Goal: Task Accomplishment & Management: Complete application form

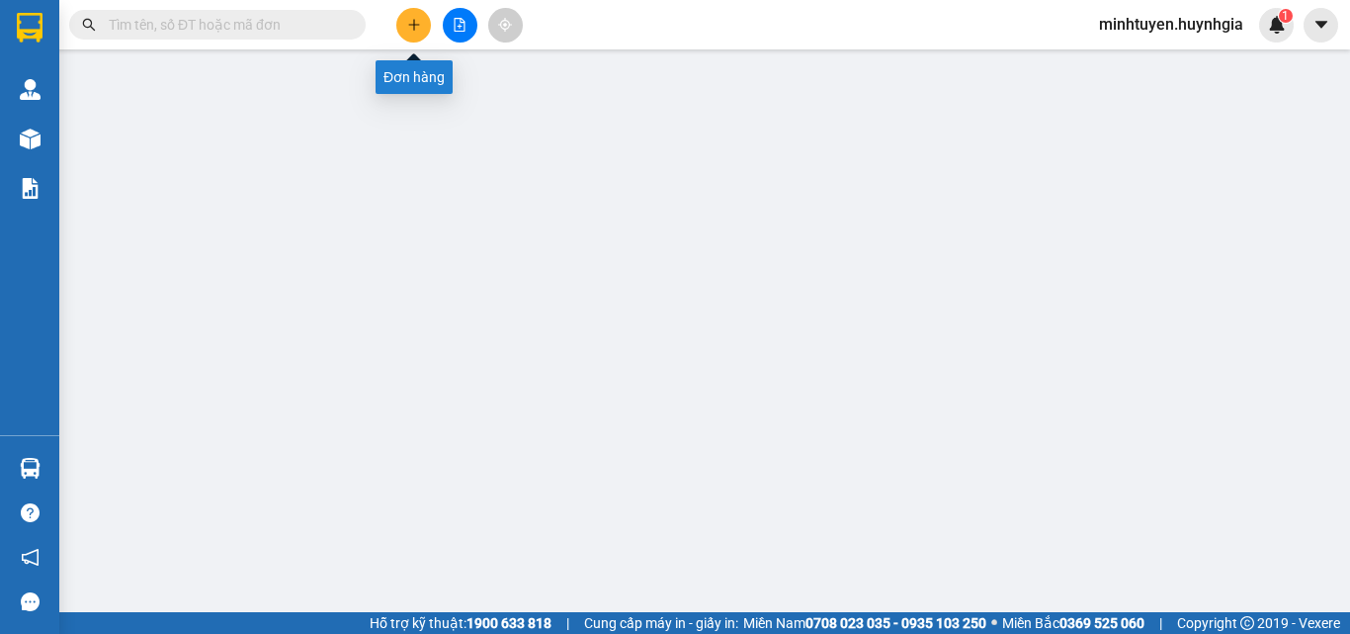
click at [413, 22] on icon "plus" at bounding box center [414, 25] width 14 height 14
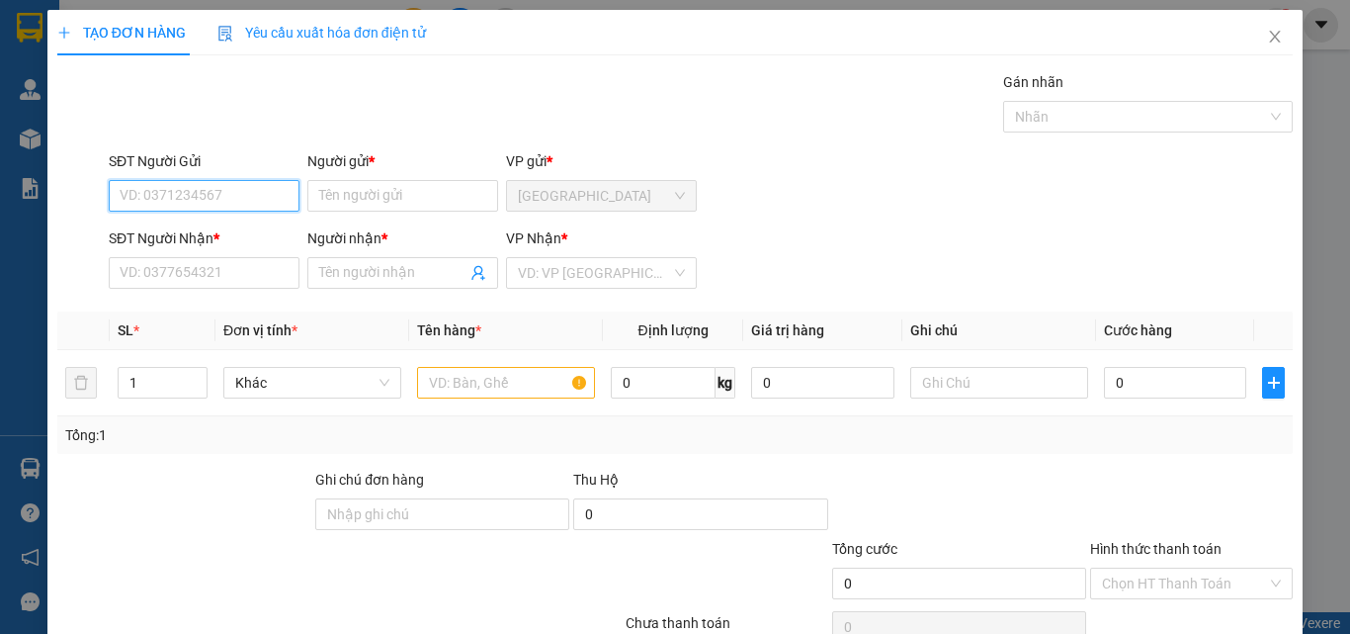
click at [194, 201] on input "SĐT Người Gửi" at bounding box center [204, 196] width 191 height 32
click at [164, 189] on input "588" at bounding box center [204, 196] width 191 height 32
type input "5"
drag, startPoint x: 251, startPoint y: 229, endPoint x: 271, endPoint y: 251, distance: 29.4
click at [253, 229] on div "0906417558 - [PERSON_NAME]" at bounding box center [217, 235] width 195 height 22
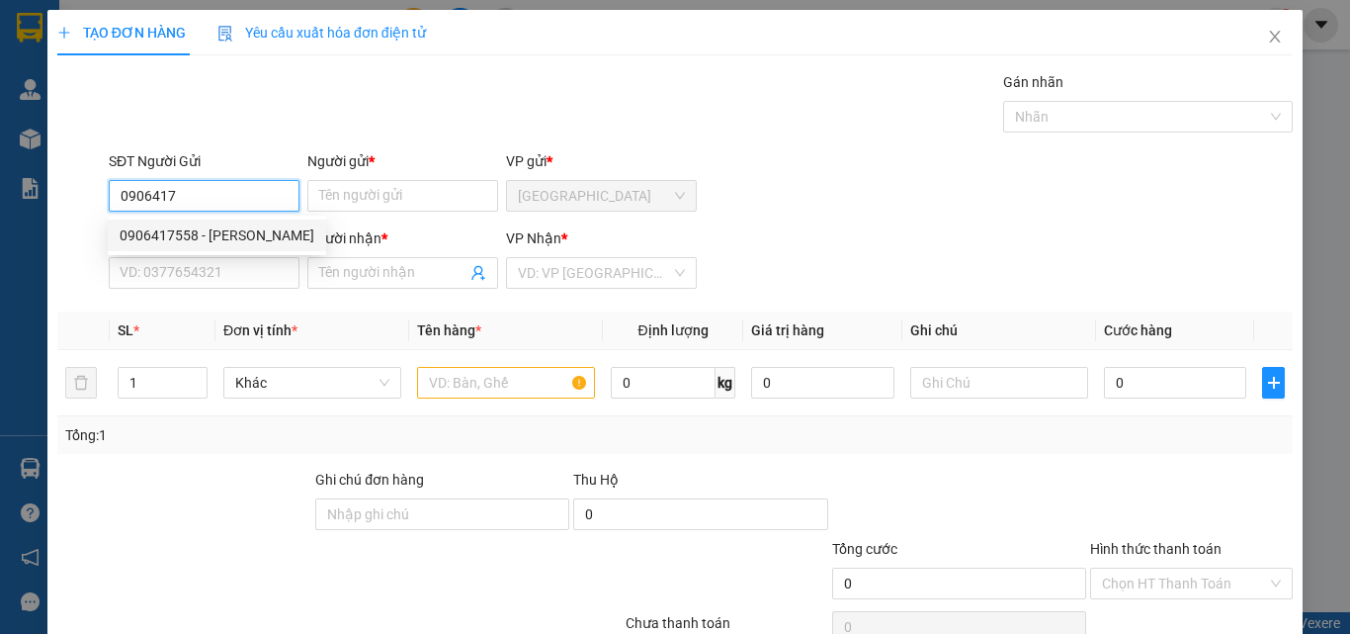
type input "0906417558"
type input "THANH"
type input "0933624635"
type input "BẮC"
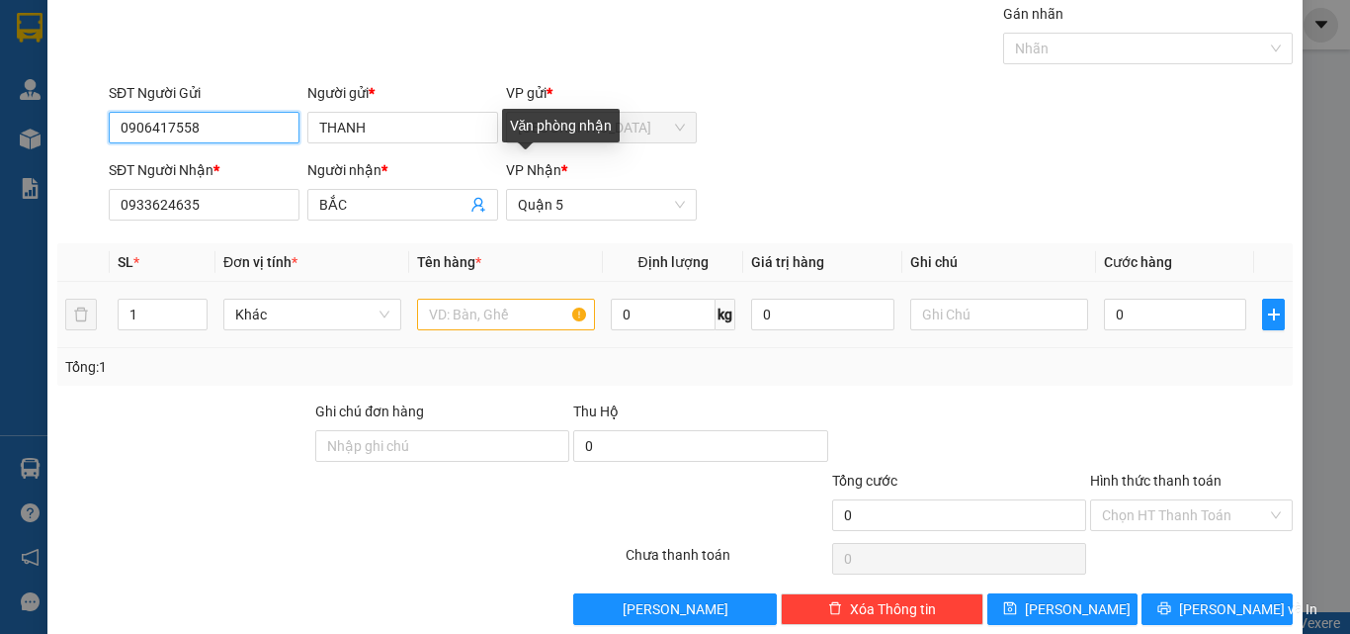
scroll to position [98, 0]
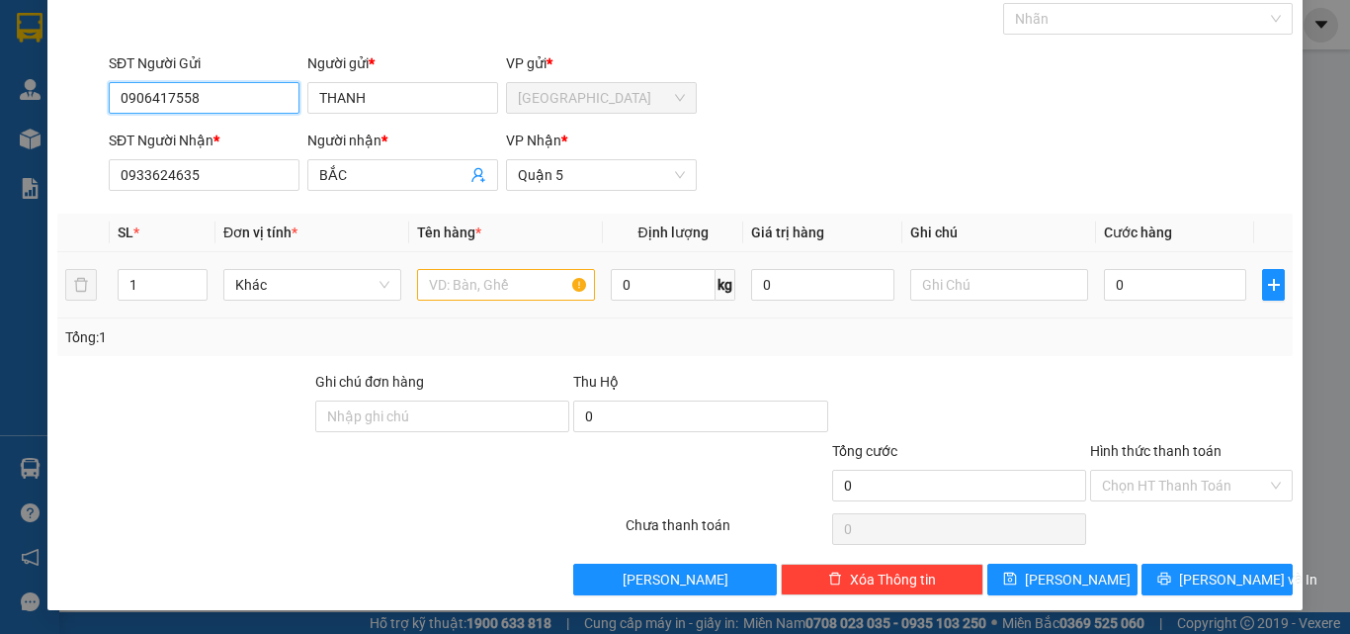
type input "0906417558"
click at [493, 277] on input "text" at bounding box center [506, 285] width 178 height 32
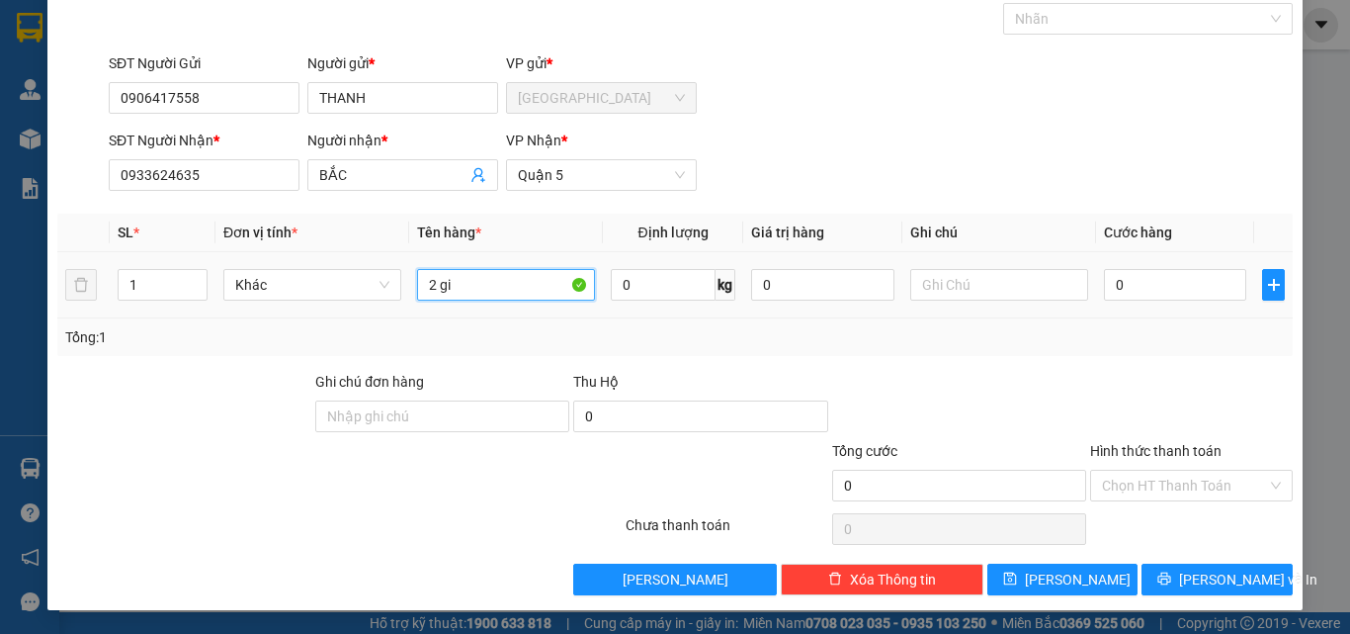
paste input "ỏ"
paste input "text"
click at [185, 291] on span "Decrease Value" at bounding box center [196, 291] width 22 height 18
type input "2 t xanh"
drag, startPoint x: 148, startPoint y: 276, endPoint x: 154, endPoint y: 295, distance: 19.7
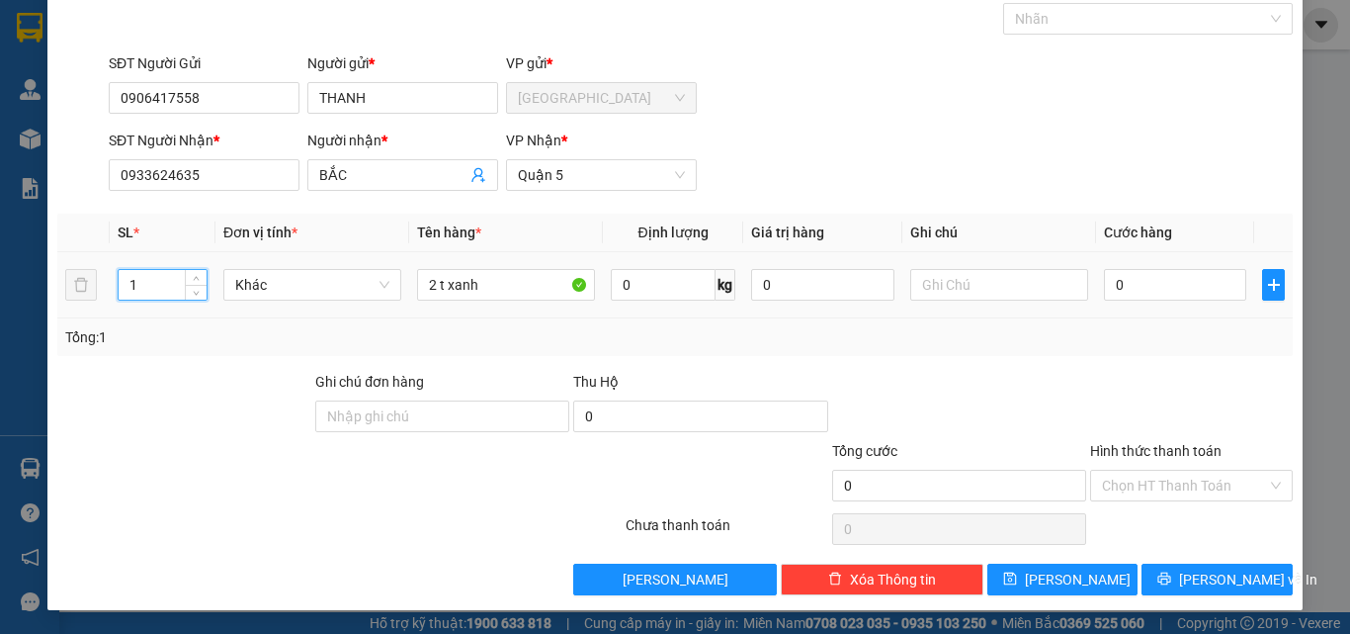
click at [154, 295] on input "1" at bounding box center [163, 285] width 88 height 30
type input "2"
click at [1158, 285] on input "0" at bounding box center [1175, 285] width 142 height 32
type input "1"
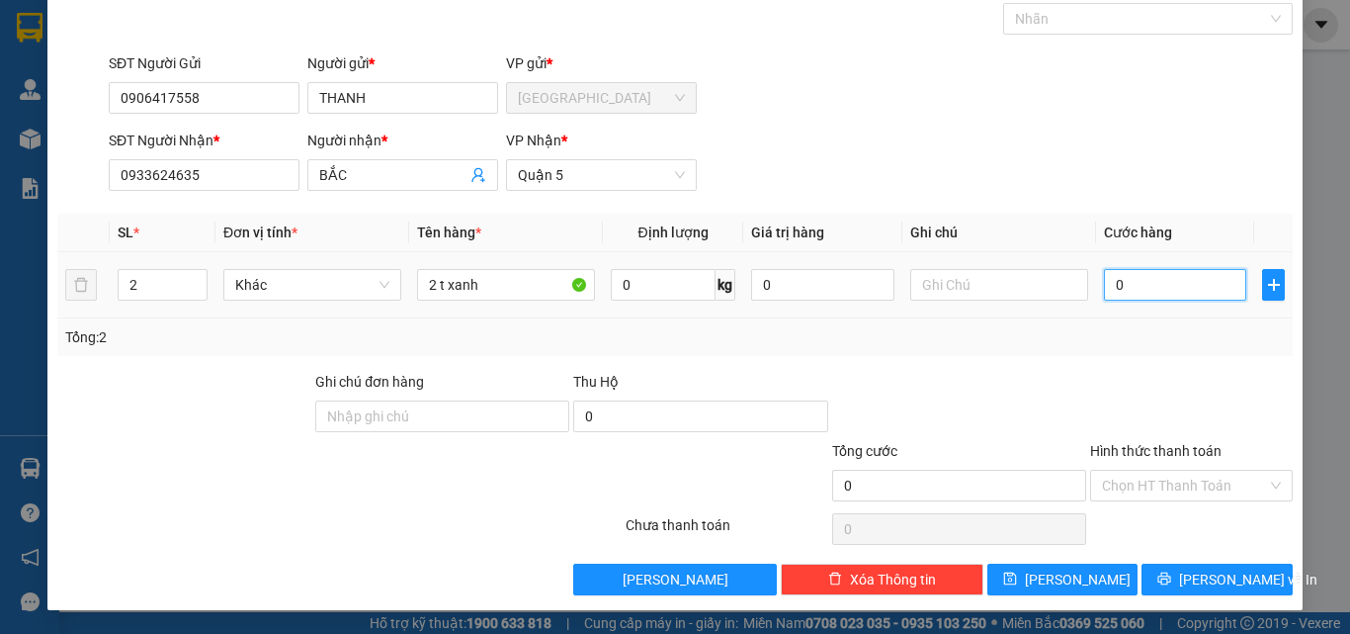
type input "1"
type input "12"
type input "120"
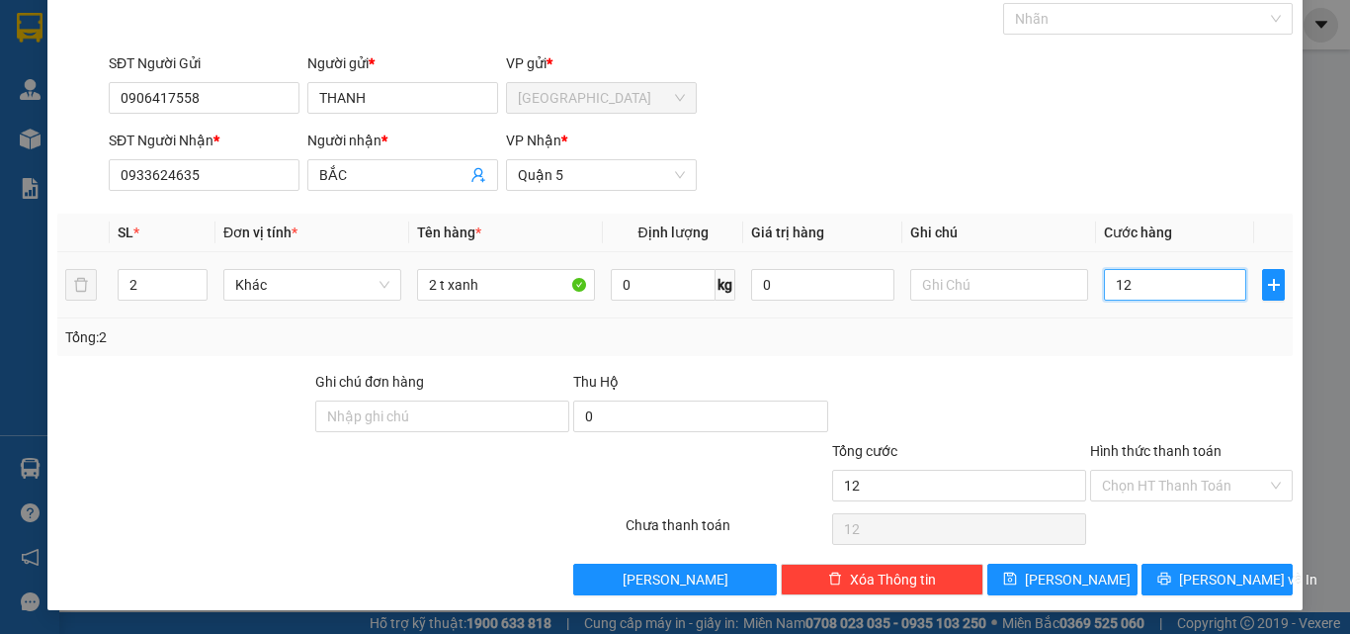
type input "120"
type input "120.000"
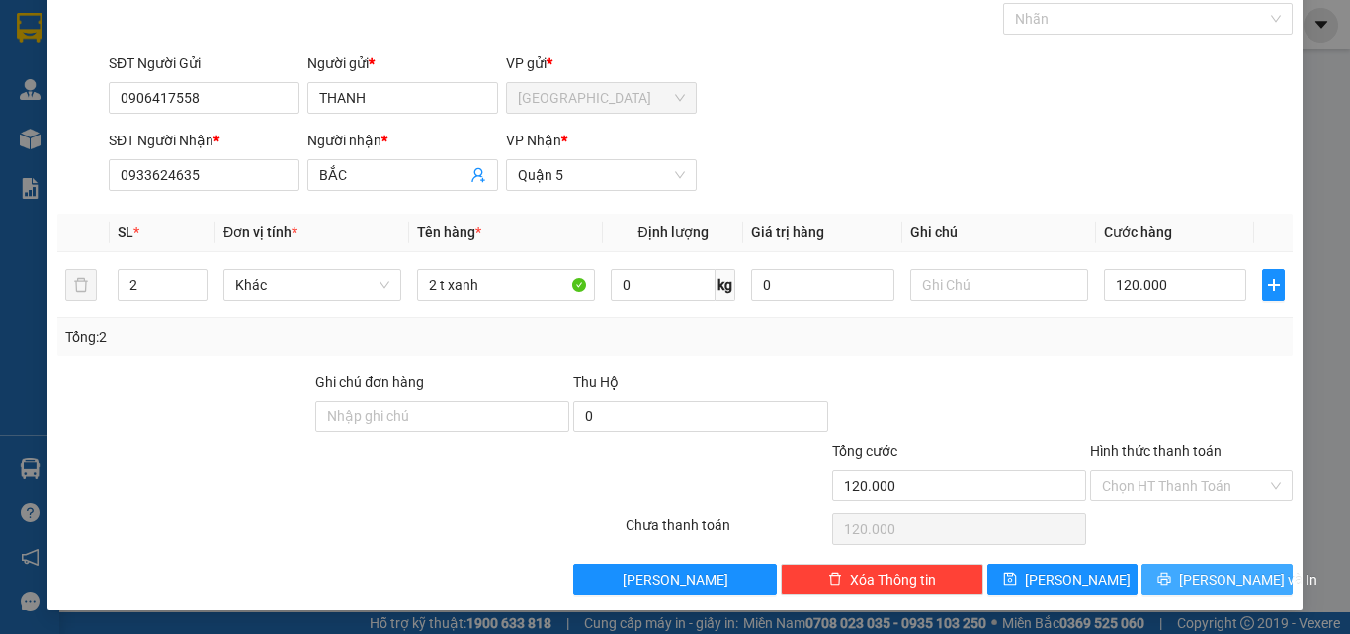
click at [1170, 577] on icon "printer" at bounding box center [1165, 578] width 14 height 14
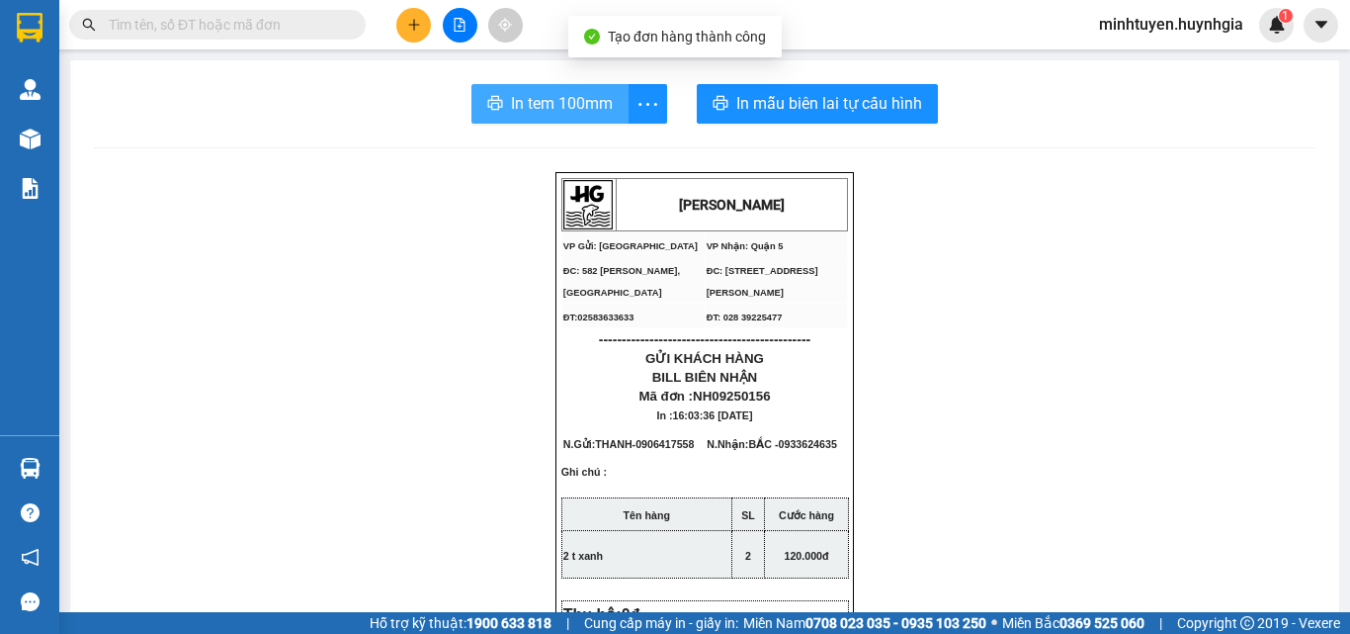
click at [584, 104] on span "In tem 100mm" at bounding box center [562, 103] width 102 height 25
click at [547, 101] on span "In tem 100mm" at bounding box center [562, 103] width 102 height 25
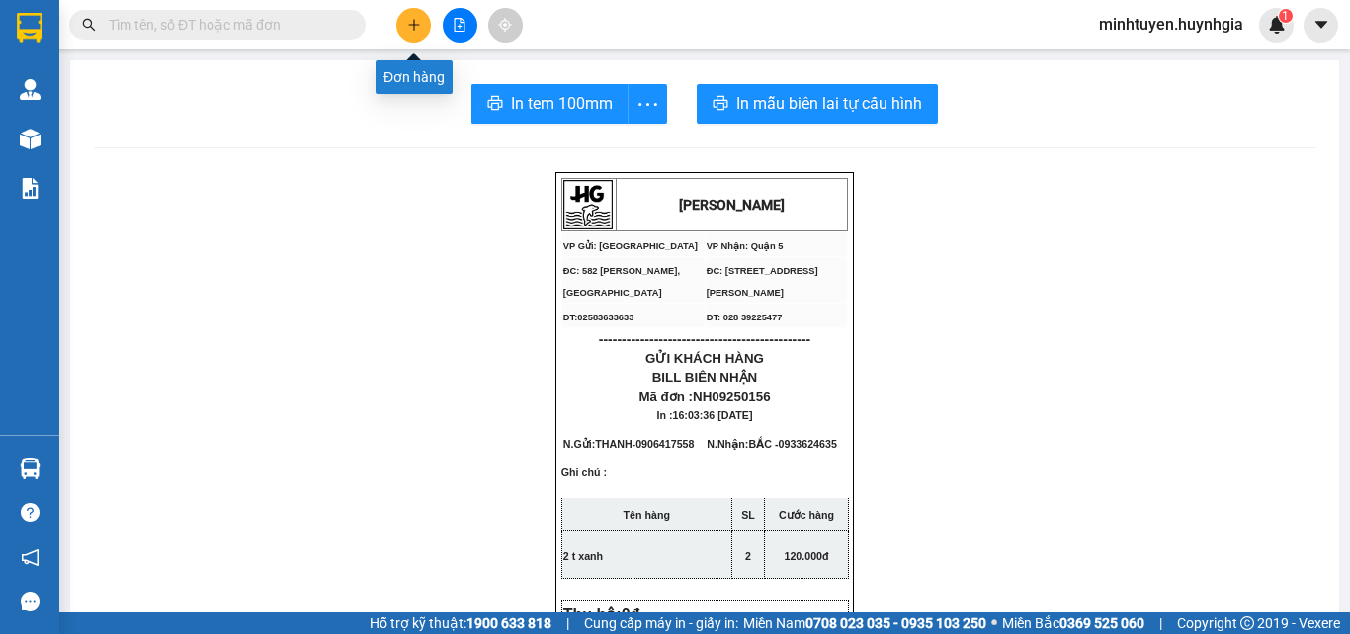
click at [410, 30] on icon "plus" at bounding box center [414, 25] width 14 height 14
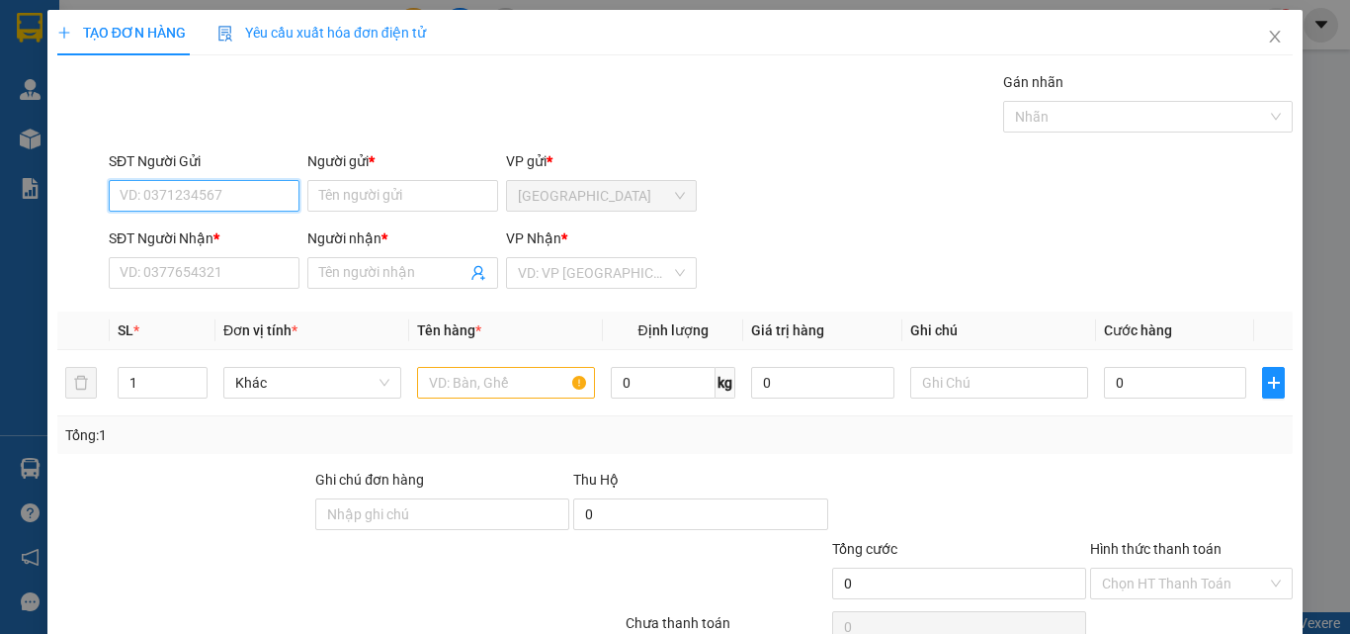
drag, startPoint x: 215, startPoint y: 188, endPoint x: 246, endPoint y: 177, distance: 32.5
click at [219, 188] on input "SĐT Người Gửi" at bounding box center [204, 196] width 191 height 32
type input "0"
click at [220, 235] on div "0935866597 - Bi" at bounding box center [202, 235] width 165 height 22
type input "0935866597"
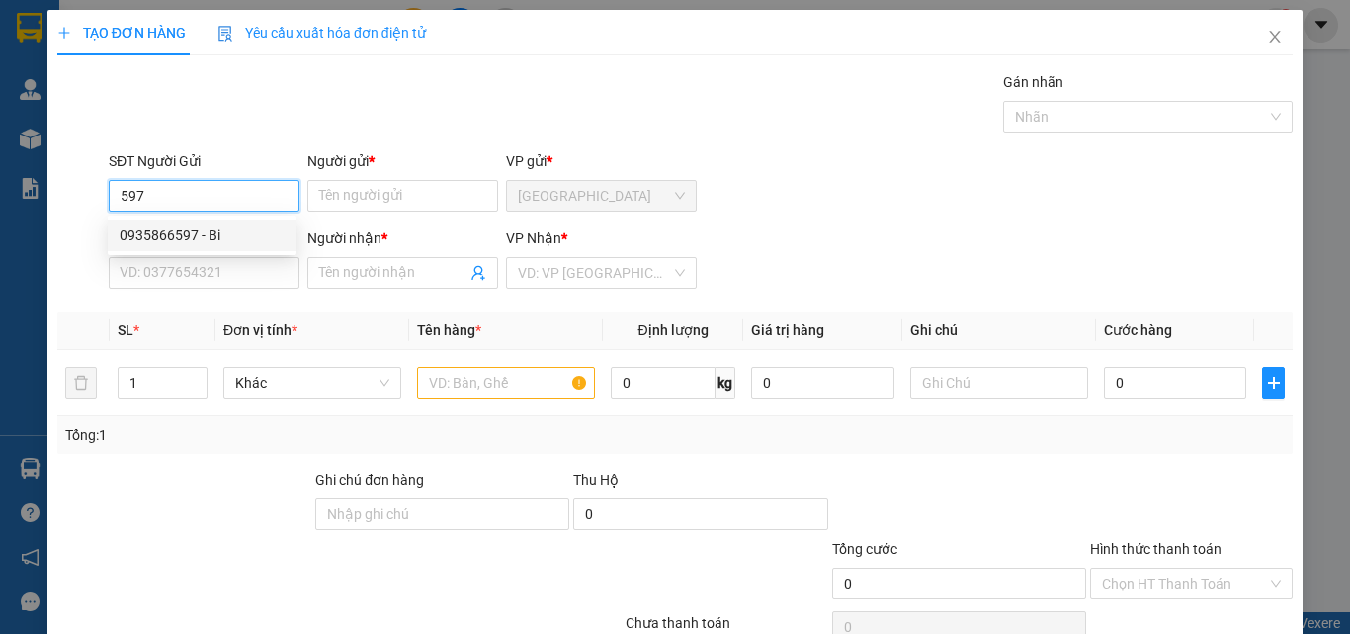
type input "Bi"
type input "0936223707"
type input "THÀNH"
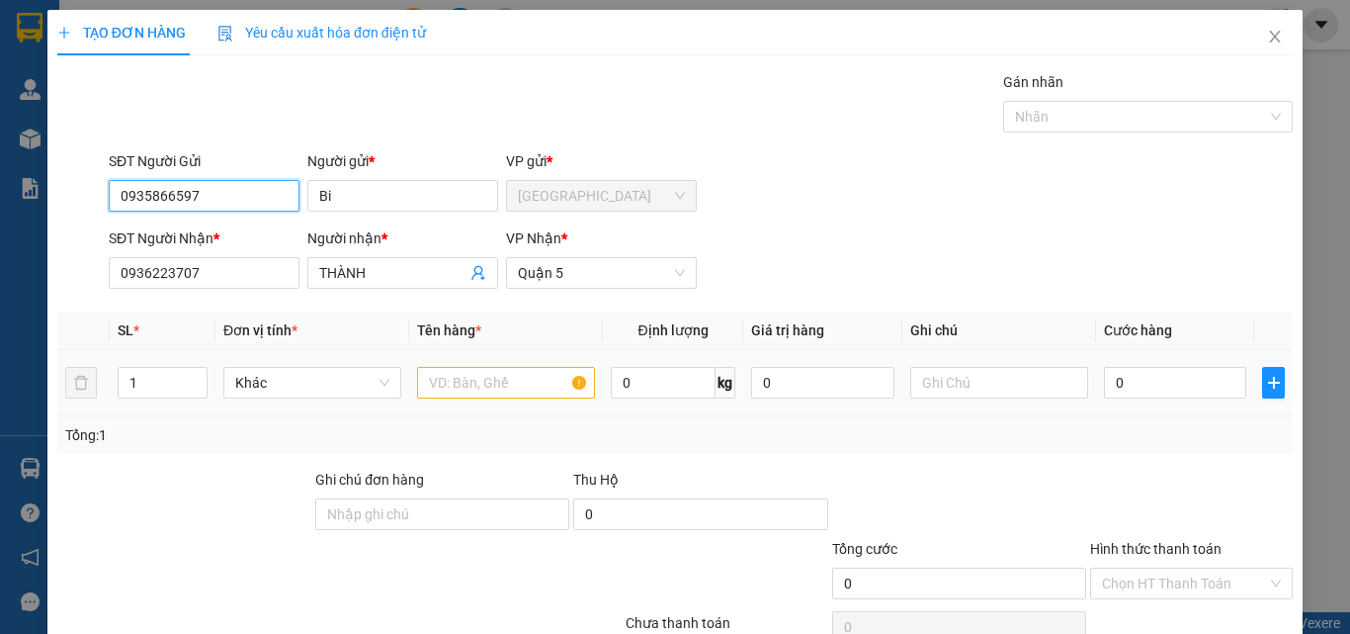
type input "0935866597"
drag, startPoint x: 534, startPoint y: 392, endPoint x: 543, endPoint y: 397, distance: 10.2
click at [536, 392] on input "text" at bounding box center [506, 383] width 178 height 32
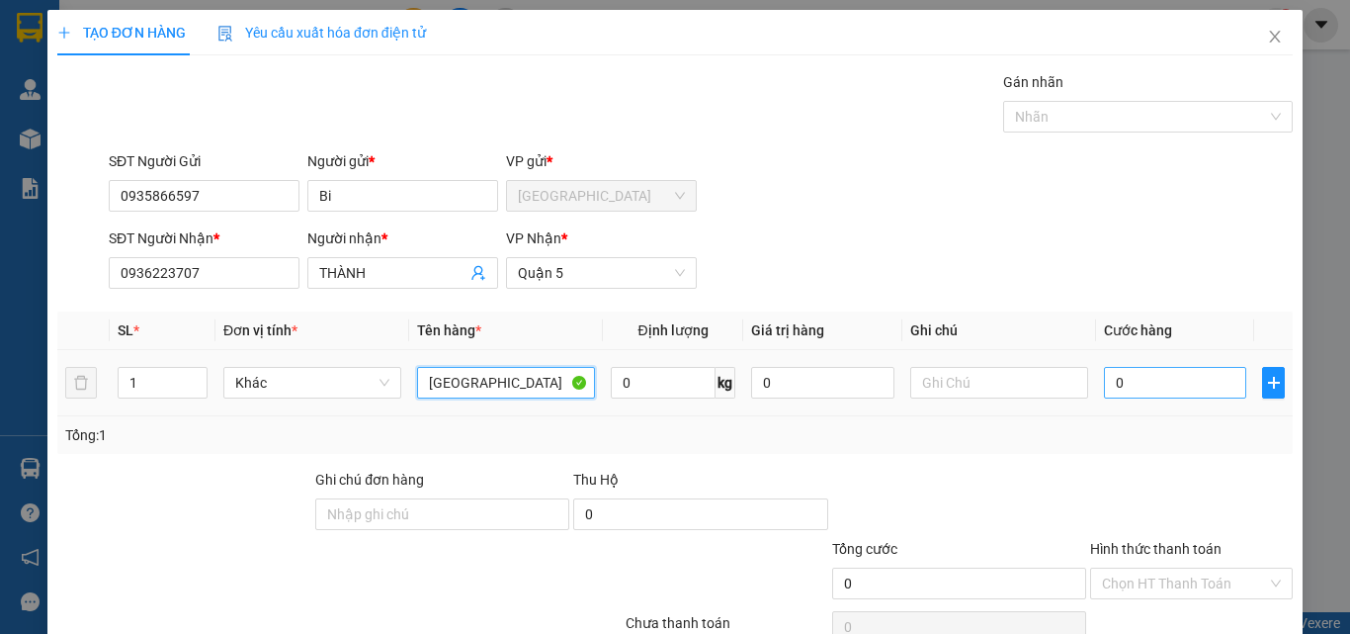
type input "[GEOGRAPHIC_DATA]"
click at [1163, 388] on input "0" at bounding box center [1175, 383] width 142 height 32
type input "8"
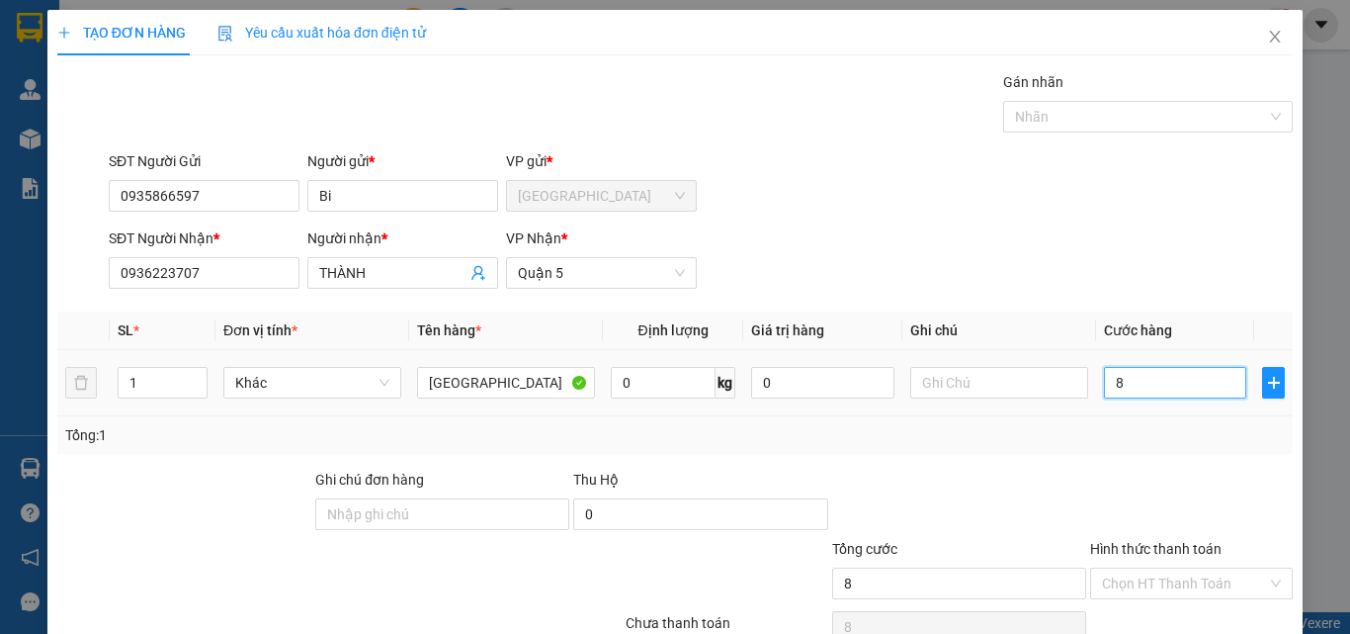
type input "80"
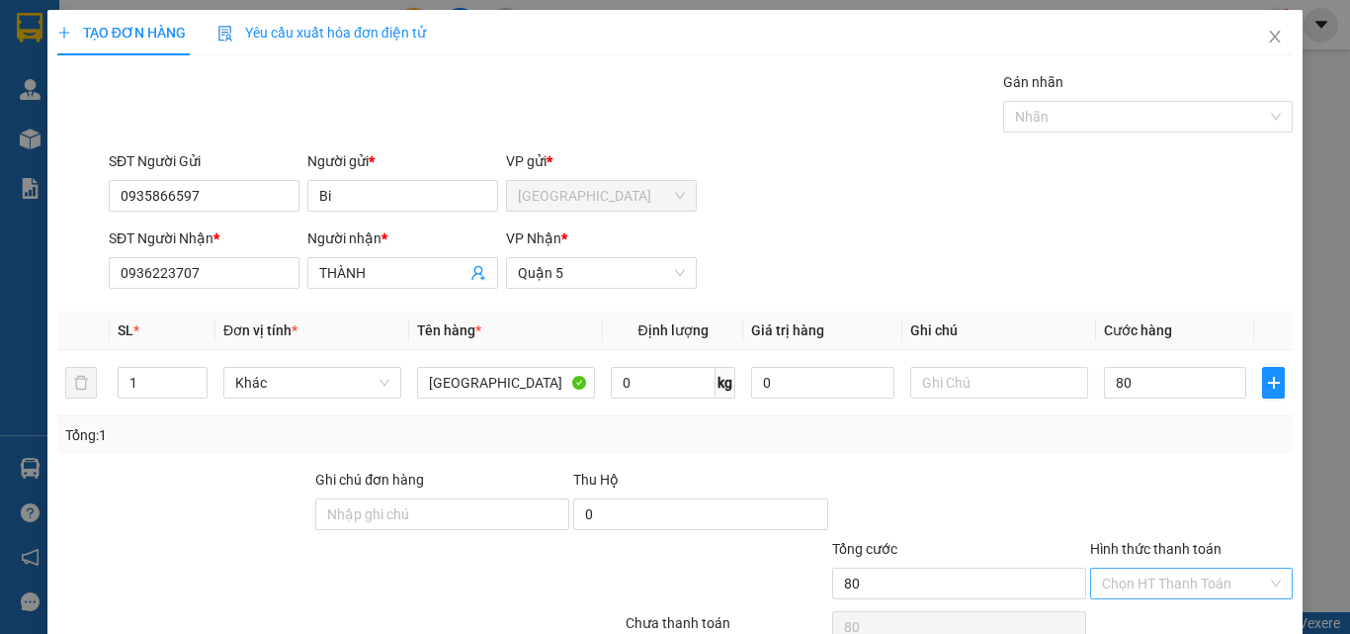
type input "80.000"
click at [1143, 572] on input "Hình thức thanh toán" at bounding box center [1184, 583] width 165 height 30
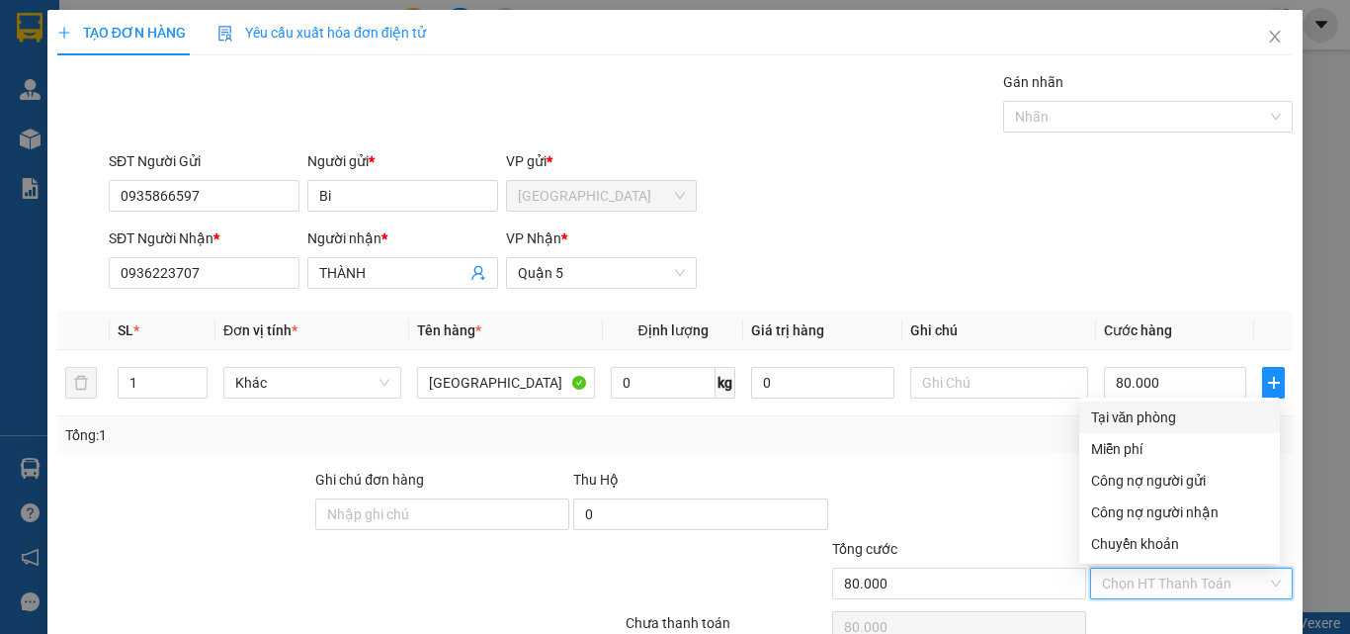
click at [1141, 417] on div "Tại văn phòng" at bounding box center [1179, 417] width 177 height 22
type input "0"
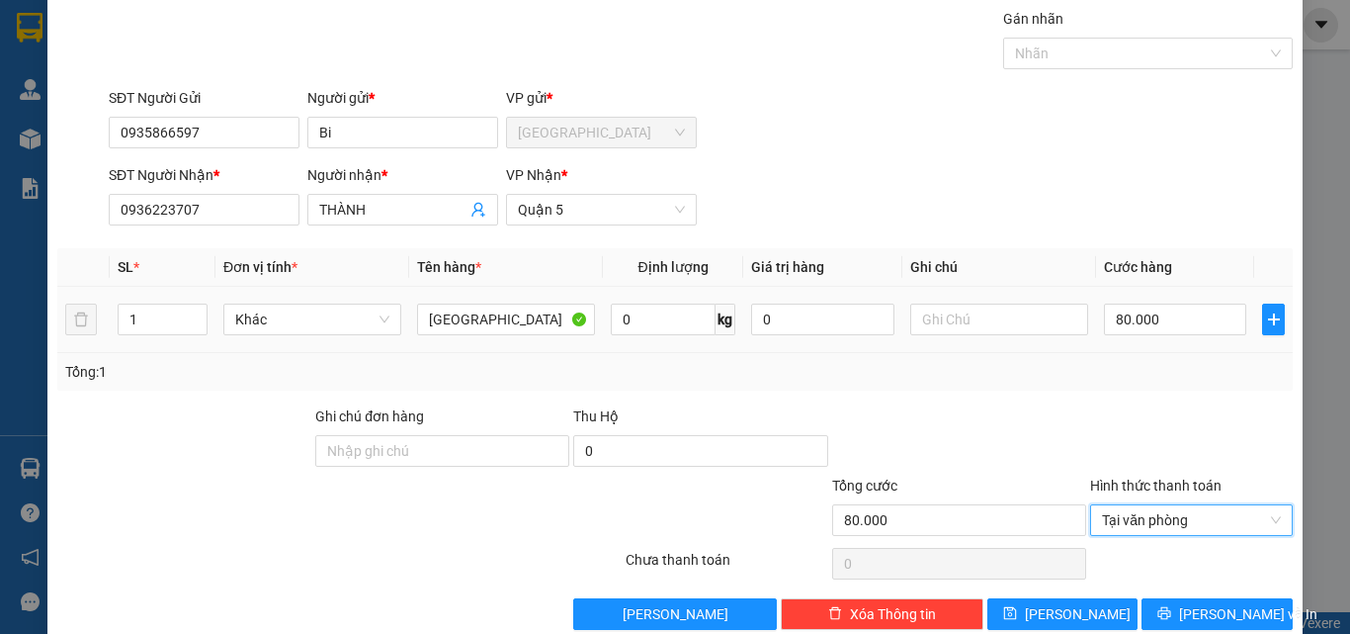
scroll to position [98, 0]
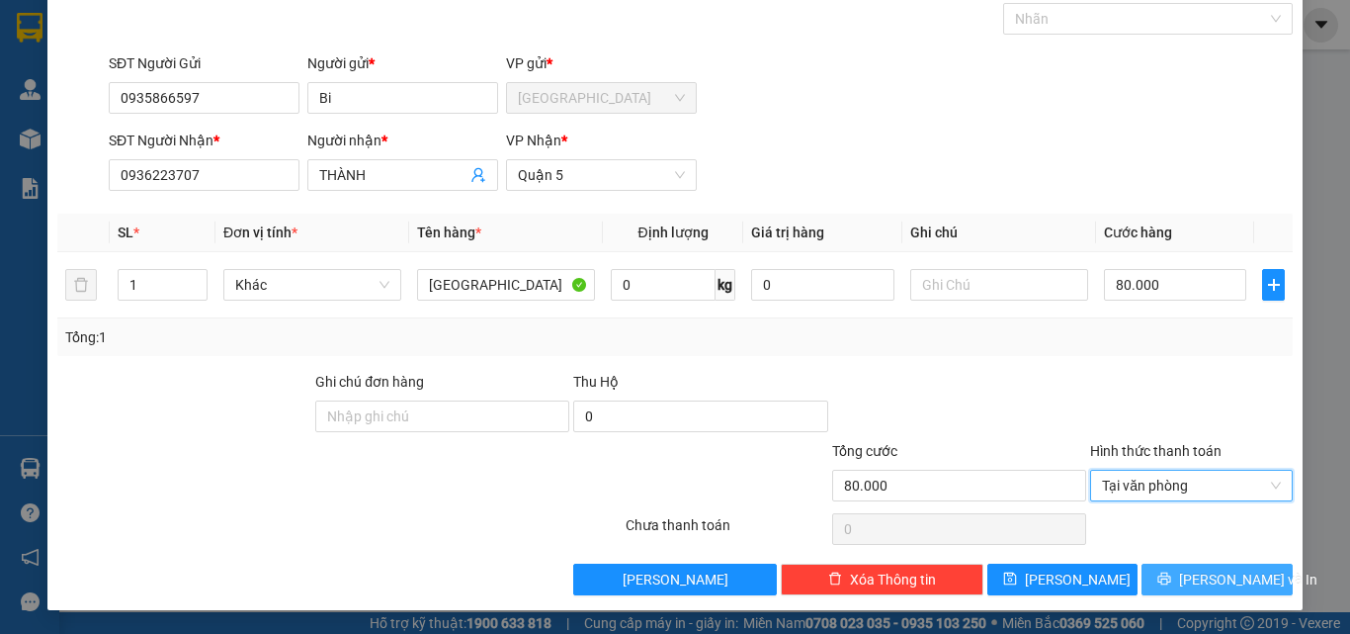
drag, startPoint x: 1231, startPoint y: 583, endPoint x: 1092, endPoint y: 539, distance: 145.4
click at [1230, 582] on span "[PERSON_NAME] và In" at bounding box center [1248, 579] width 138 height 22
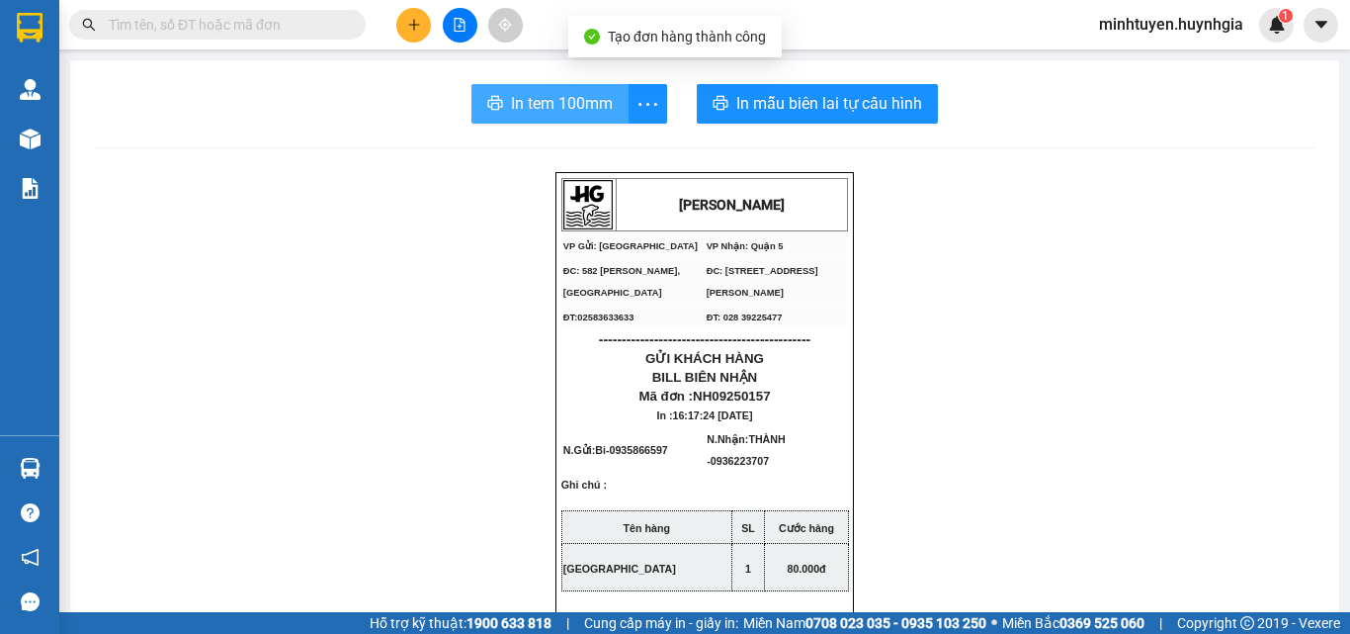
click at [541, 116] on span "In tem 100mm" at bounding box center [562, 103] width 102 height 25
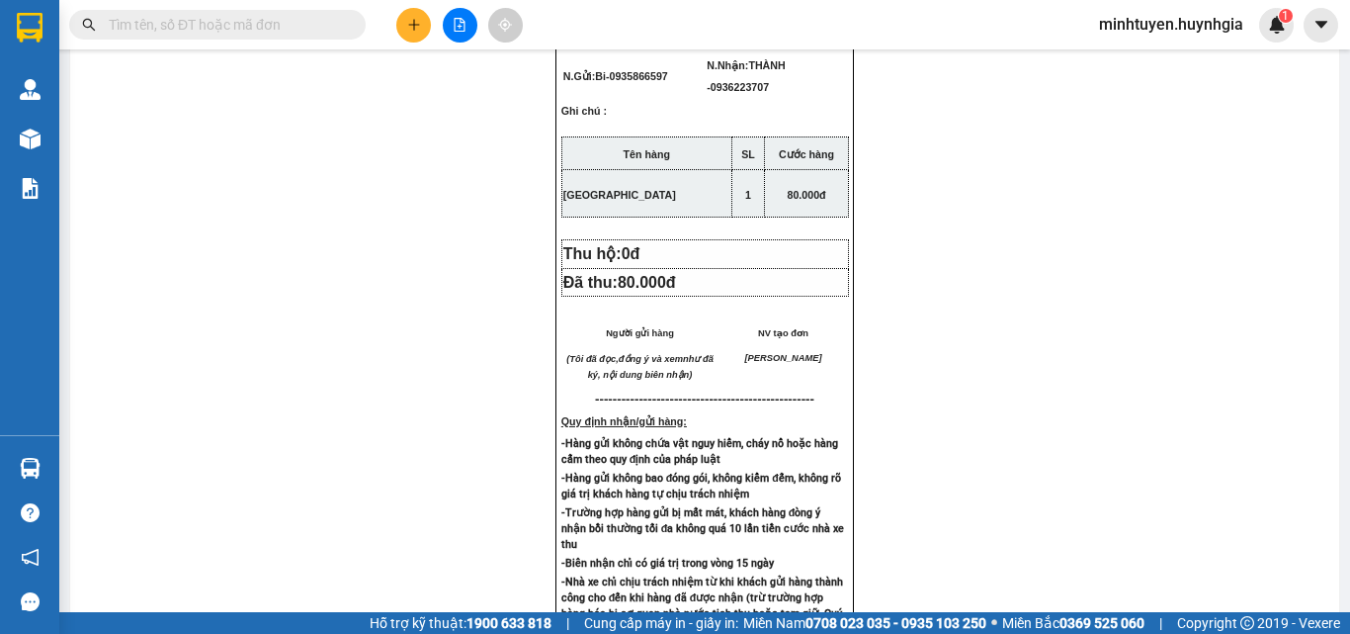
scroll to position [198, 0]
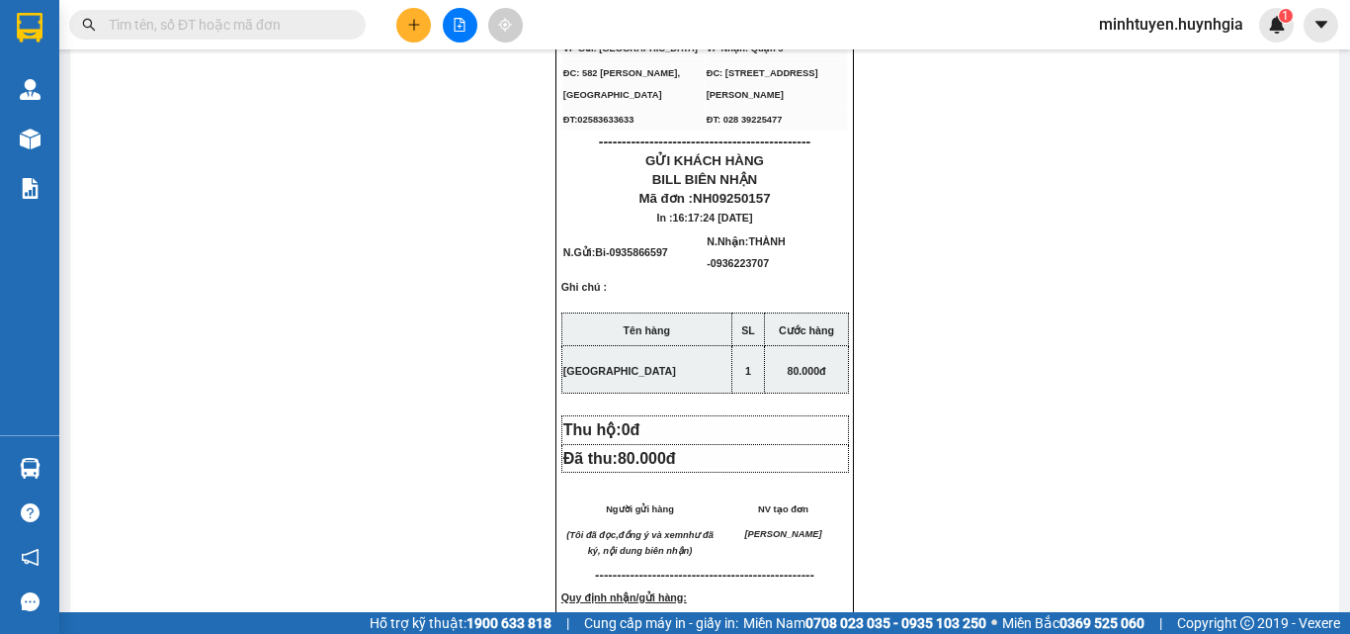
click at [1229, 25] on span "minhtuyen.huynhgia" at bounding box center [1171, 24] width 176 height 25
click at [1162, 58] on span "Đăng xuất" at bounding box center [1179, 61] width 135 height 22
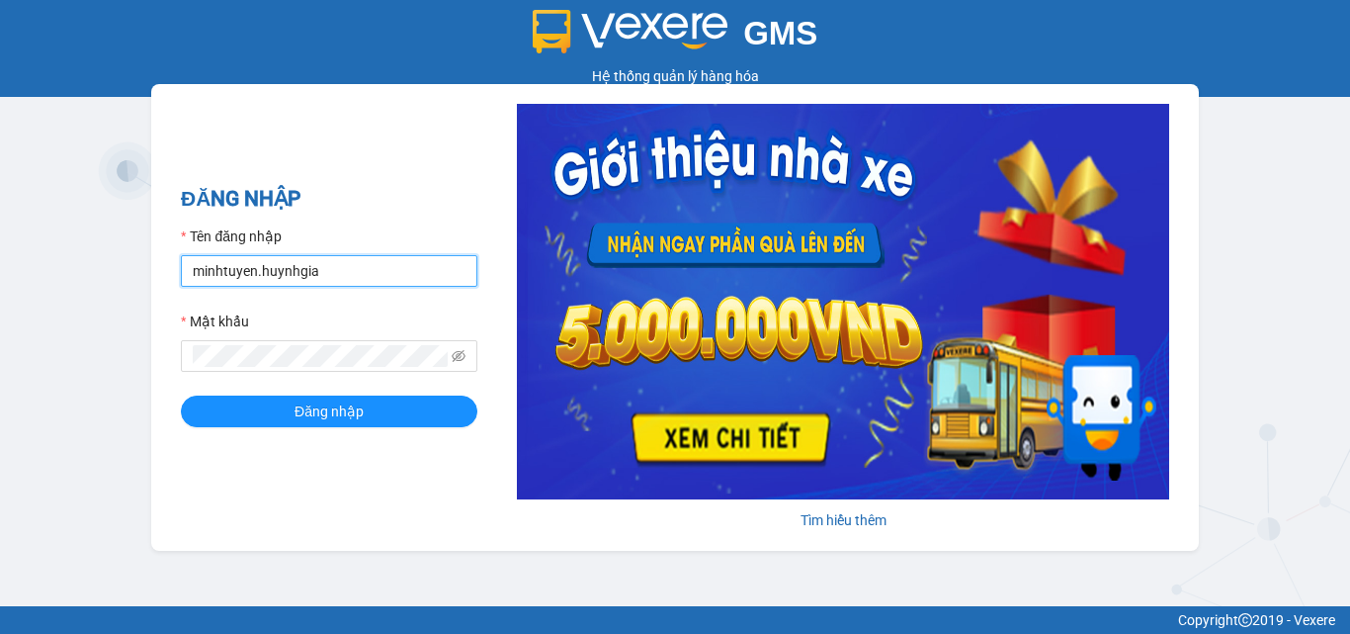
click at [384, 274] on input "minhtuyen.huynhgia" at bounding box center [329, 271] width 297 height 32
type input "chi.huynhgia"
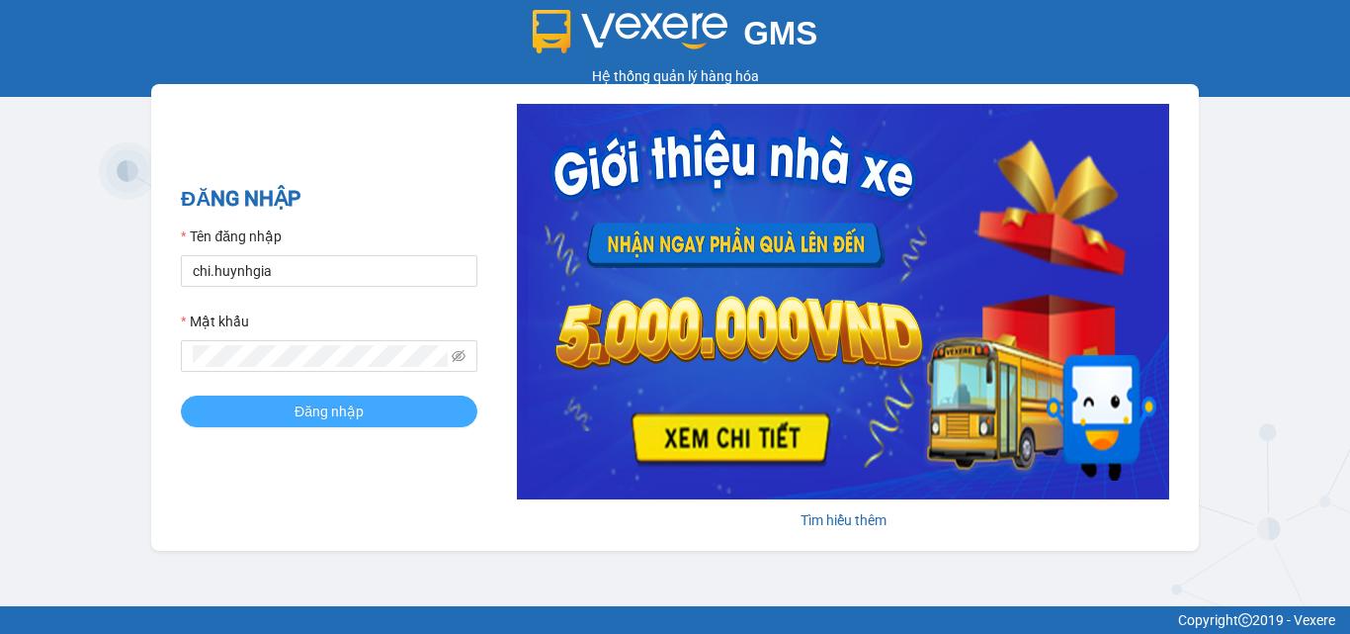
click at [316, 417] on span "Đăng nhập" at bounding box center [329, 411] width 69 height 22
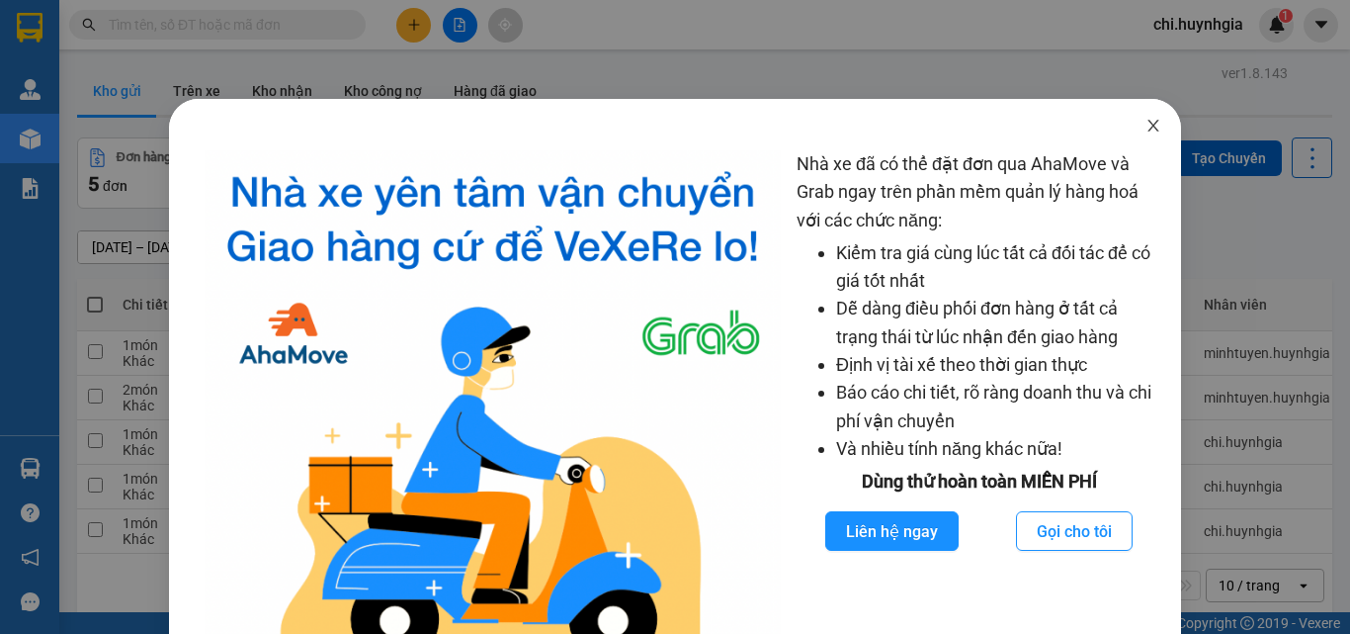
click at [1146, 127] on icon "close" at bounding box center [1154, 126] width 16 height 16
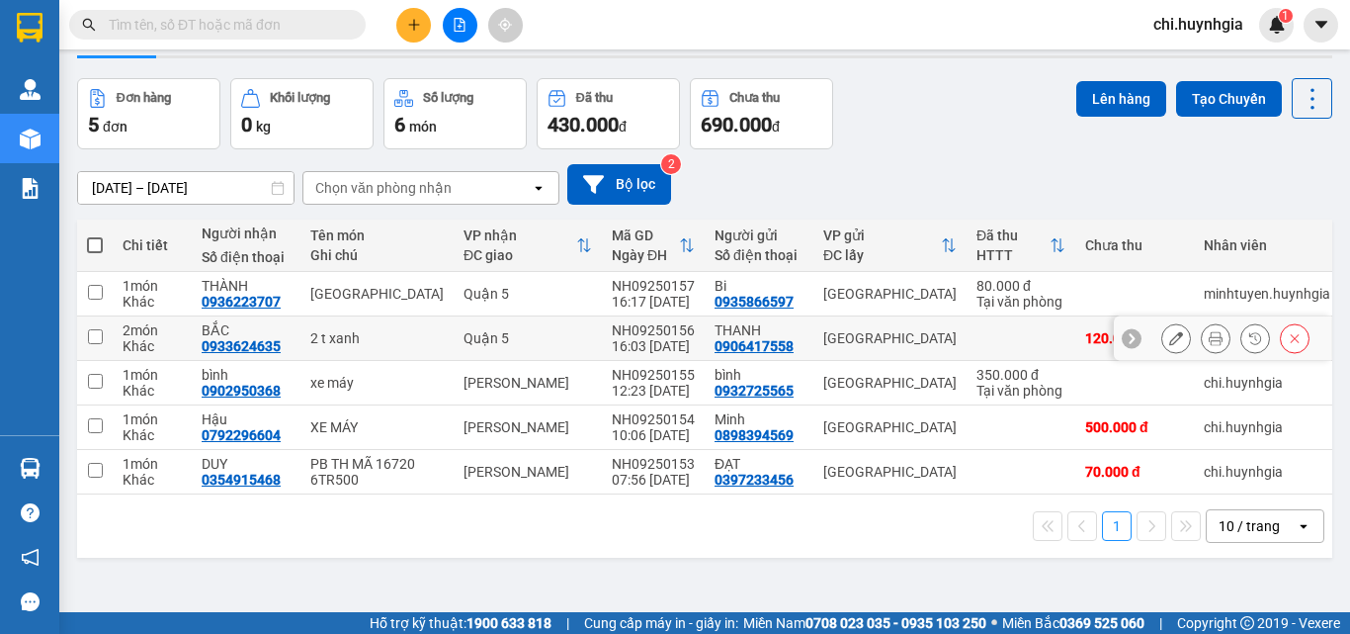
scroll to position [91, 0]
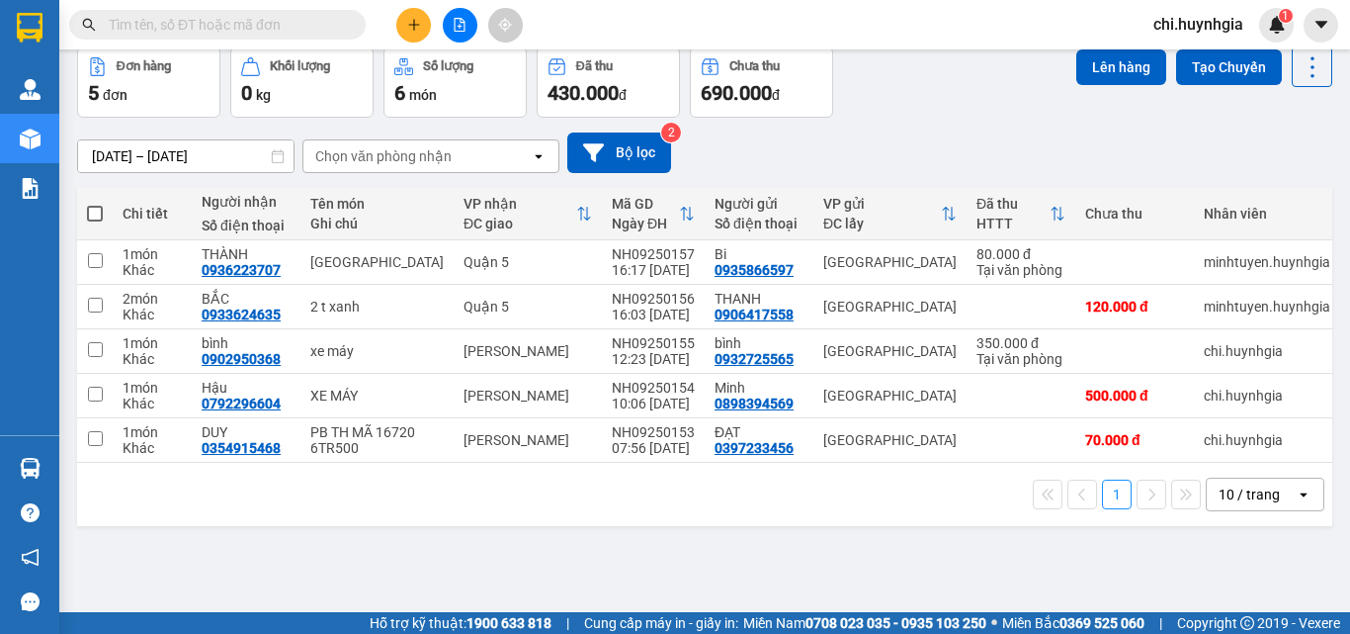
click at [415, 21] on icon "plus" at bounding box center [414, 25] width 14 height 14
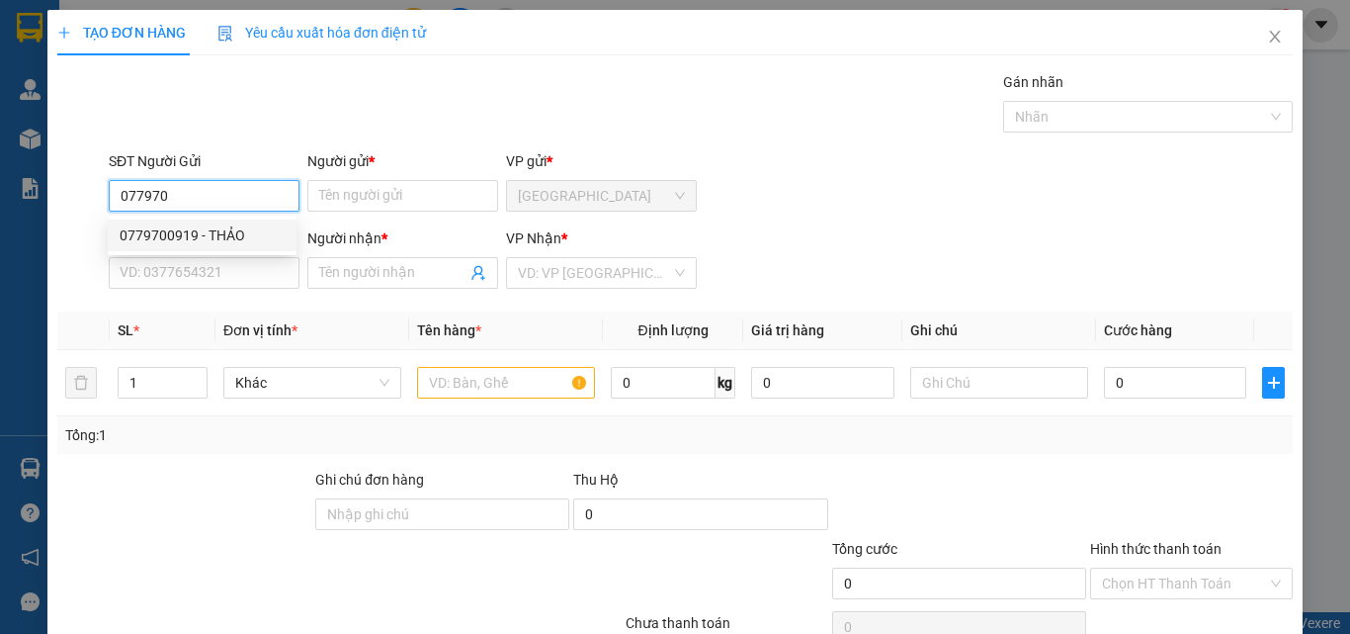
click at [261, 246] on div "0779700919 - THẢO" at bounding box center [202, 235] width 189 height 32
type input "0779700919"
type input "THẢO"
type input "0908717223"
type input "SƠN"
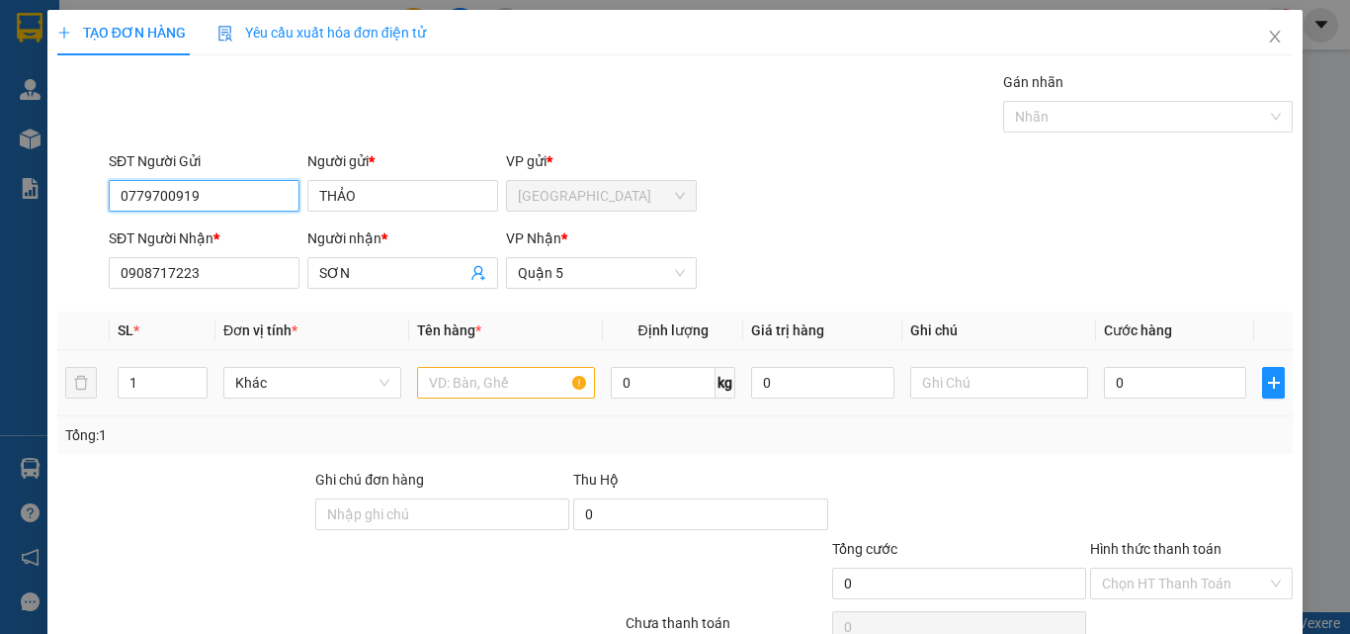
type input "0779700919"
click at [505, 387] on input "text" at bounding box center [506, 383] width 178 height 32
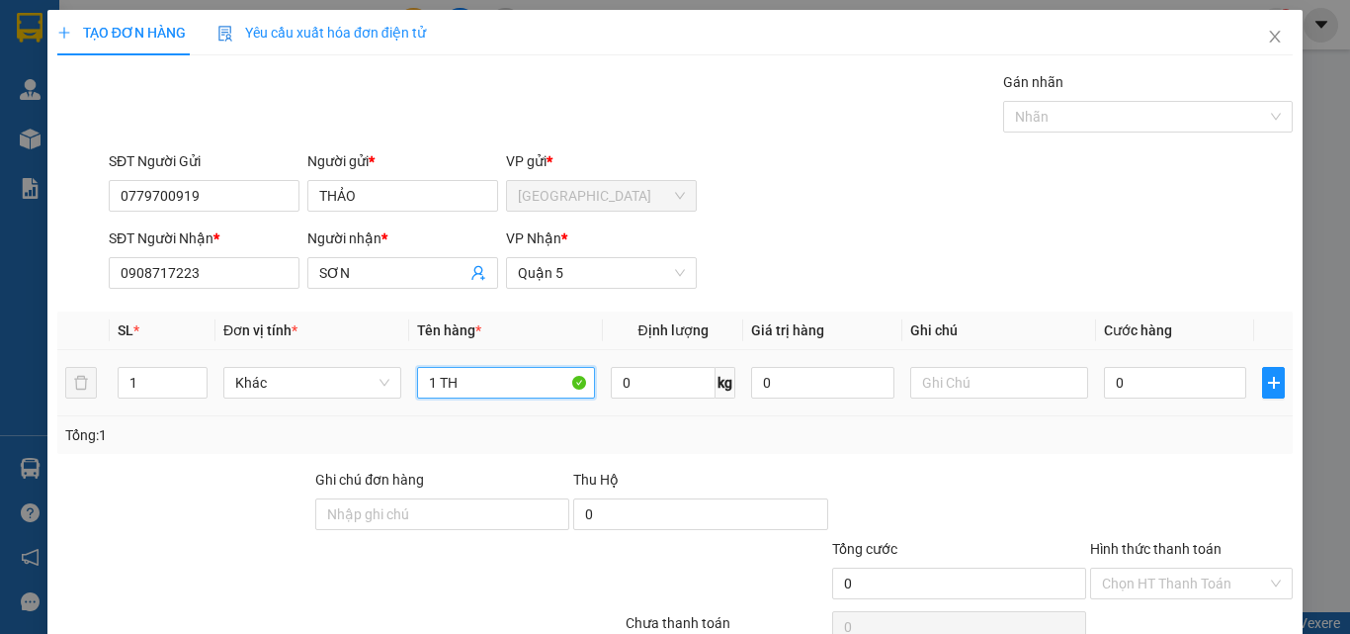
paste input "Ù"
type input "1 THÙNG"
click at [1177, 388] on input "0" at bounding box center [1175, 383] width 142 height 32
type input "3"
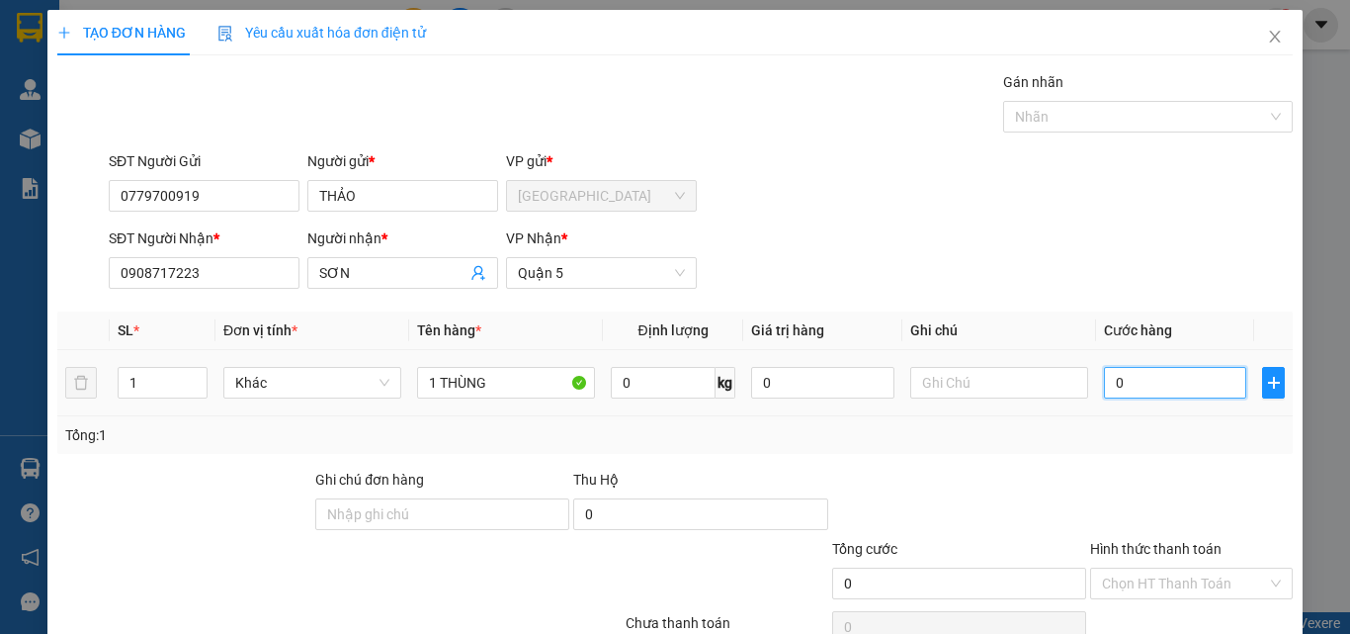
type input "3"
type input "30"
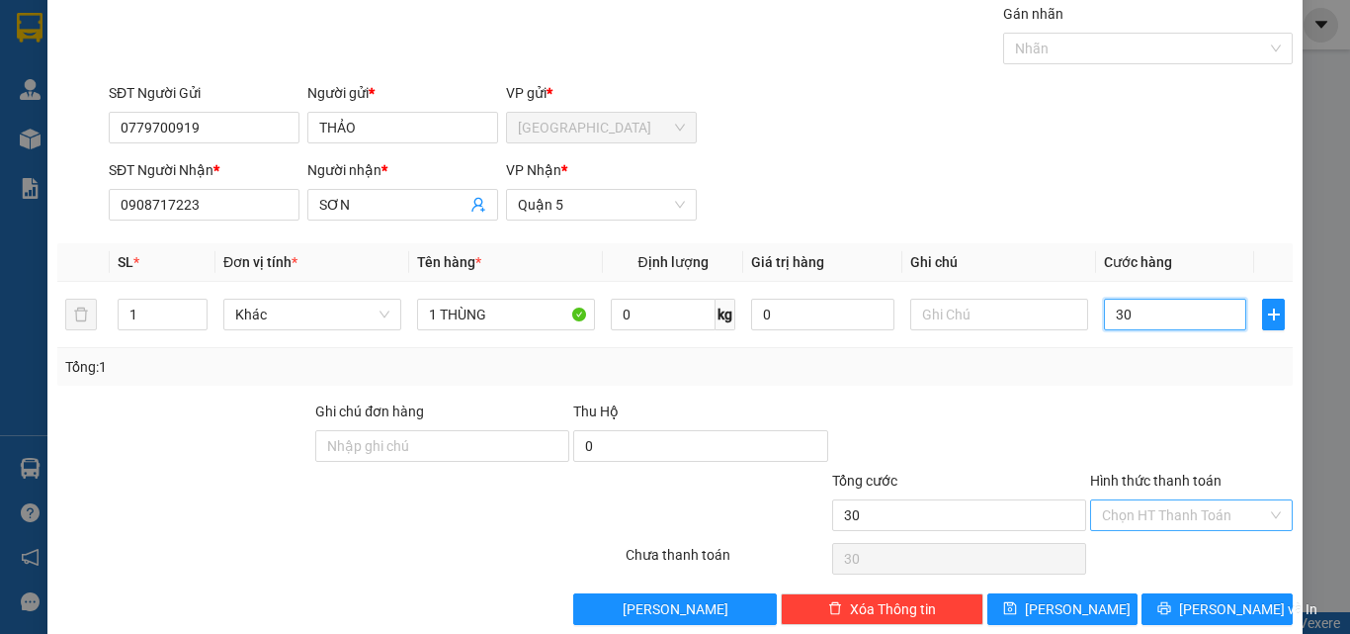
scroll to position [98, 0]
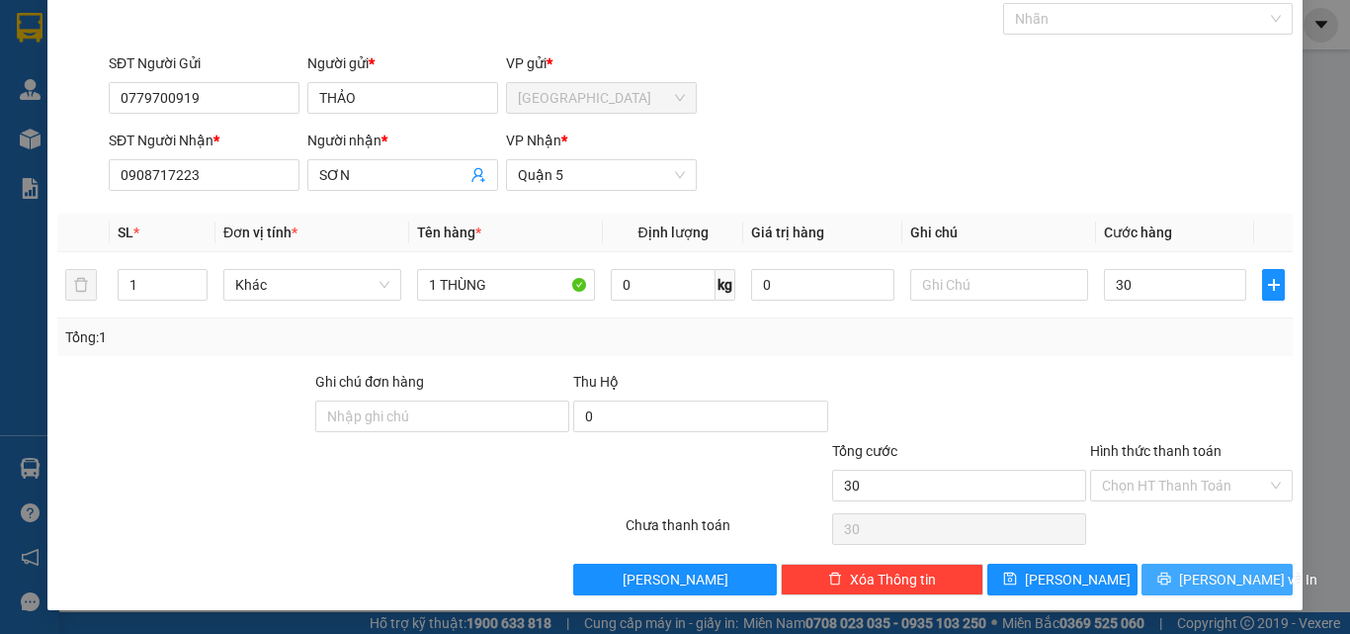
type input "30.000"
click at [1213, 571] on span "[PERSON_NAME] và In" at bounding box center [1248, 579] width 138 height 22
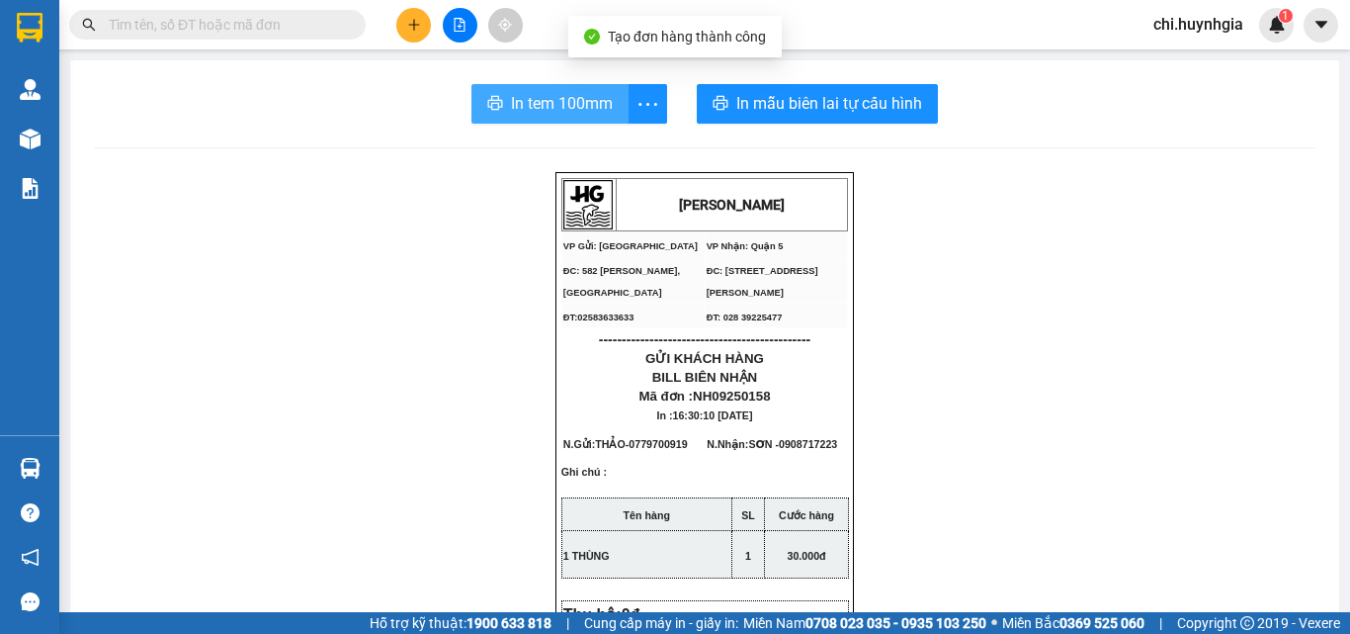
click at [519, 96] on span "In tem 100mm" at bounding box center [562, 103] width 102 height 25
click at [573, 109] on span "In tem 100mm" at bounding box center [562, 103] width 102 height 25
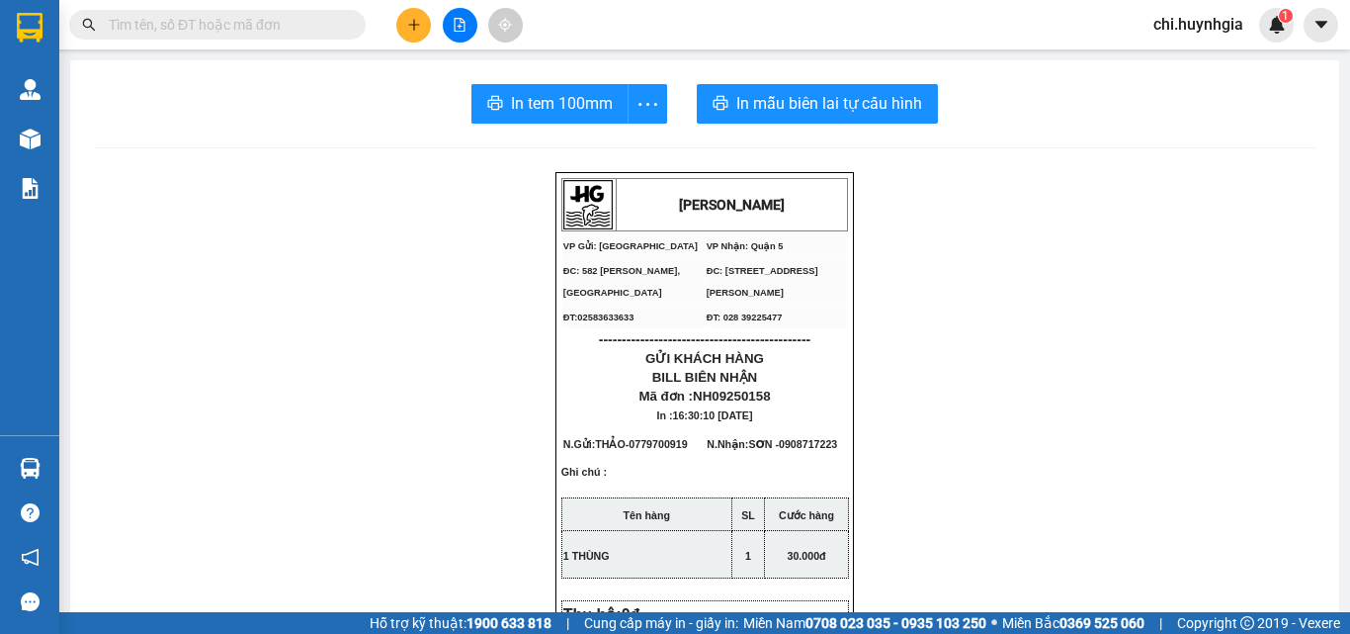
click at [427, 39] on div at bounding box center [460, 25] width 148 height 35
click at [424, 29] on button at bounding box center [413, 25] width 35 height 35
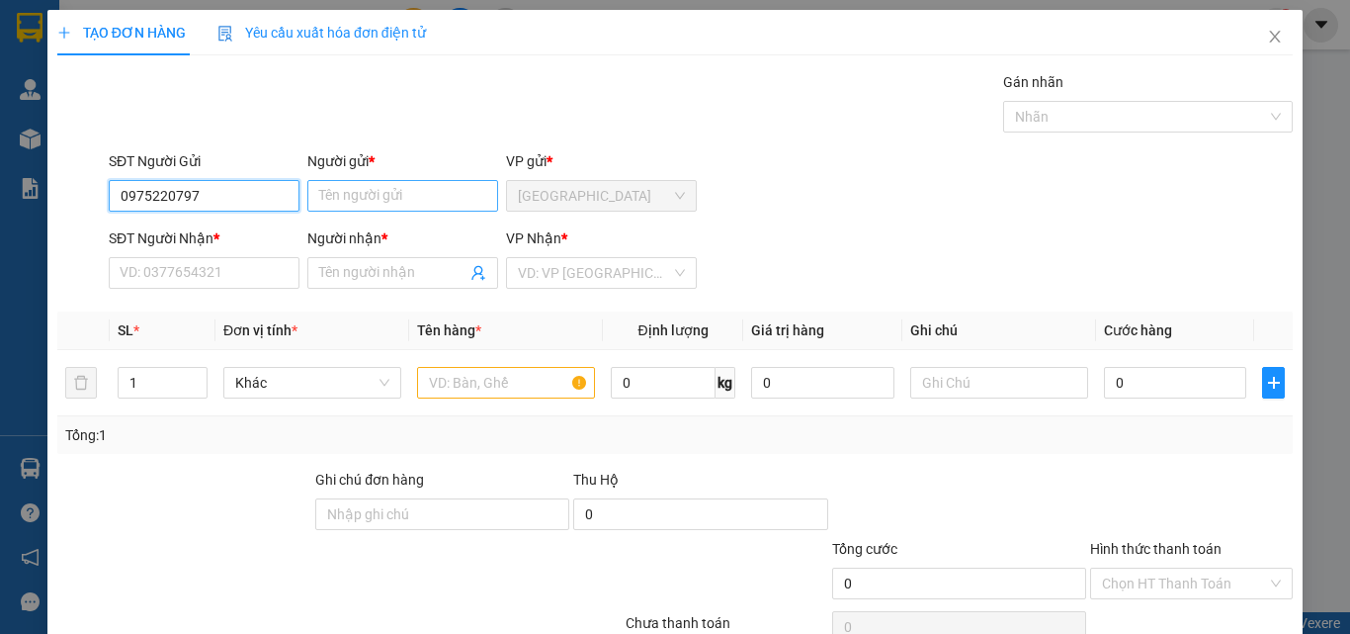
type input "0975220797"
click at [417, 195] on input "Người gửi *" at bounding box center [402, 196] width 191 height 32
paste input "Ả"
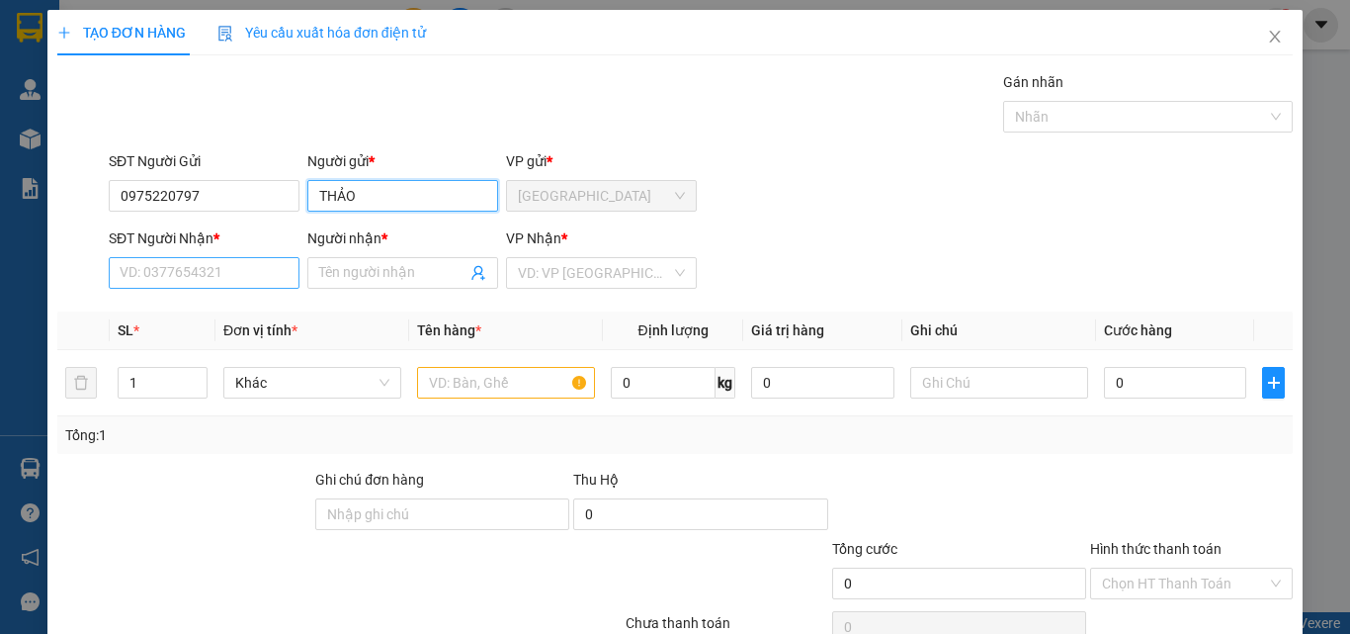
type input "THẢO"
click at [276, 278] on input "SĐT Người Nhận *" at bounding box center [204, 273] width 191 height 32
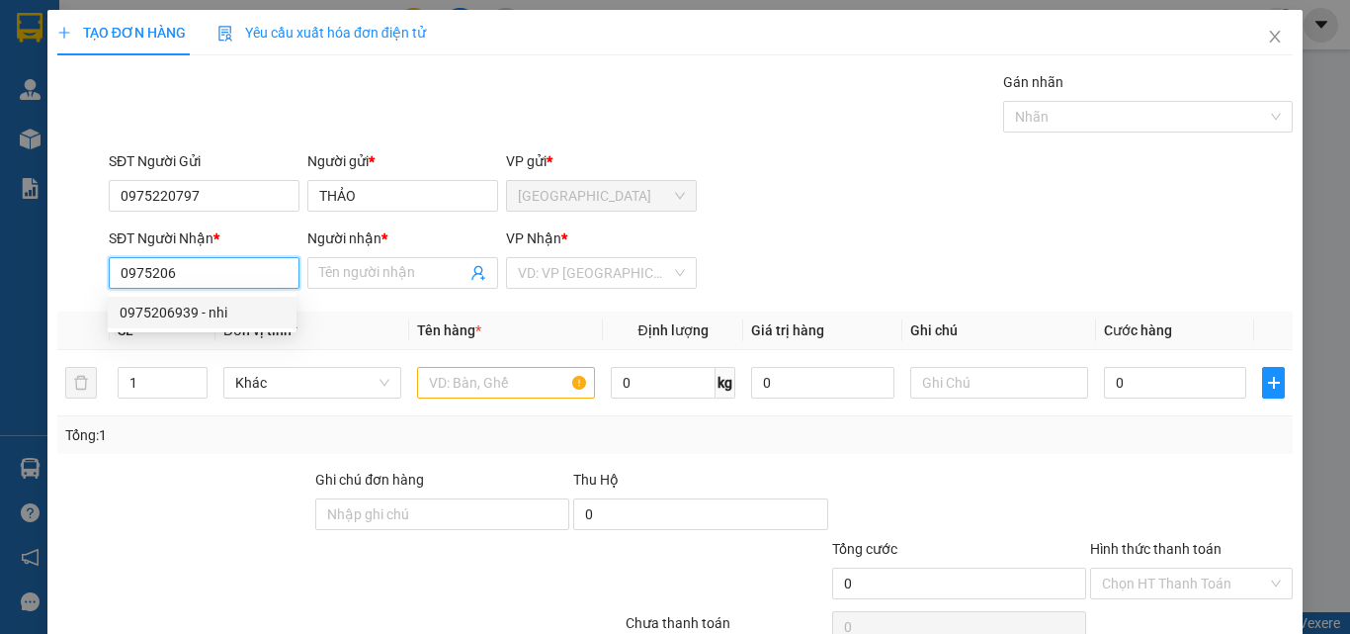
click at [201, 312] on div "0975206939 - nhi" at bounding box center [202, 312] width 165 height 22
type input "0975206939"
type input "nhi"
type input "0975206939"
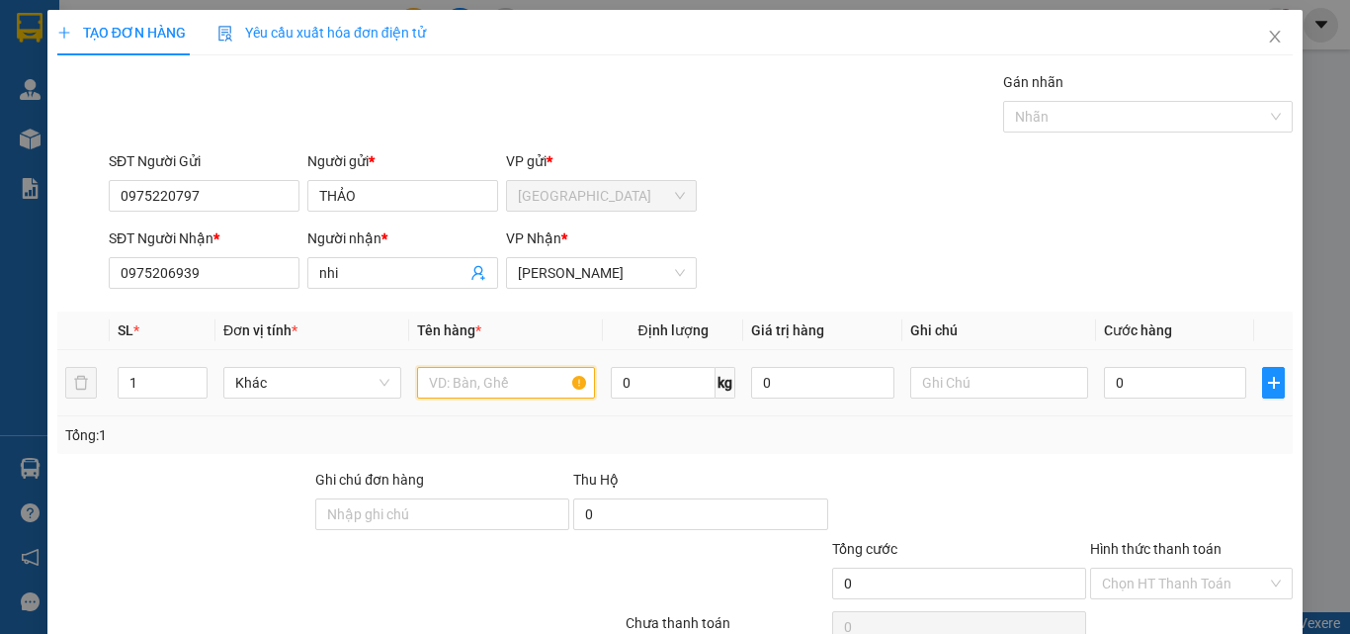
click at [498, 390] on input "text" at bounding box center [506, 383] width 178 height 32
paste input "Ù"
type input "1 THÙNG"
drag, startPoint x: 1170, startPoint y: 385, endPoint x: 1150, endPoint y: 387, distance: 20.9
click at [1168, 384] on input "0" at bounding box center [1175, 383] width 142 height 32
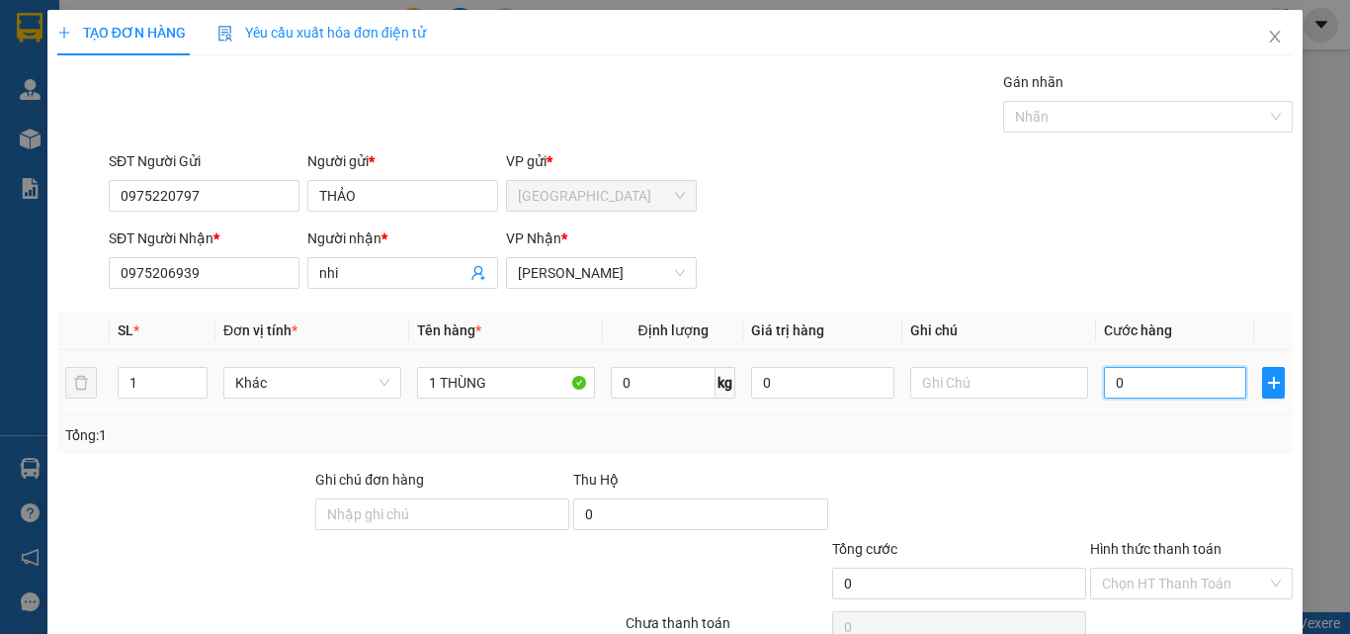
type input "3"
type input "30"
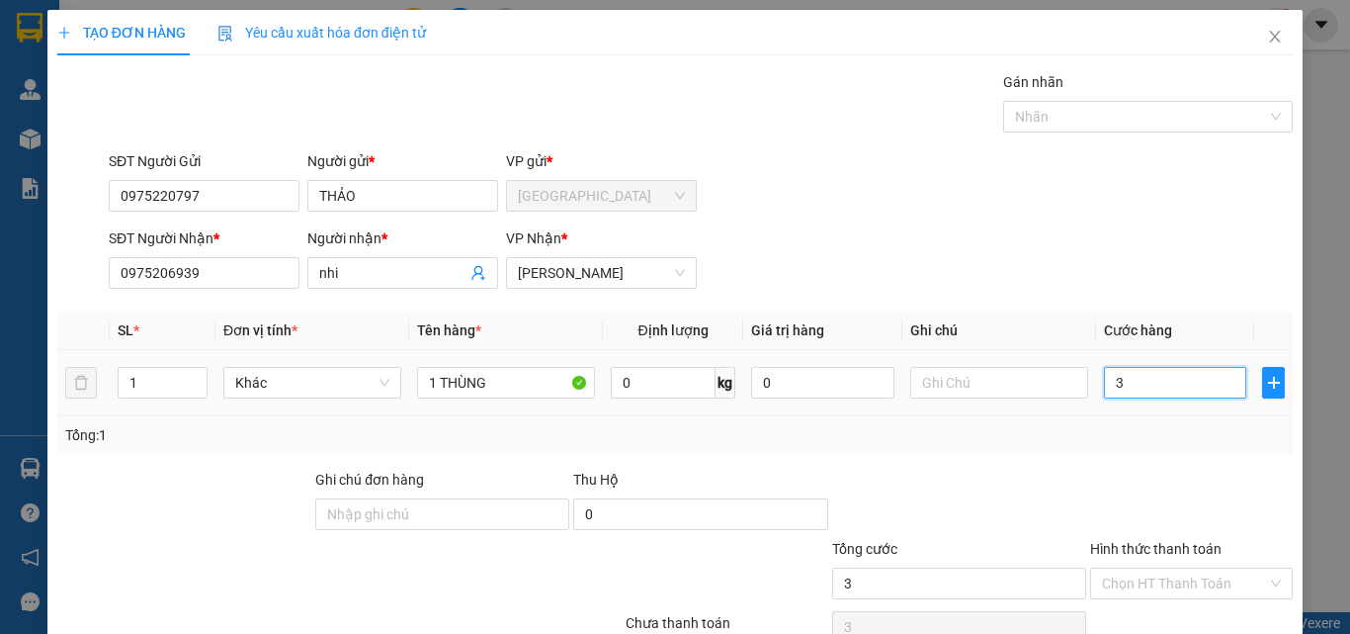
type input "30"
type input "30.000"
click at [1134, 557] on label "Hình thức thanh toán" at bounding box center [1155, 549] width 131 height 16
click at [1134, 568] on input "Hình thức thanh toán" at bounding box center [1184, 583] width 165 height 30
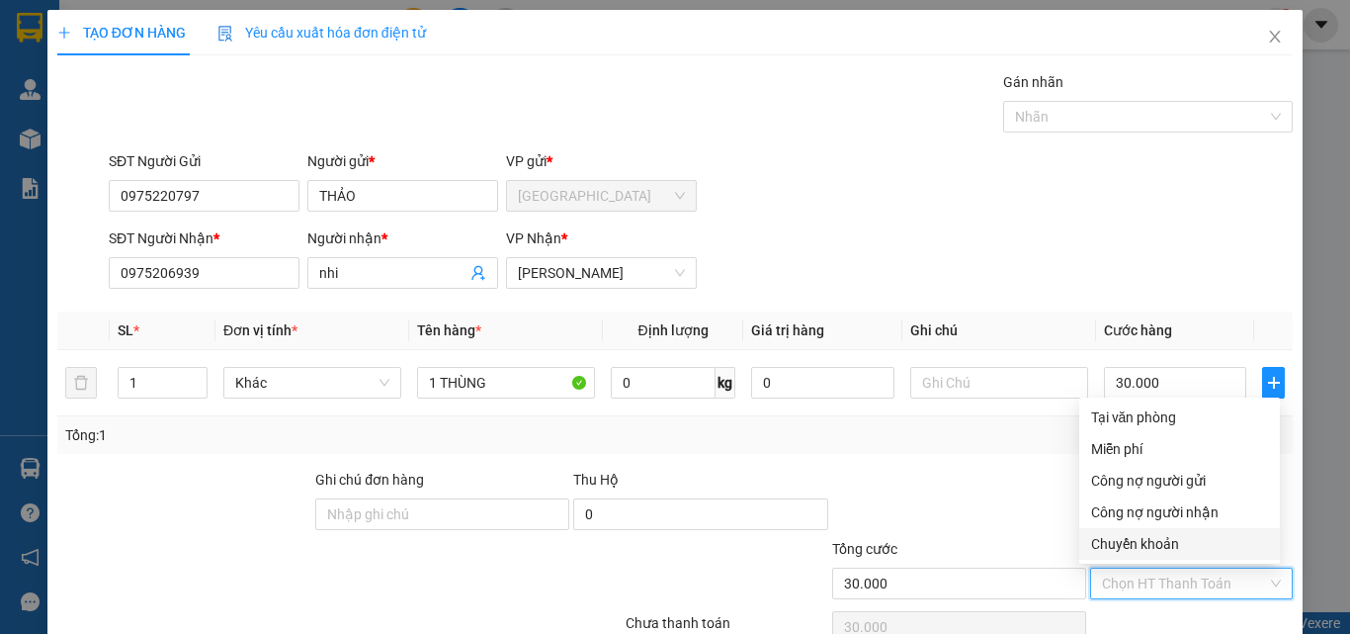
click at [1130, 578] on input "Hình thức thanh toán" at bounding box center [1184, 583] width 165 height 30
click at [1153, 422] on div "Tại văn phòng" at bounding box center [1179, 417] width 177 height 22
type input "0"
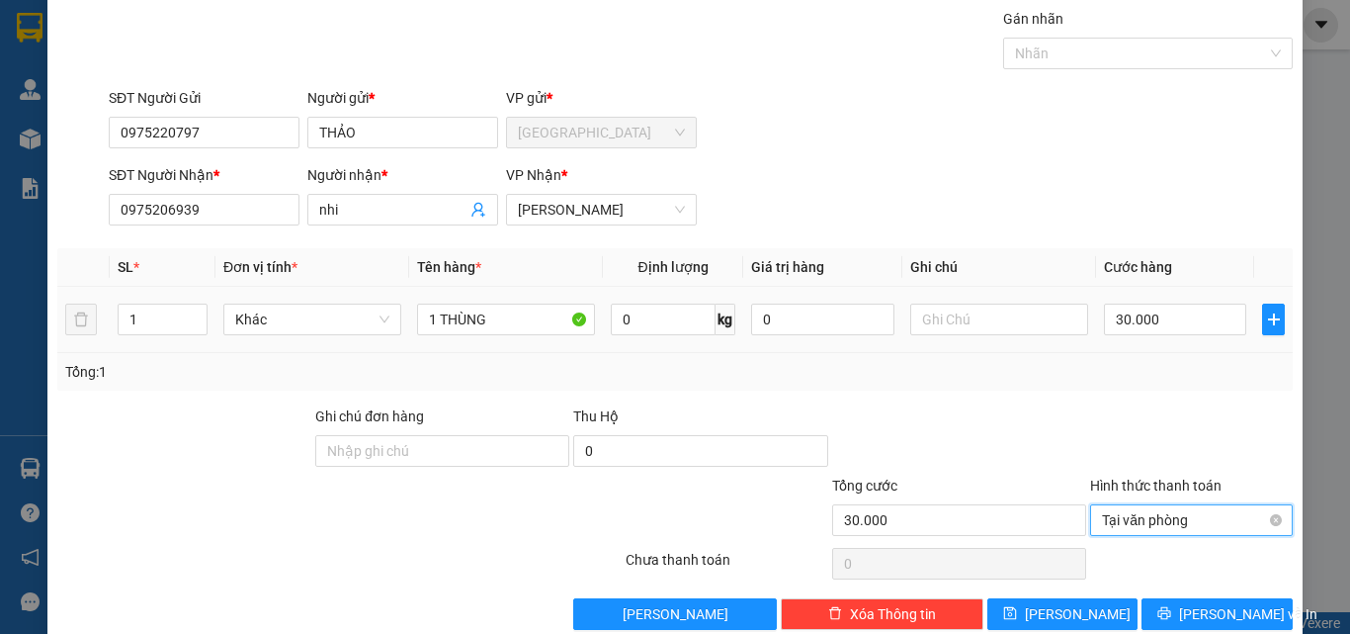
scroll to position [98, 0]
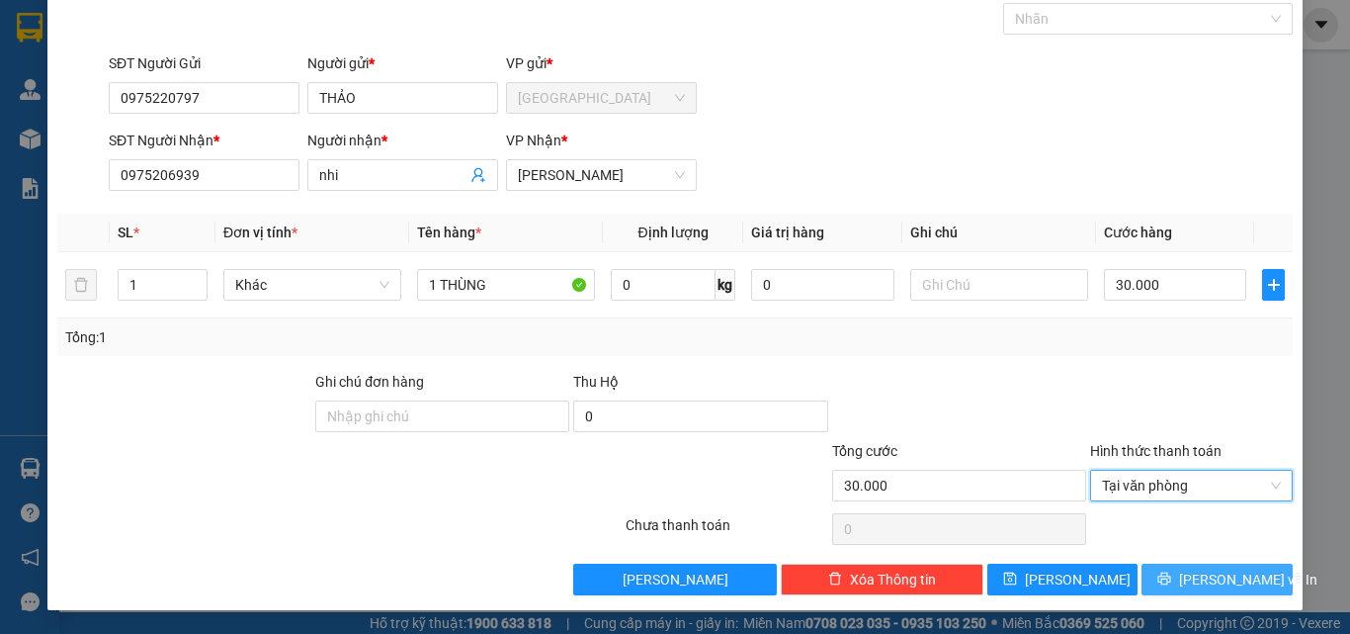
click at [1162, 587] on button "[PERSON_NAME] và In" at bounding box center [1217, 579] width 151 height 32
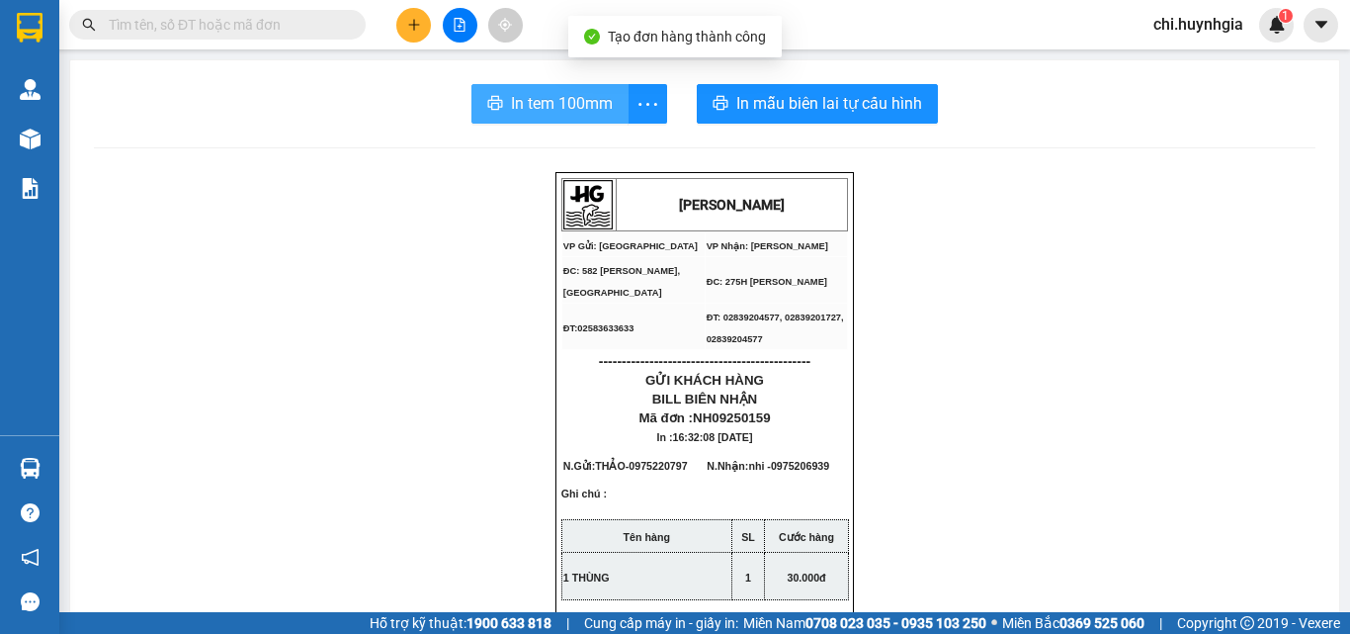
click at [530, 106] on span "In tem 100mm" at bounding box center [562, 103] width 102 height 25
click at [511, 115] on span "In tem 100mm" at bounding box center [562, 103] width 102 height 25
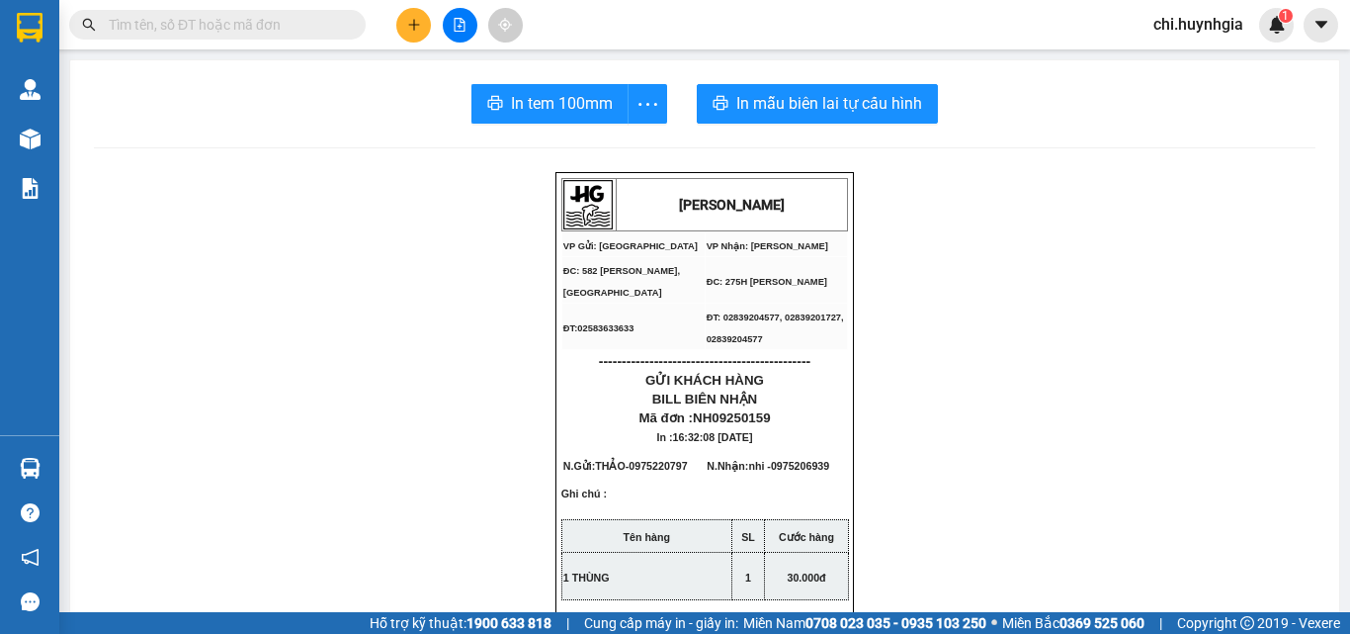
click at [420, 25] on icon "plus" at bounding box center [414, 25] width 14 height 14
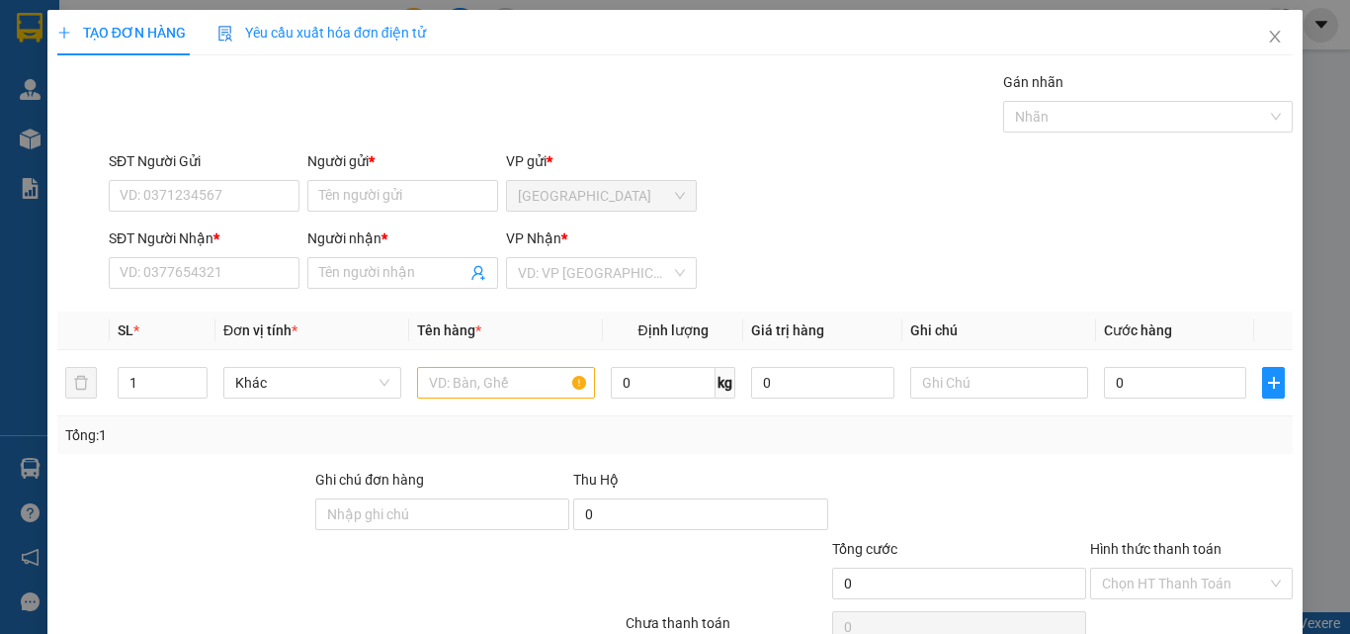
click at [217, 177] on div "SĐT Người Gửi" at bounding box center [204, 165] width 191 height 30
click at [216, 198] on input "SĐT Người Gửi" at bounding box center [204, 196] width 191 height 32
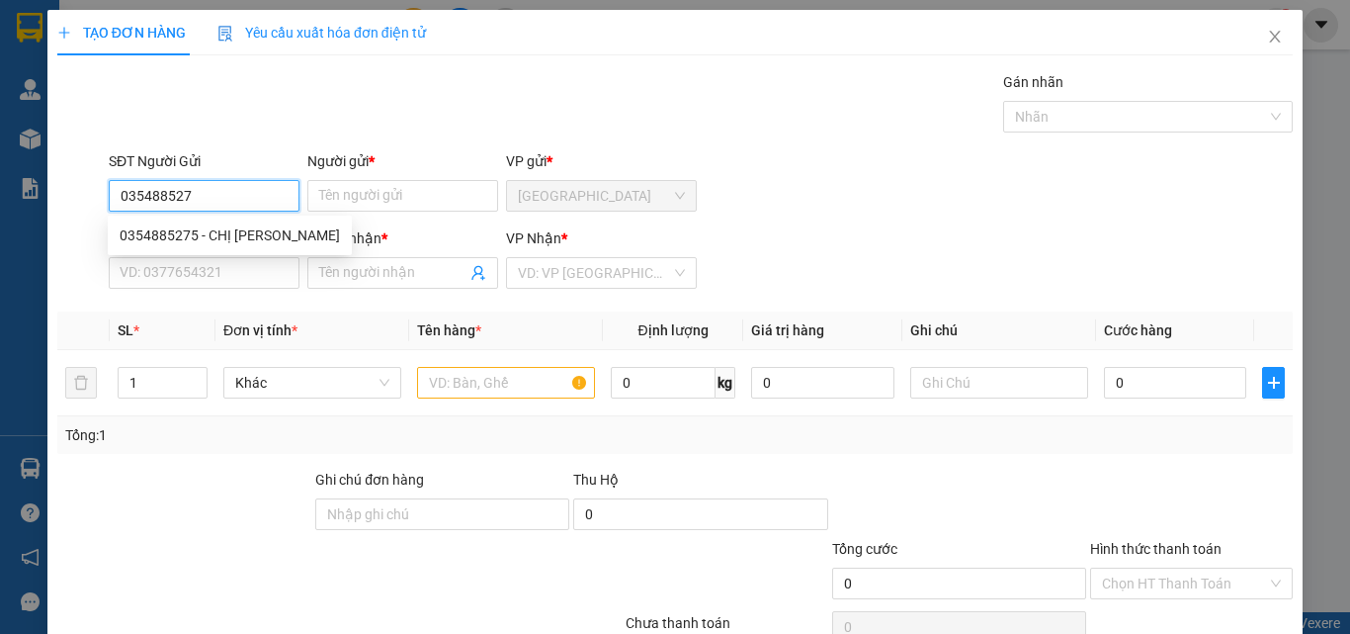
type input "0354885275"
click at [180, 220] on div "0354885275 - CHỊ PHÚ" at bounding box center [230, 235] width 244 height 32
type input "CHỊ PHÚ"
type input "0977515572"
type input "HƯƠNG"
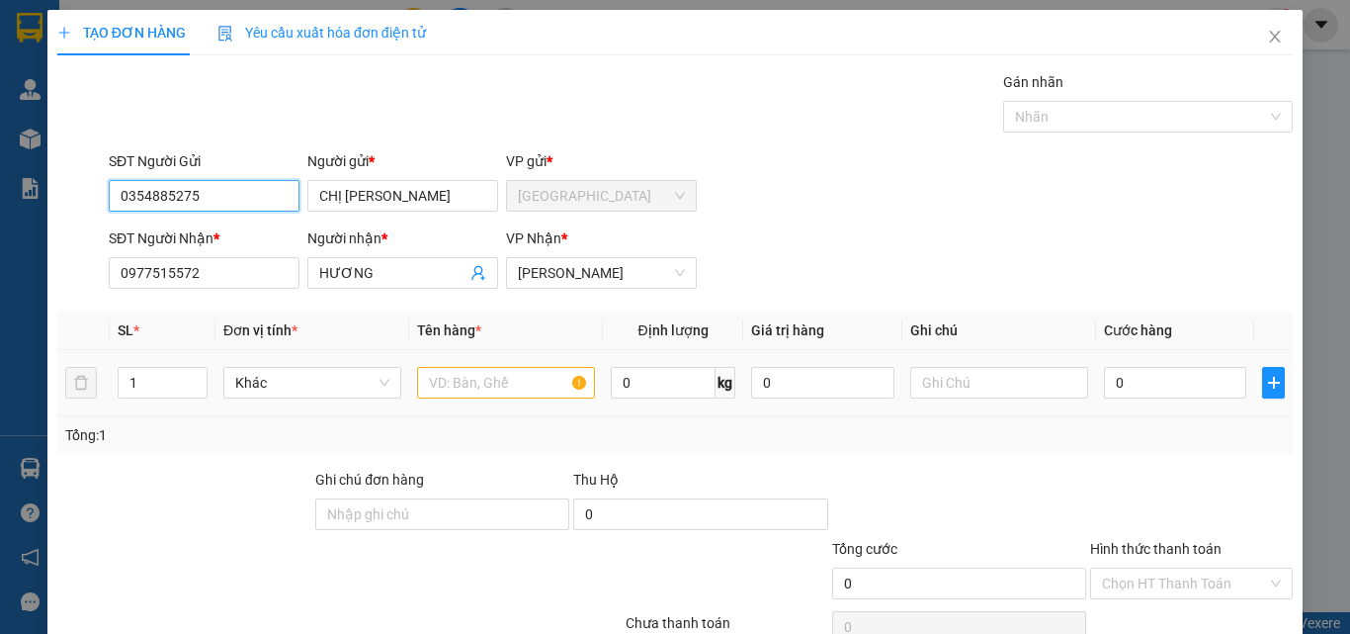
type input "0354885275"
click at [472, 391] on input "text" at bounding box center [506, 383] width 178 height 32
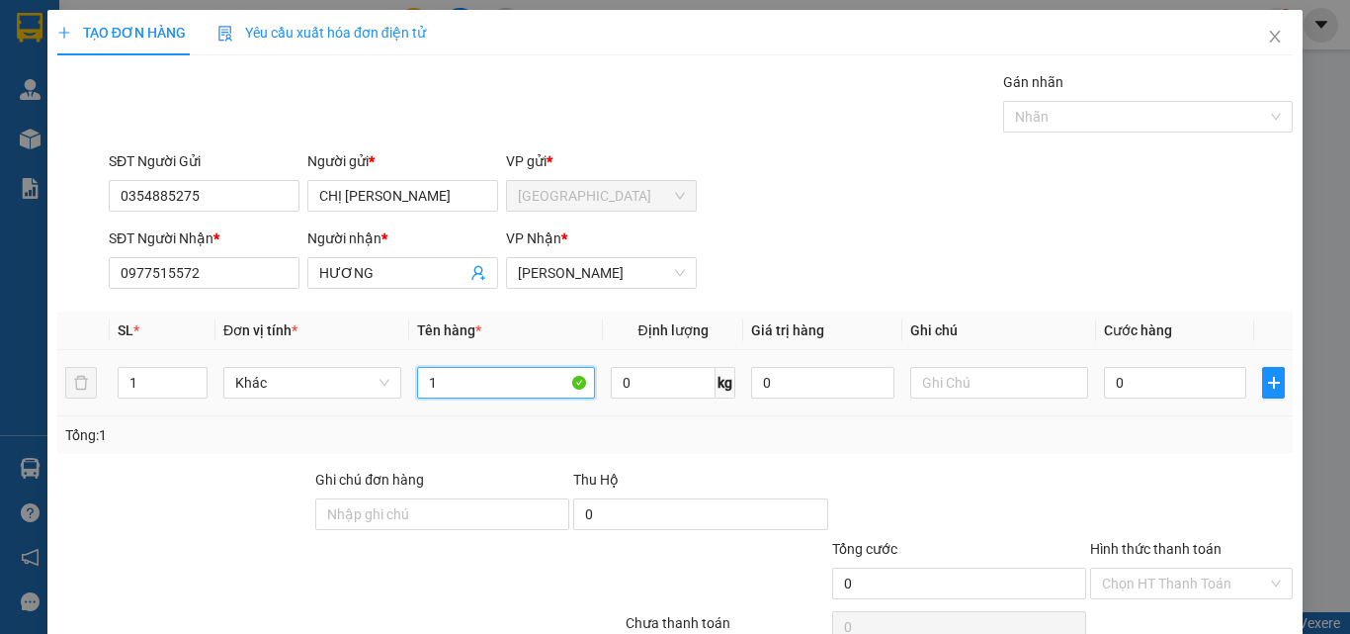
type input "1"
paste input "Ù"
paste input "Ô"
paste input "Ố"
type input "THÙNG XỐP"
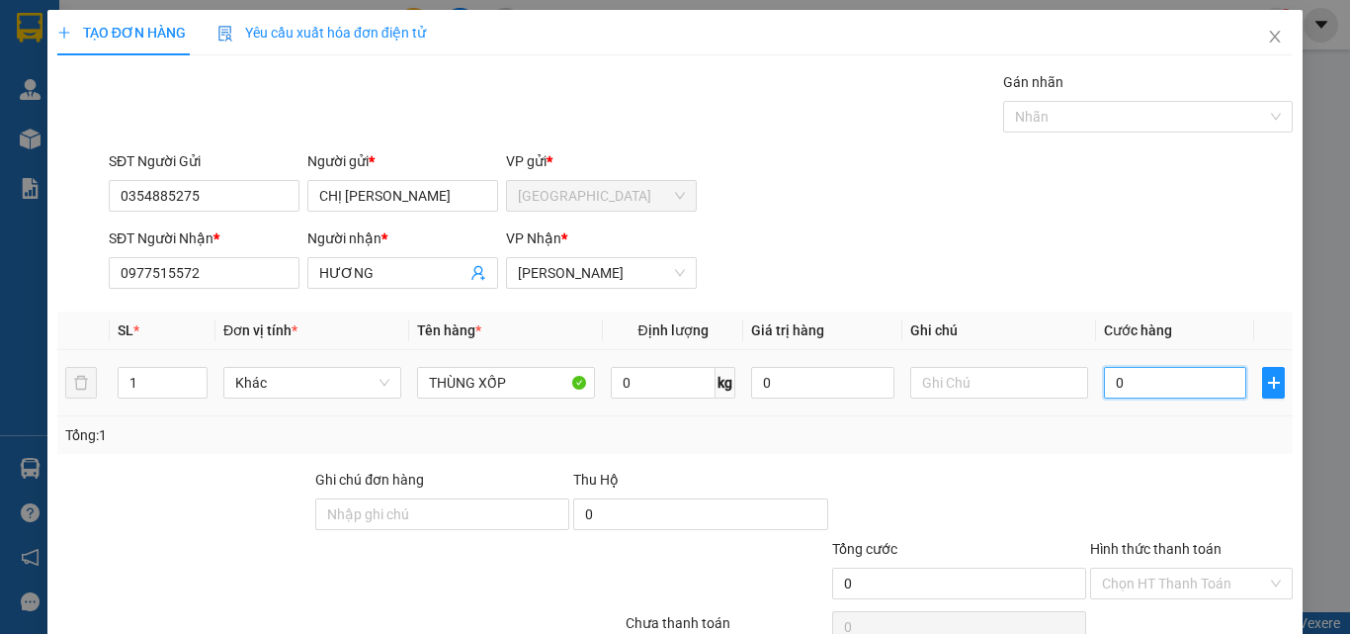
click at [1152, 373] on input "0" at bounding box center [1175, 383] width 142 height 32
type input "4"
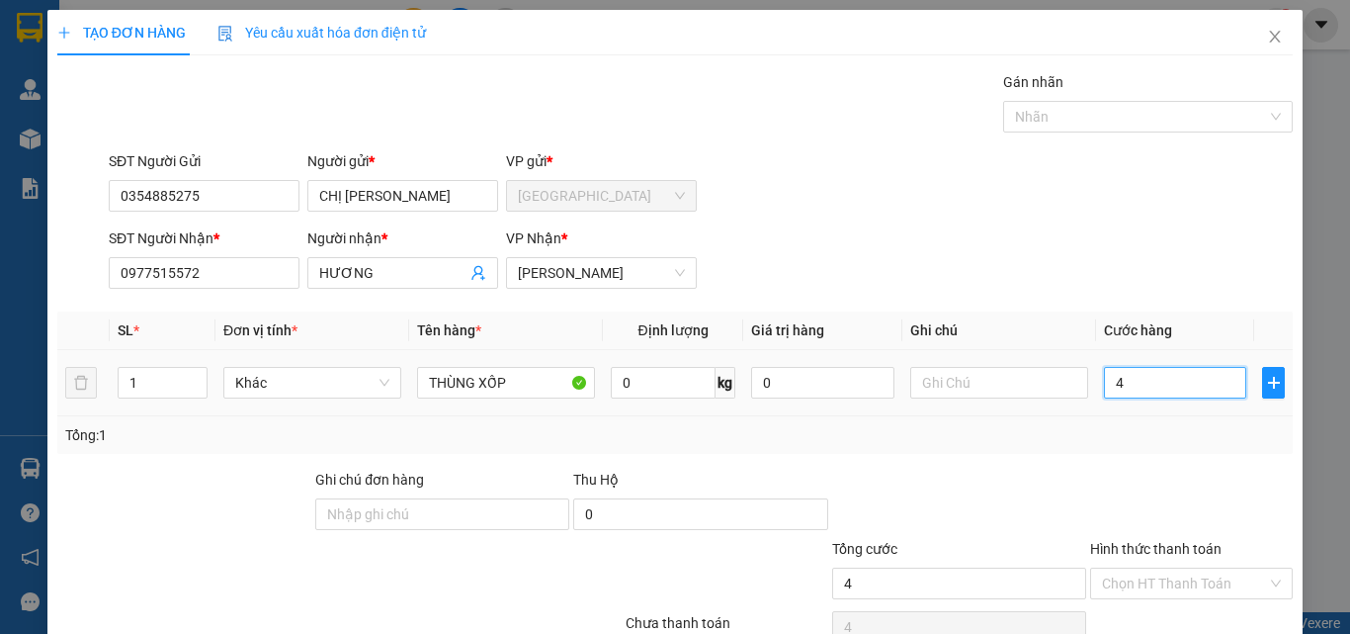
type input "40"
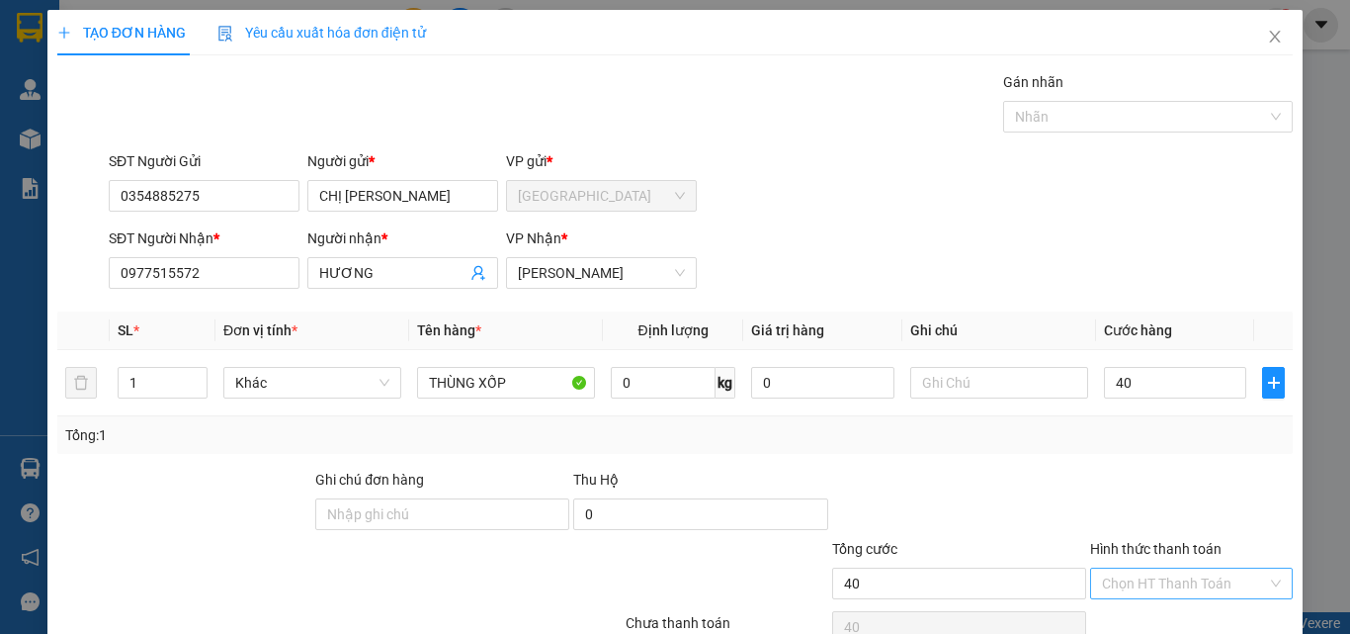
click at [1170, 577] on input "Hình thức thanh toán" at bounding box center [1184, 583] width 165 height 30
type input "40.000"
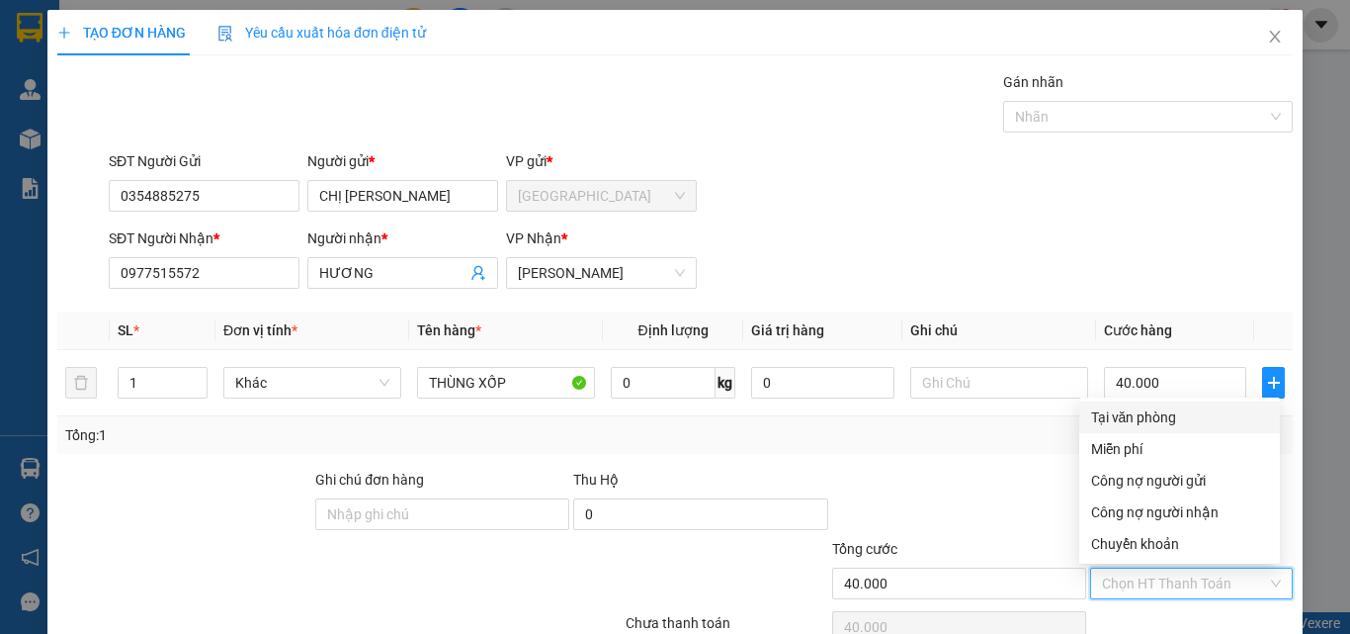
click at [1209, 412] on div "Tại văn phòng" at bounding box center [1179, 417] width 177 height 22
type input "0"
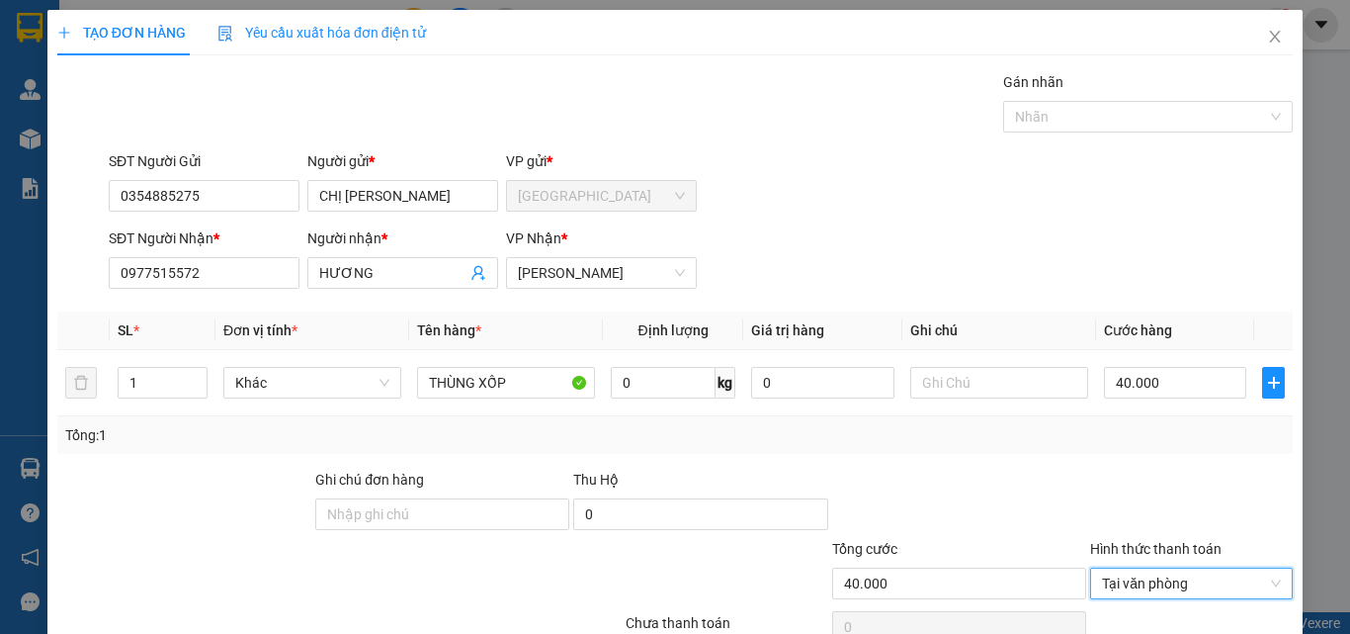
scroll to position [98, 0]
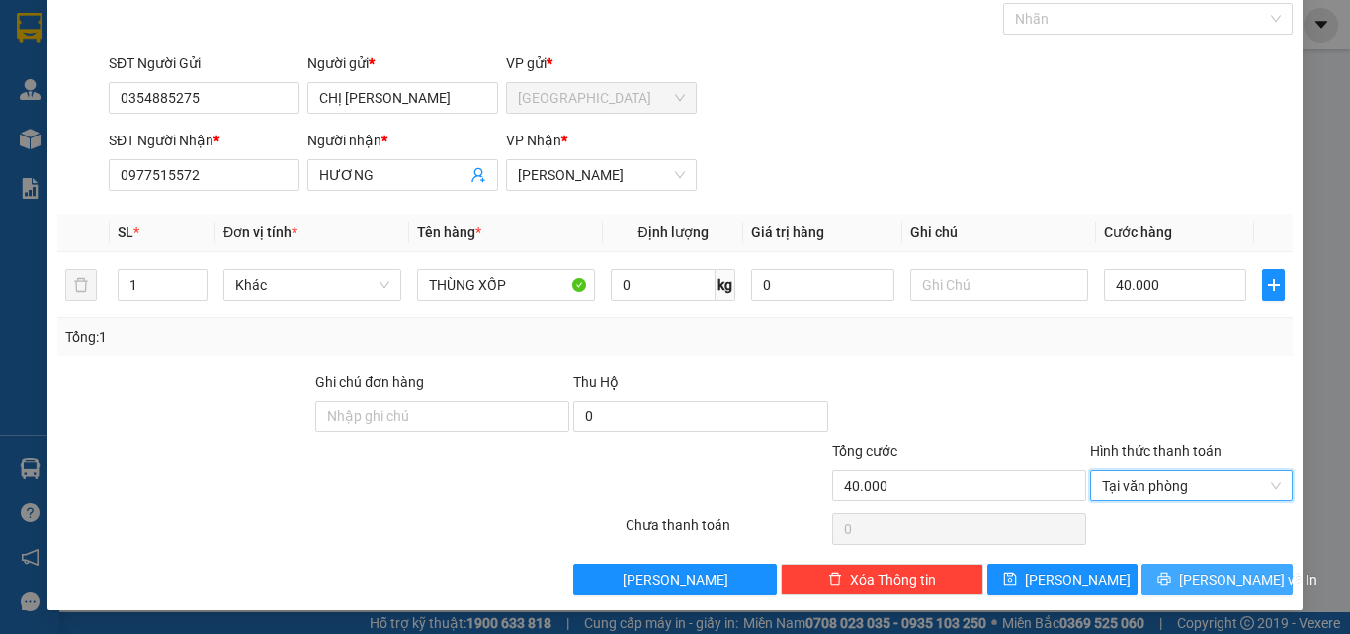
click at [1189, 579] on span "[PERSON_NAME] và In" at bounding box center [1248, 579] width 138 height 22
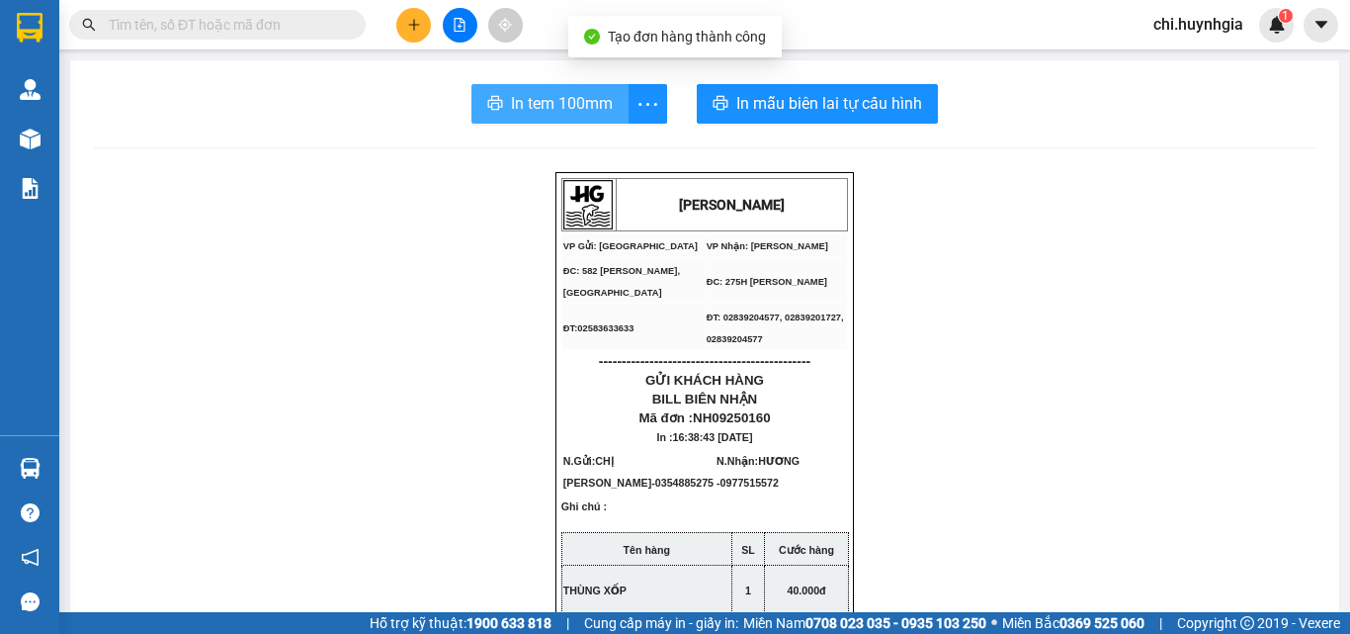
drag, startPoint x: 609, startPoint y: 125, endPoint x: 597, endPoint y: 120, distance: 12.9
click at [584, 107] on span "In tem 100mm" at bounding box center [562, 103] width 102 height 25
click at [547, 99] on span "In tem 100mm" at bounding box center [562, 103] width 102 height 25
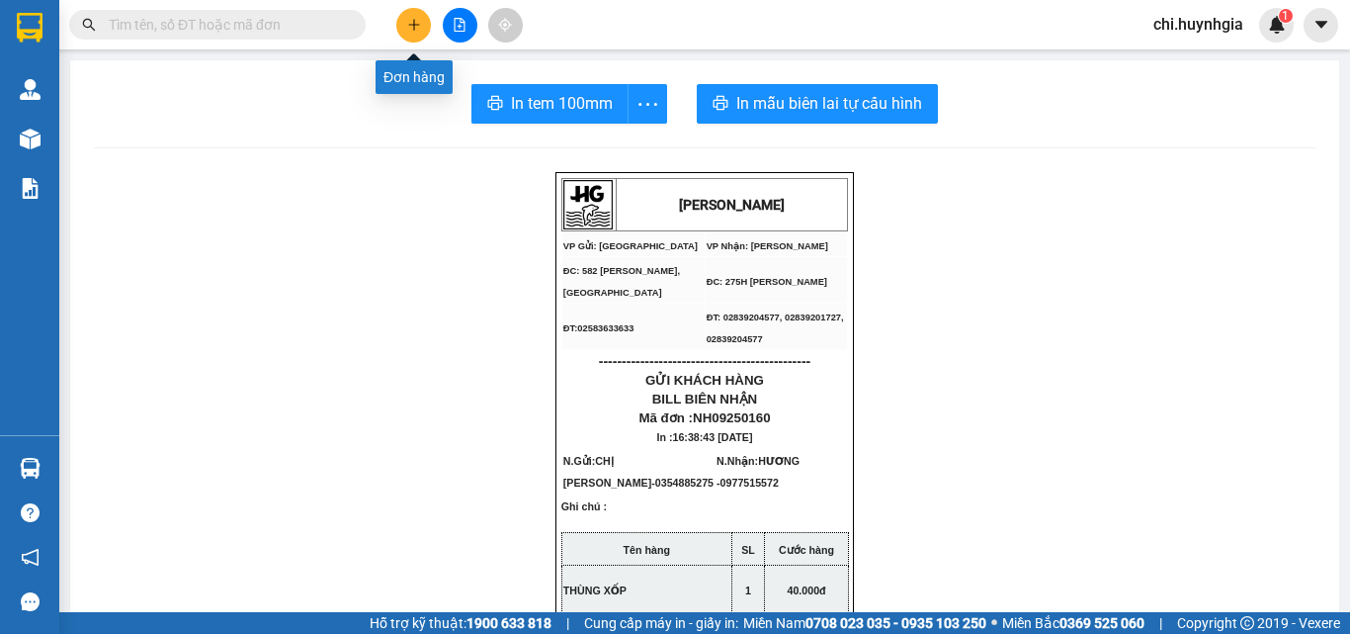
click at [399, 21] on button at bounding box center [413, 25] width 35 height 35
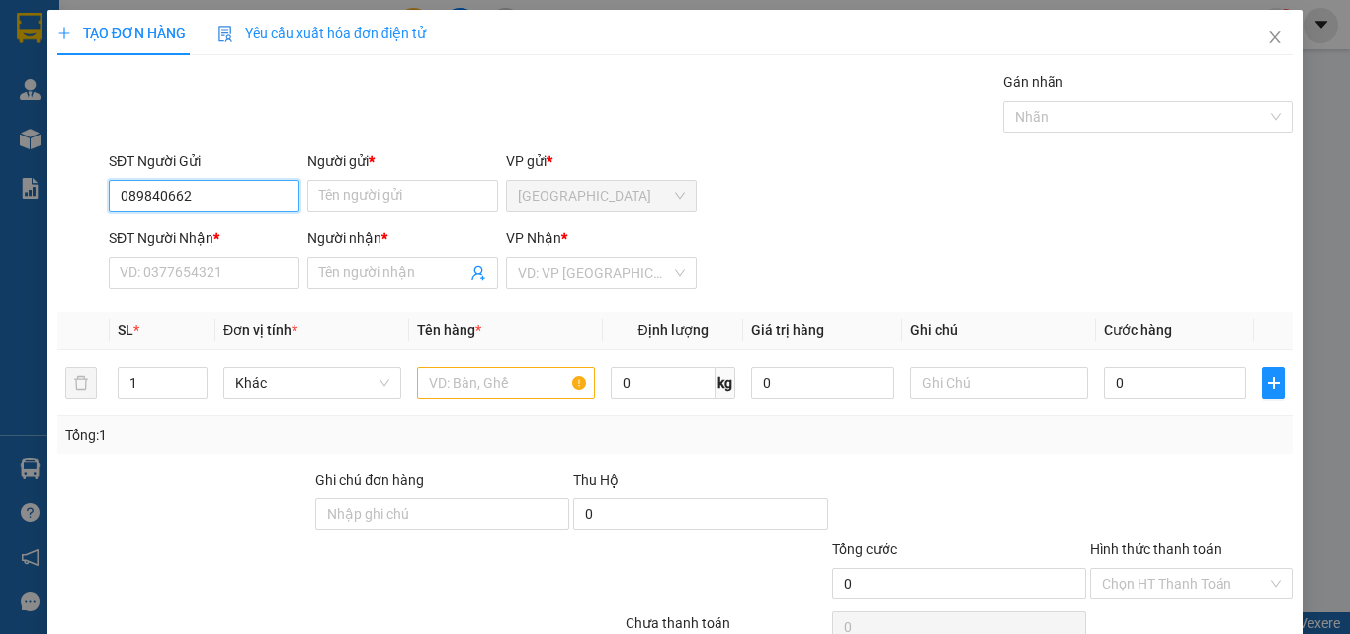
type input "0898406624"
click at [238, 233] on div "0898406624 - Thuý" at bounding box center [202, 235] width 165 height 22
type input "Thuý"
type input "0775608332"
type input "Thuỳ Vy"
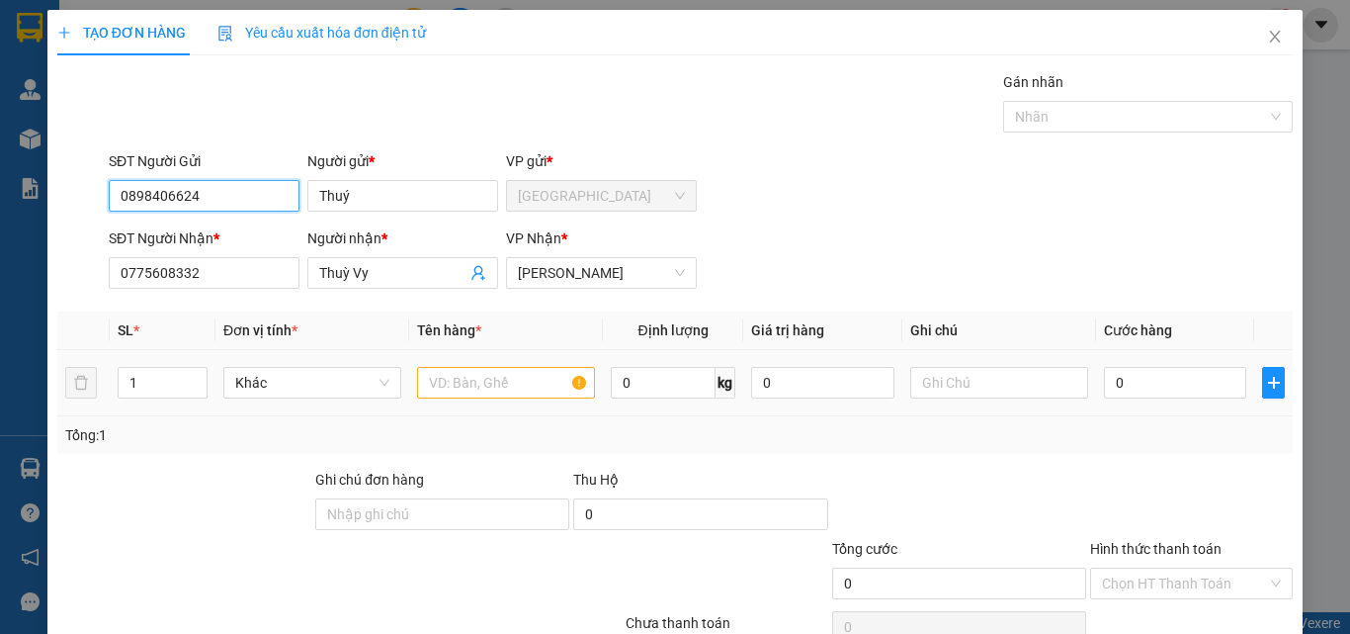
type input "0898406624"
click at [496, 388] on input "text" at bounding box center [506, 383] width 178 height 32
type input "T"
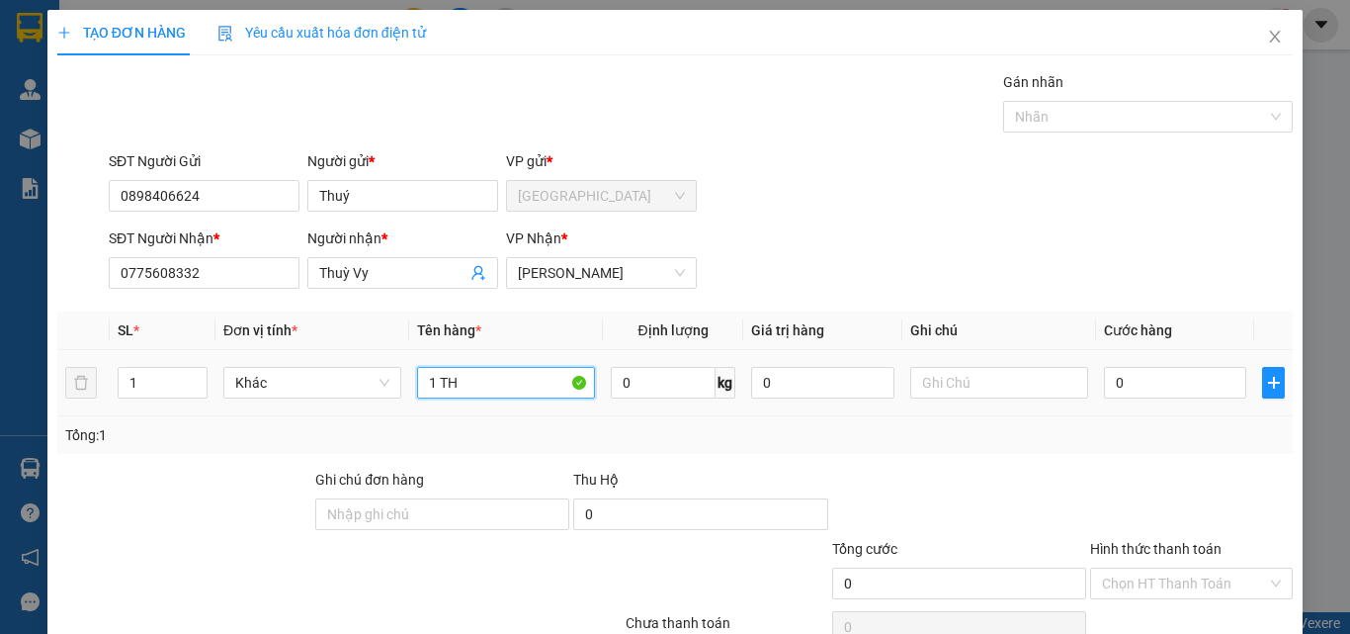
paste input "Ù"
type input "1 THÙNG"
click at [1146, 379] on input "0" at bounding box center [1175, 383] width 142 height 32
type input "3"
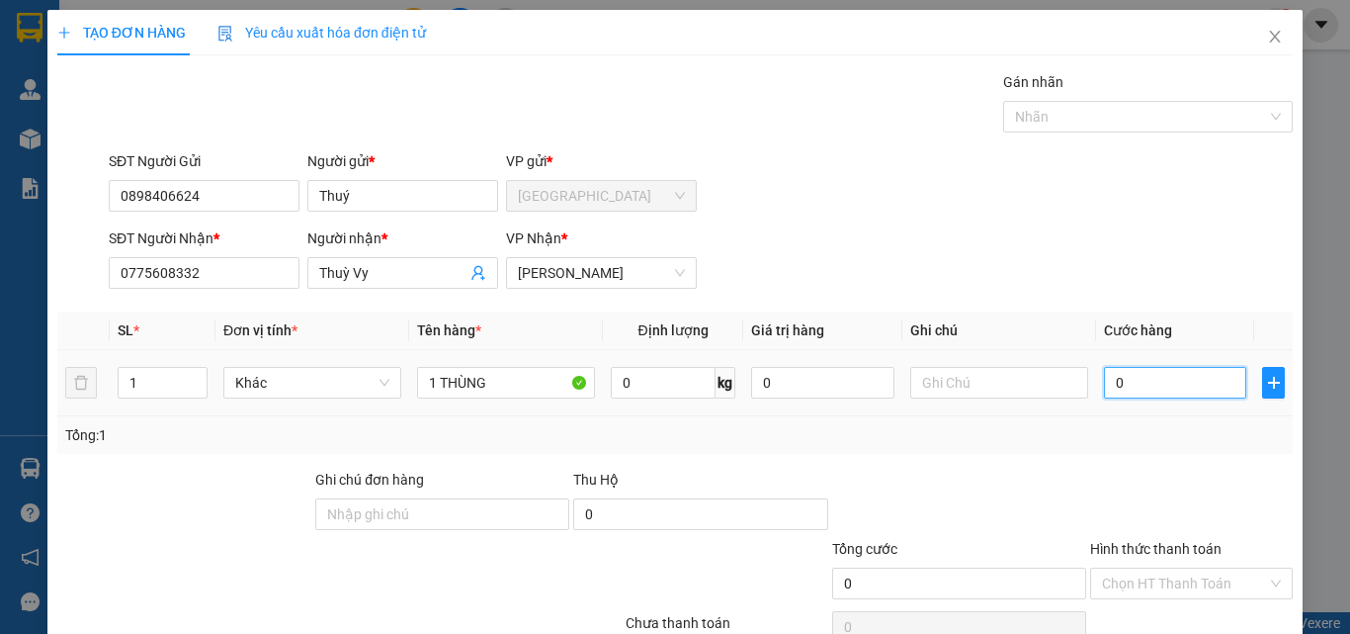
type input "3"
type input "30"
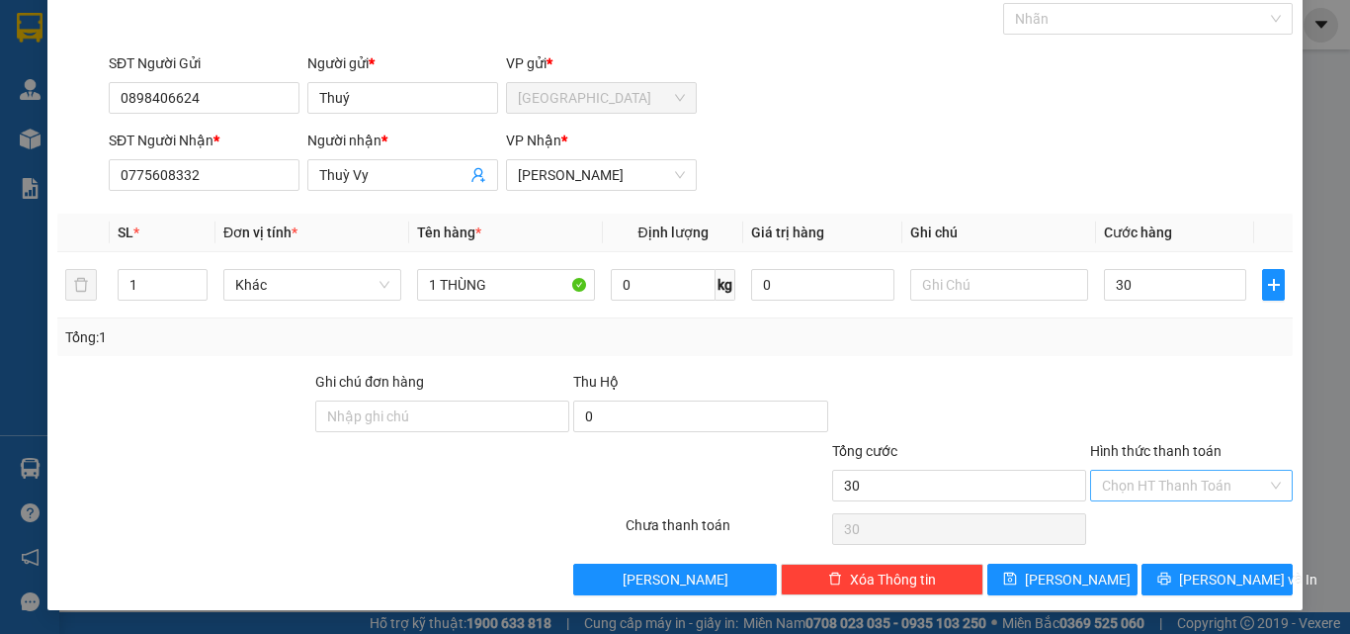
click at [1145, 486] on input "Hình thức thanh toán" at bounding box center [1184, 486] width 165 height 30
type input "30.000"
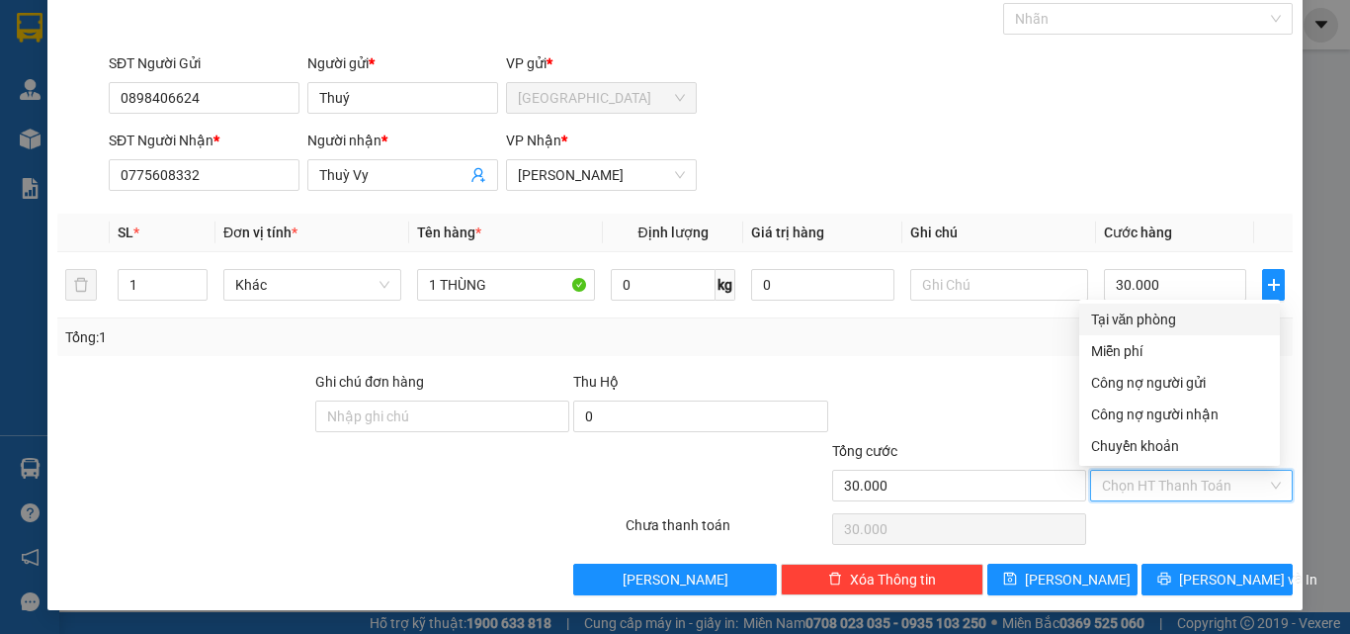
click at [1159, 324] on div "Tại văn phòng" at bounding box center [1179, 319] width 177 height 22
type input "0"
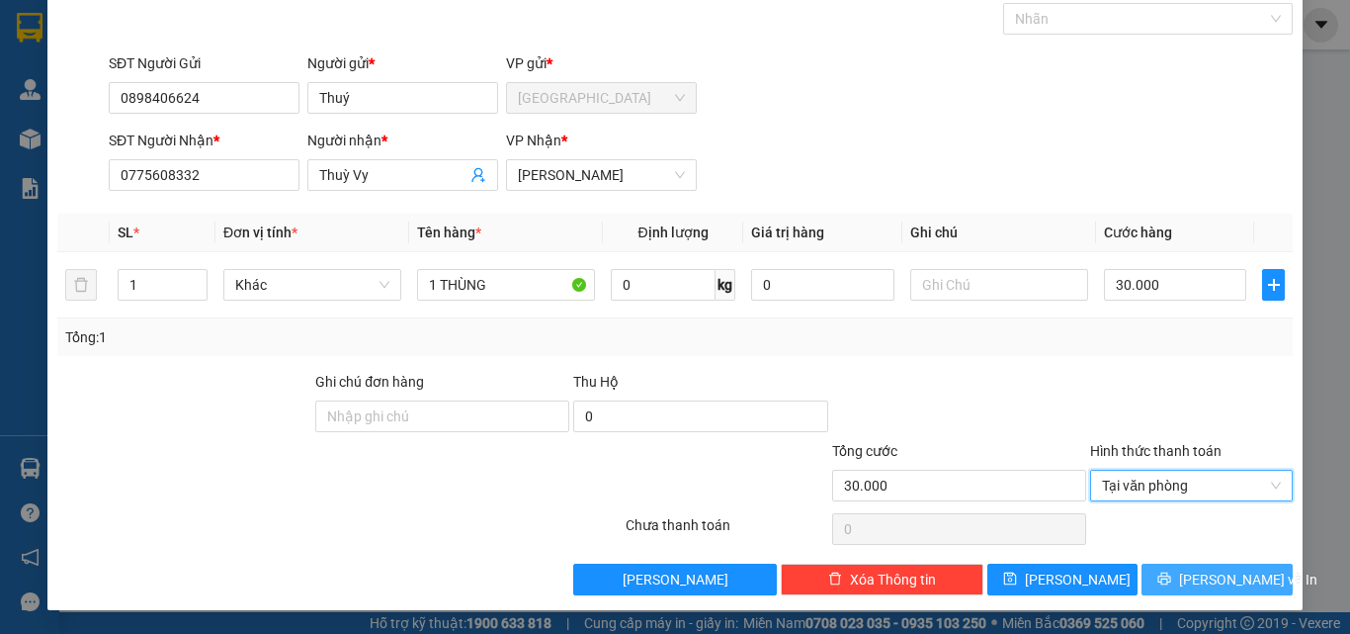
click at [1194, 576] on span "[PERSON_NAME] và In" at bounding box center [1248, 579] width 138 height 22
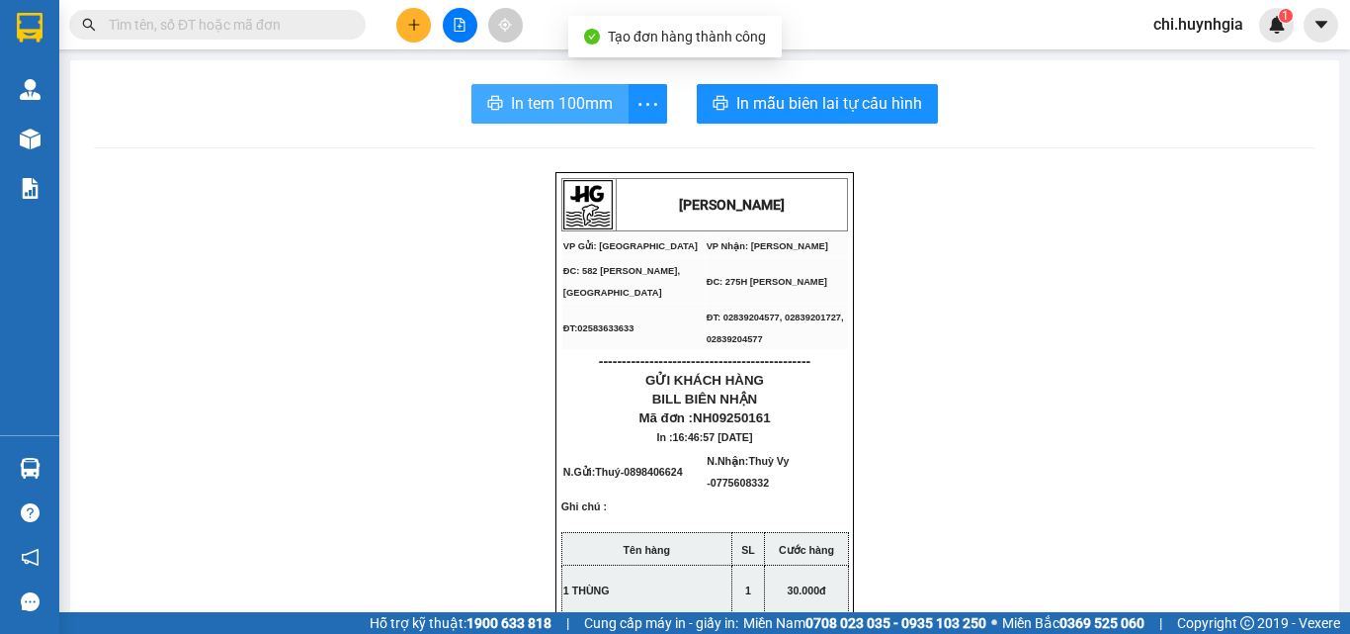
click at [601, 103] on span "In tem 100mm" at bounding box center [562, 103] width 102 height 25
click at [566, 103] on span "In tem 100mm" at bounding box center [562, 103] width 102 height 25
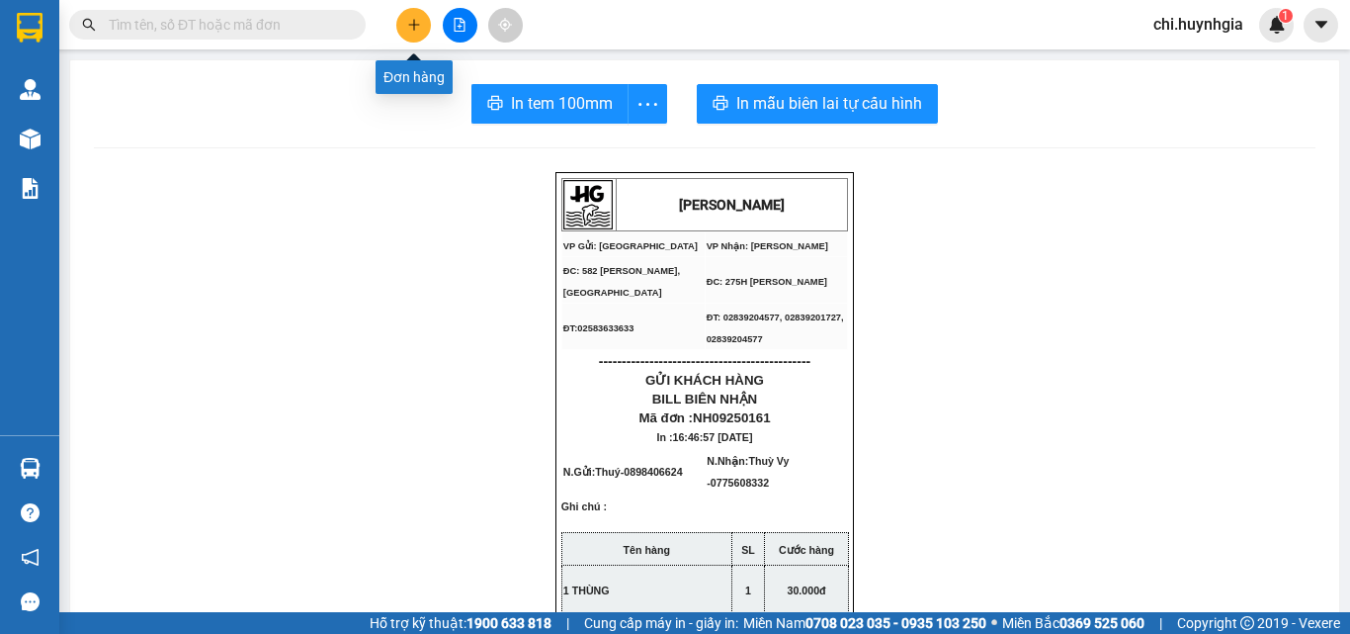
click at [420, 13] on button at bounding box center [413, 25] width 35 height 35
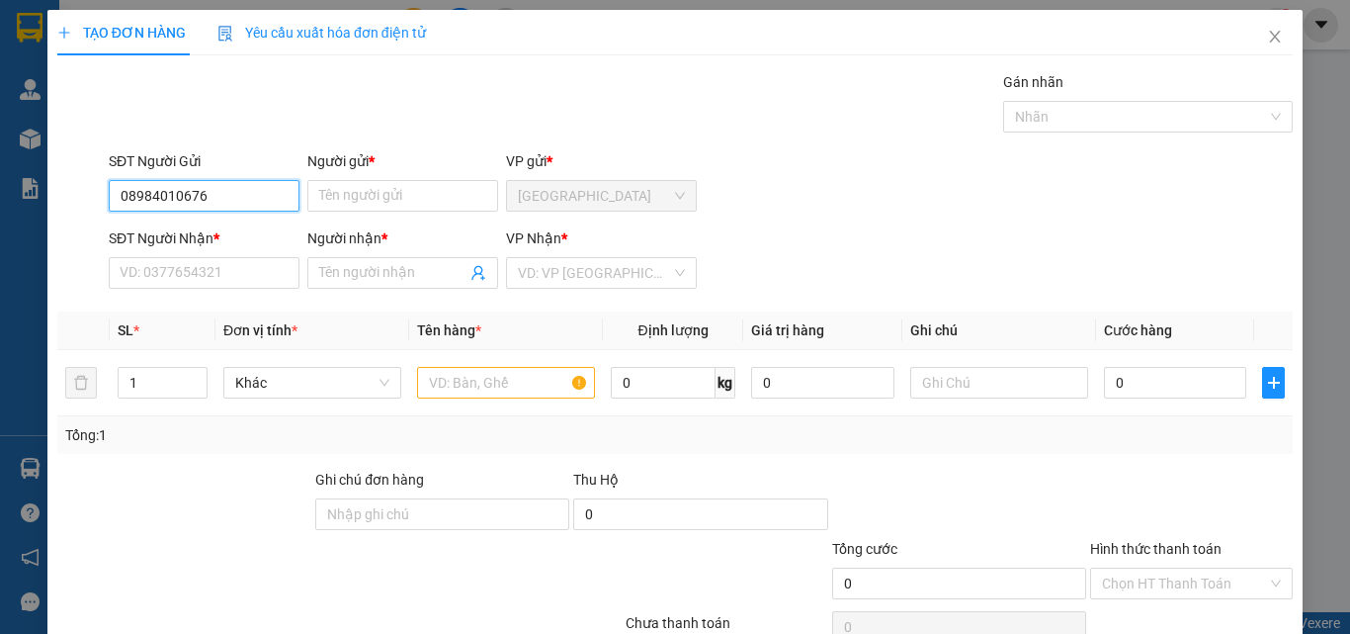
click at [176, 199] on input "08984010676" at bounding box center [204, 196] width 191 height 32
type input "0898401676"
click at [207, 240] on div "0898401676 - HẠ" at bounding box center [202, 235] width 165 height 22
type input "HẠ"
type input "0918663634"
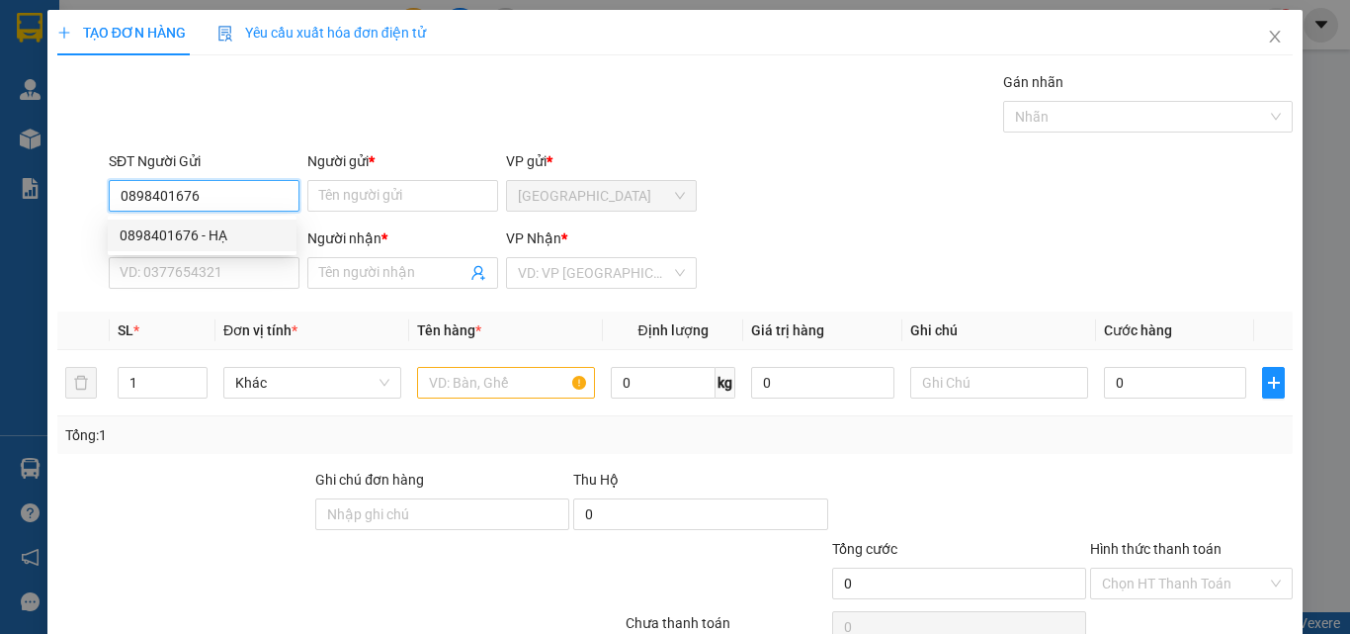
type input "ĐẠT"
type input "0898401676"
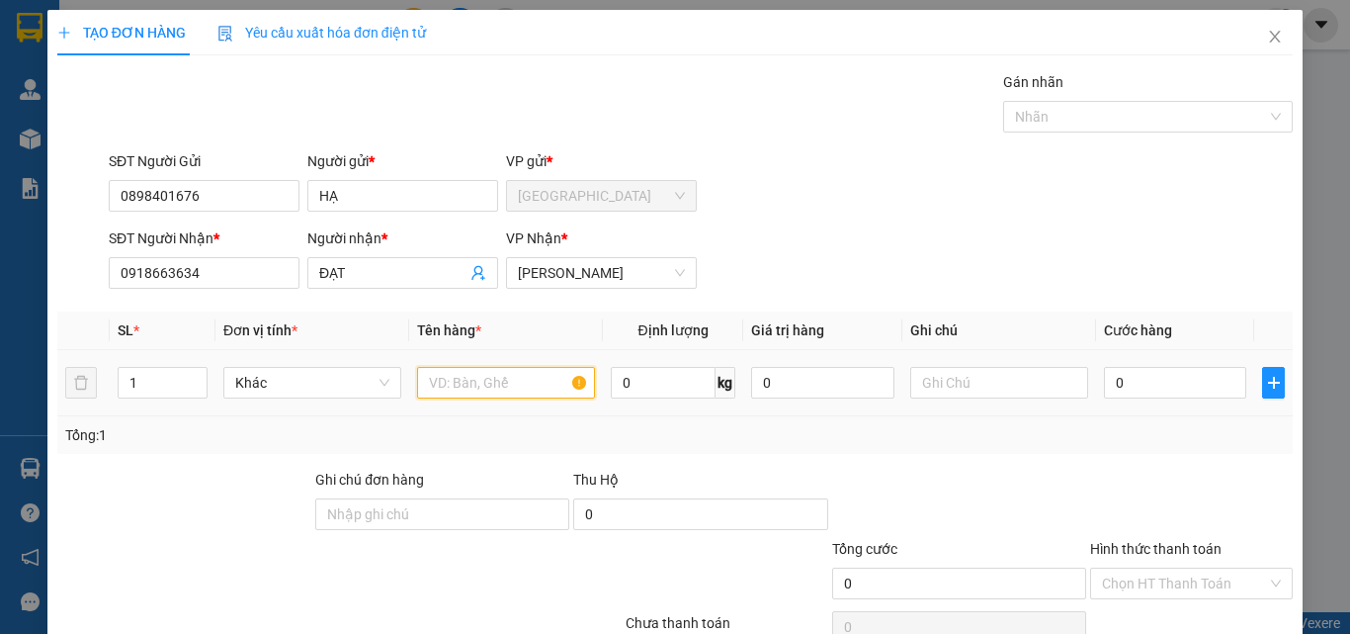
click at [450, 387] on input "text" at bounding box center [506, 383] width 178 height 32
paste input "Ù"
paste input "Ô"
paste input "Ố"
type input "THÙNG XỐP"
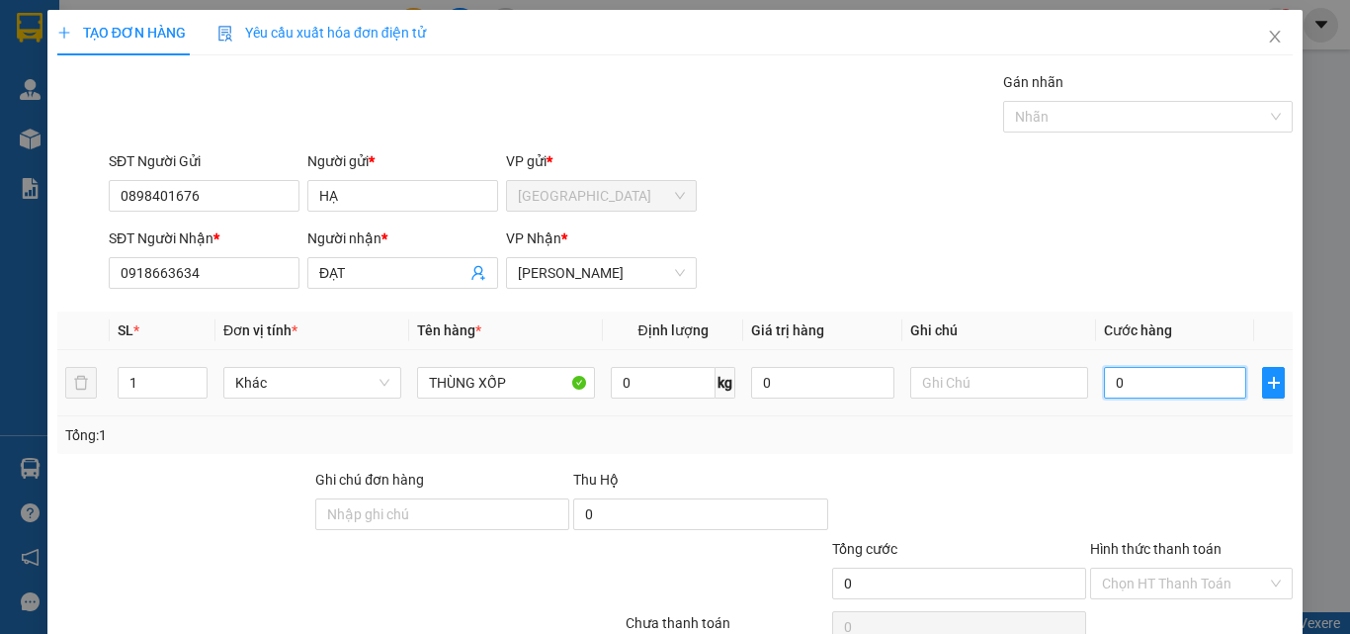
click at [1193, 372] on input "0" at bounding box center [1175, 383] width 142 height 32
type input "5"
type input "50"
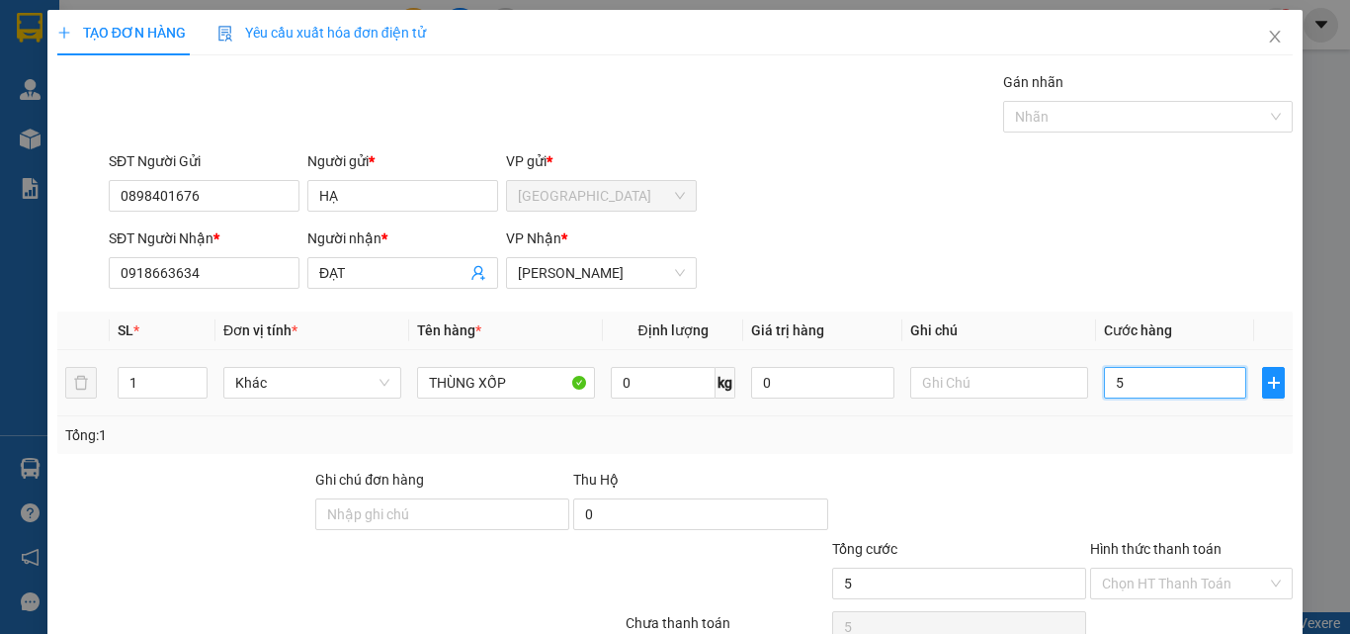
type input "50"
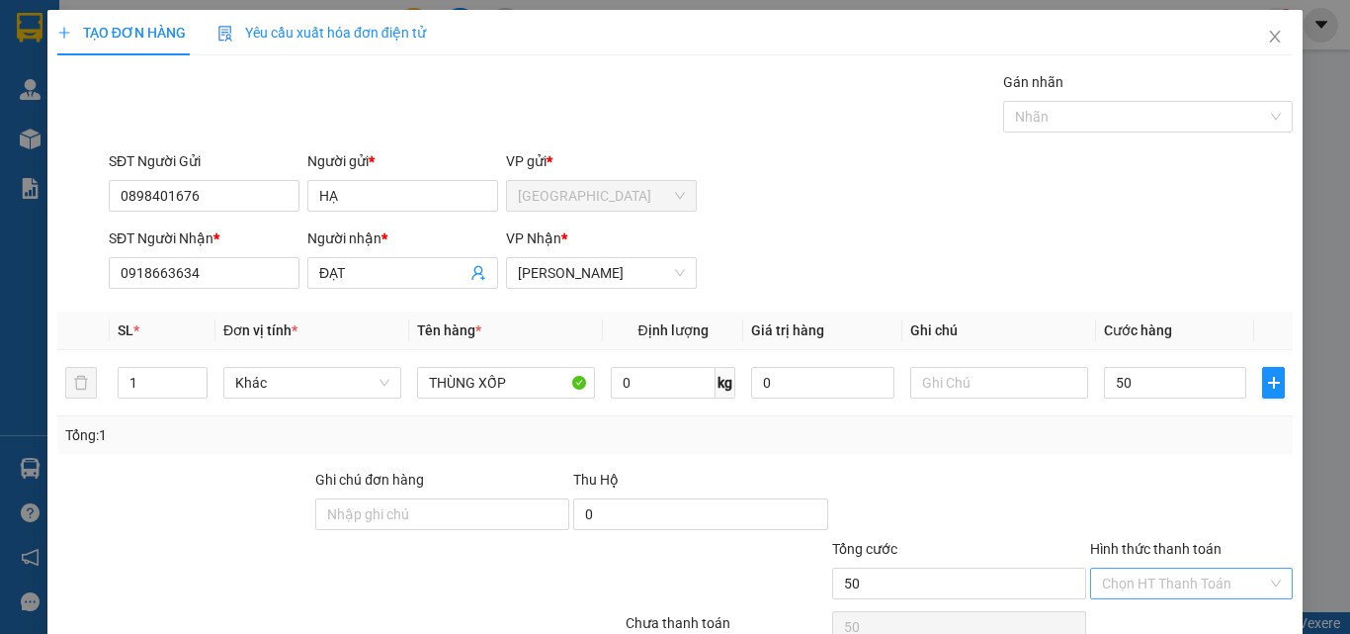
click at [1177, 579] on input "Hình thức thanh toán" at bounding box center [1184, 583] width 165 height 30
type input "50.000"
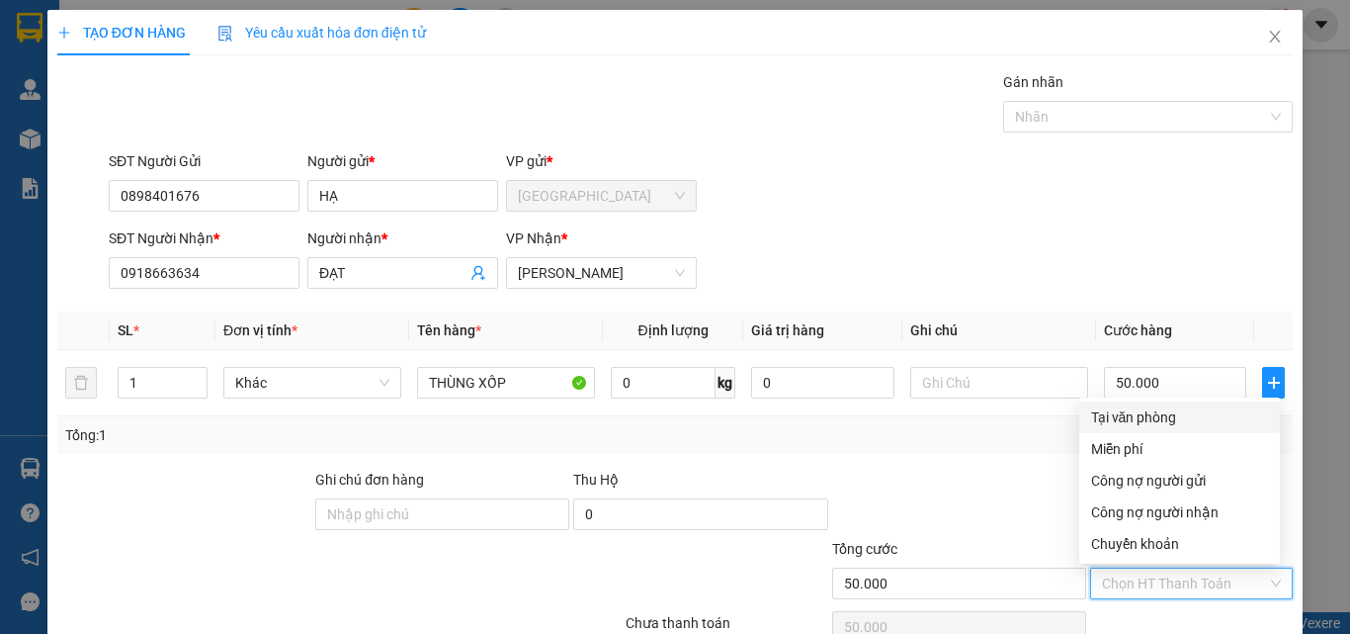
click at [1180, 411] on div "Tại văn phòng" at bounding box center [1179, 417] width 177 height 22
type input "0"
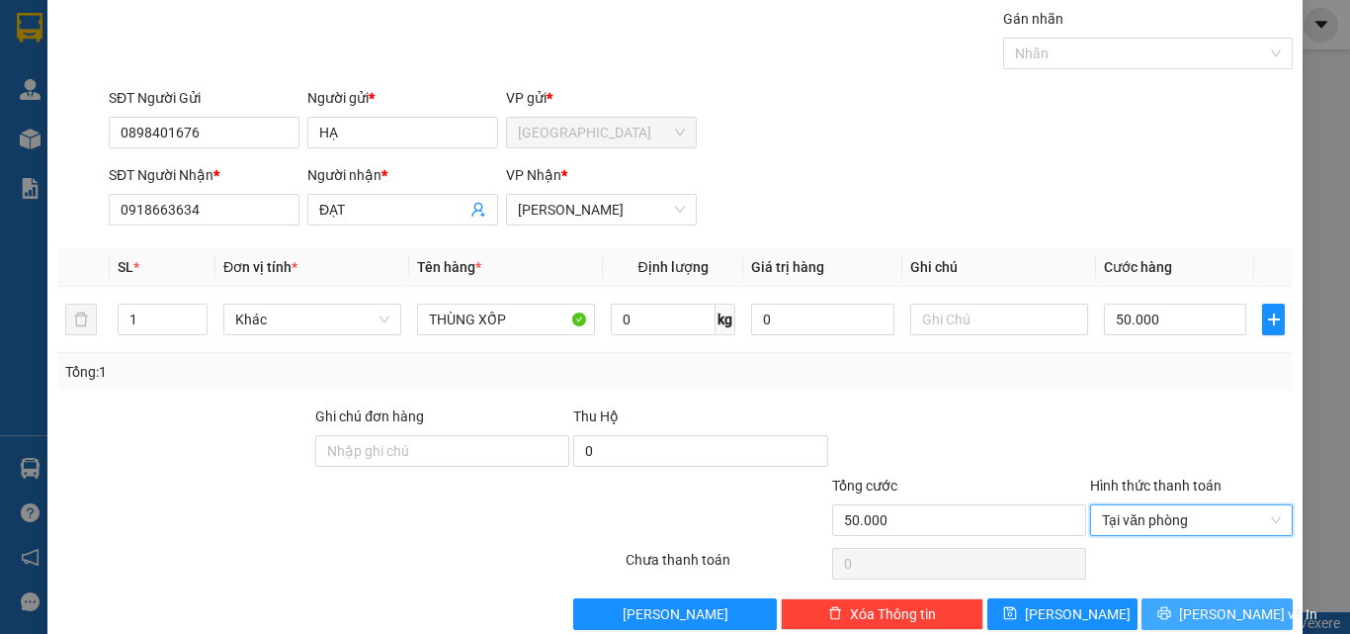
scroll to position [98, 0]
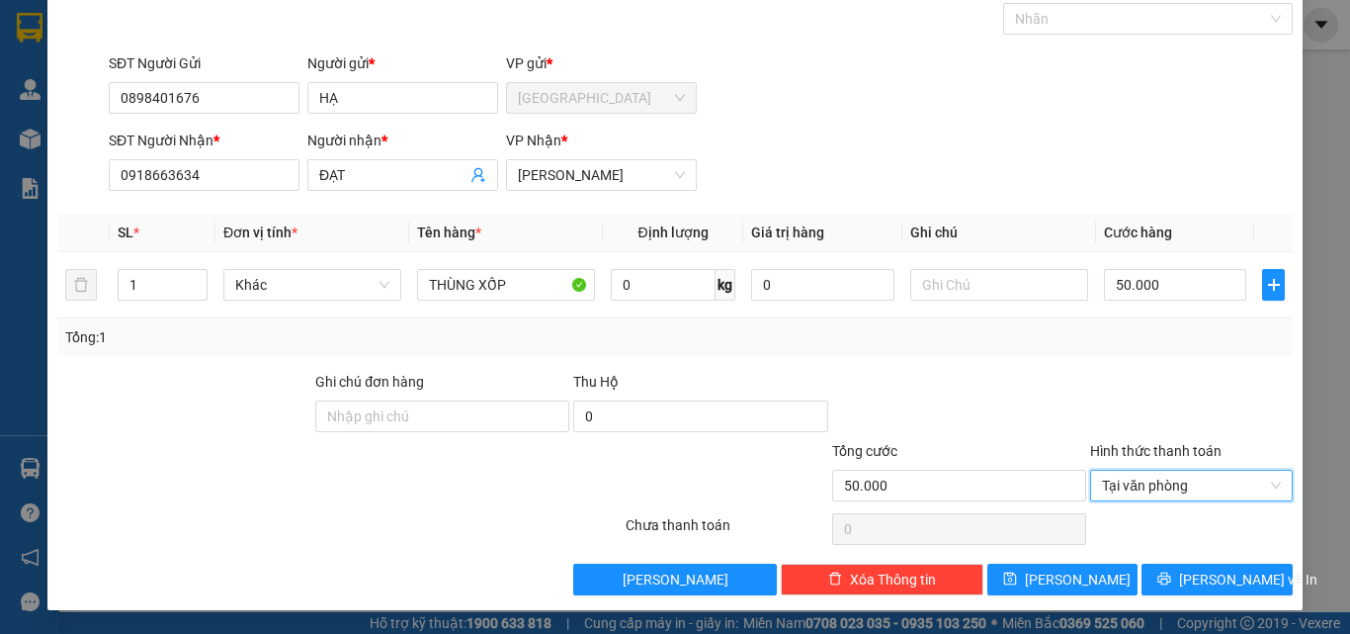
click at [1184, 561] on div "Transit Pickup Surcharge Ids Transit Deliver Surcharge Ids Transit Deliver Surc…" at bounding box center [675, 284] width 1236 height 622
click at [1183, 576] on button "[PERSON_NAME] và In" at bounding box center [1217, 579] width 151 height 32
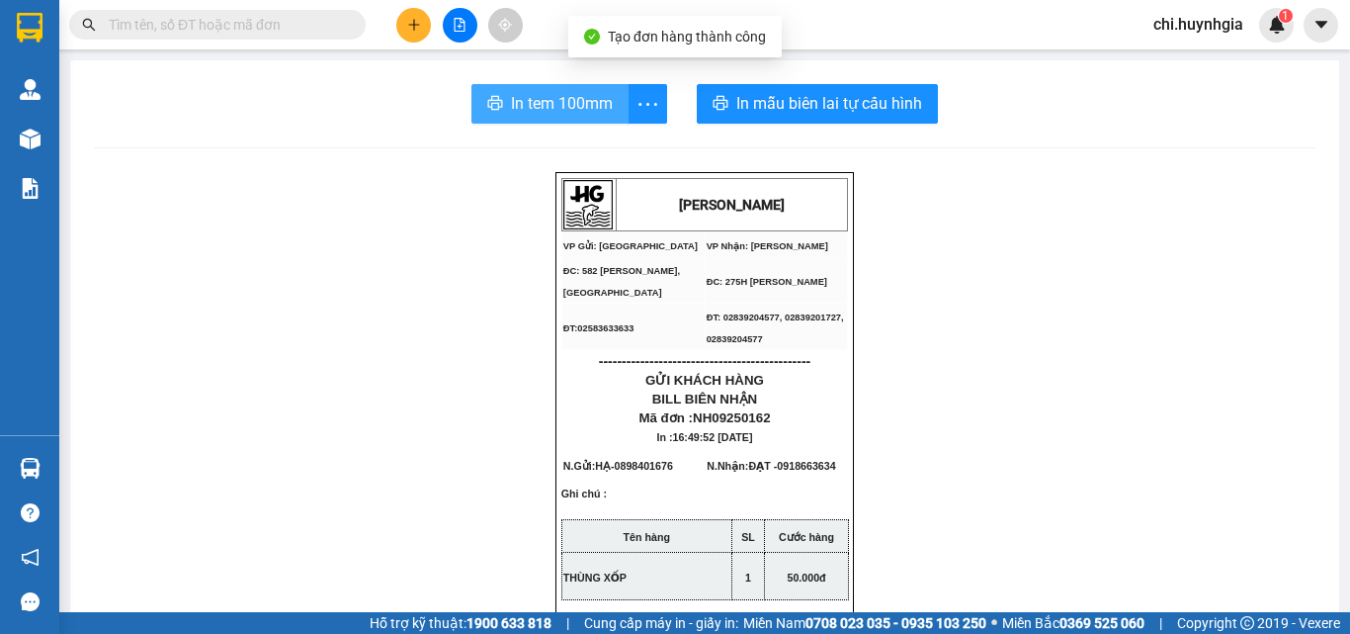
click at [561, 103] on span "In tem 100mm" at bounding box center [562, 103] width 102 height 25
click at [564, 102] on span "In tem 100mm" at bounding box center [562, 103] width 102 height 25
